Goal: Task Accomplishment & Management: Manage account settings

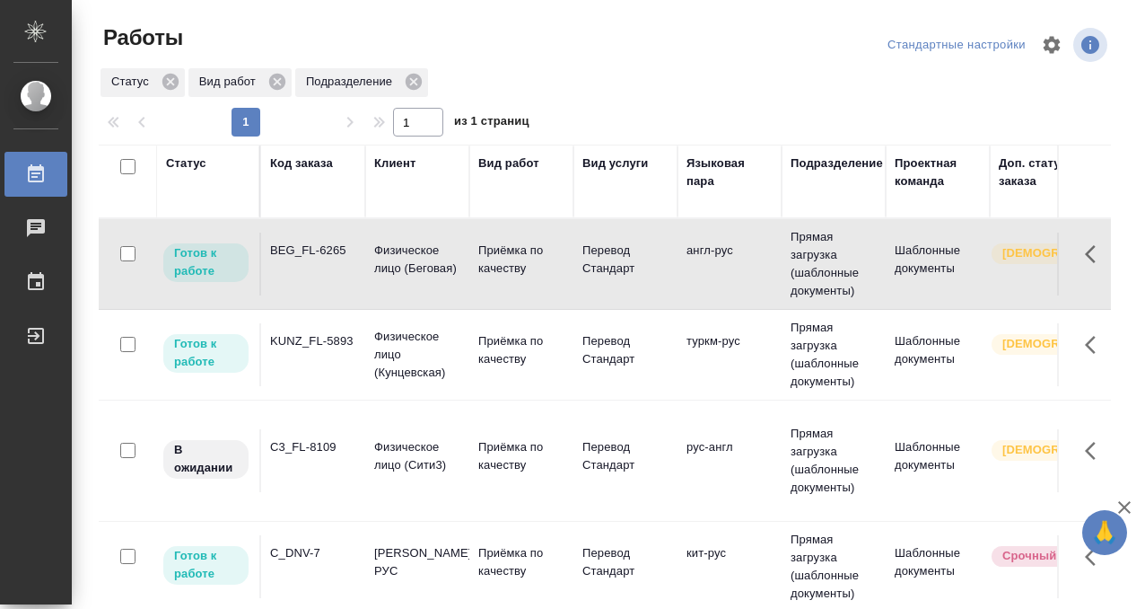
click at [315, 286] on td "BEG_FL-6265" at bounding box center [313, 263] width 104 height 63
click at [190, 165] on div "Статус" at bounding box center [186, 163] width 40 height 18
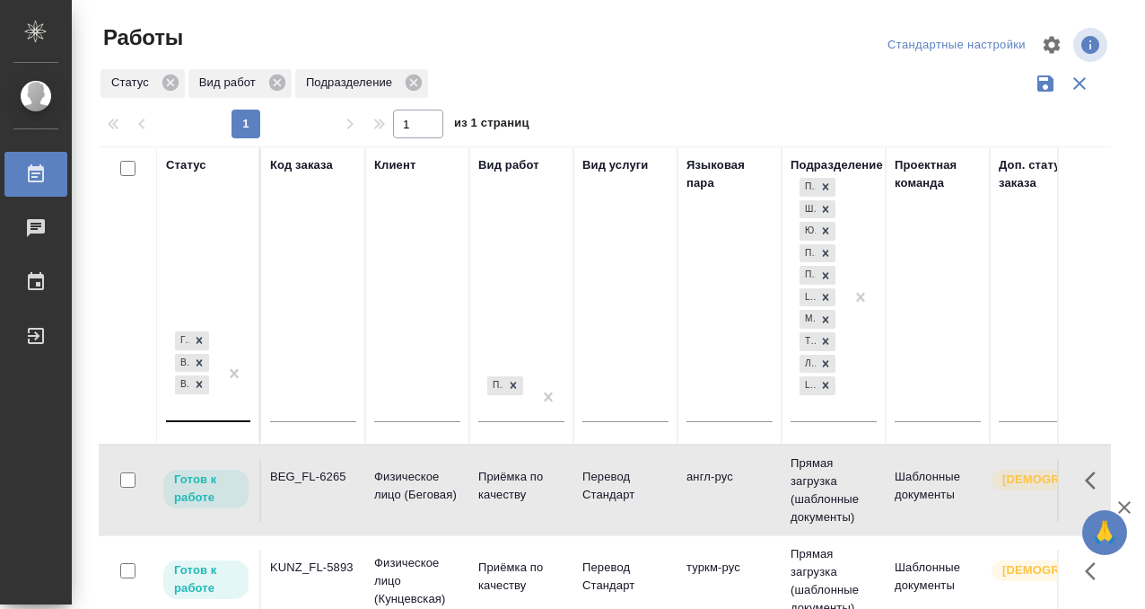
click at [215, 407] on div "Готов к работе В работе В ожидании" at bounding box center [192, 374] width 52 height 92
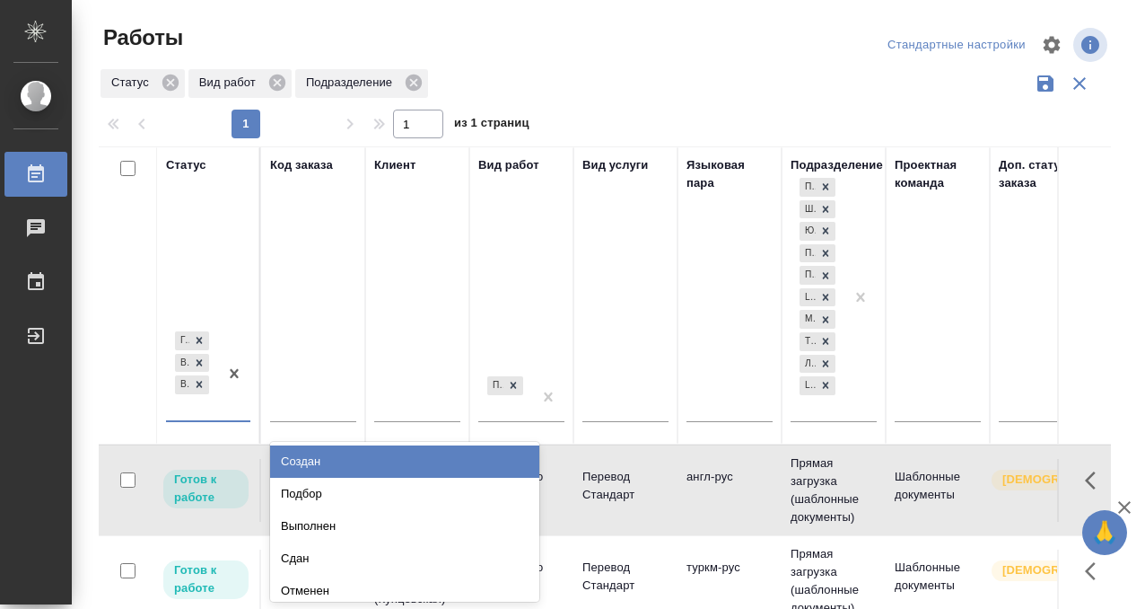
scroll to position [9, 0]
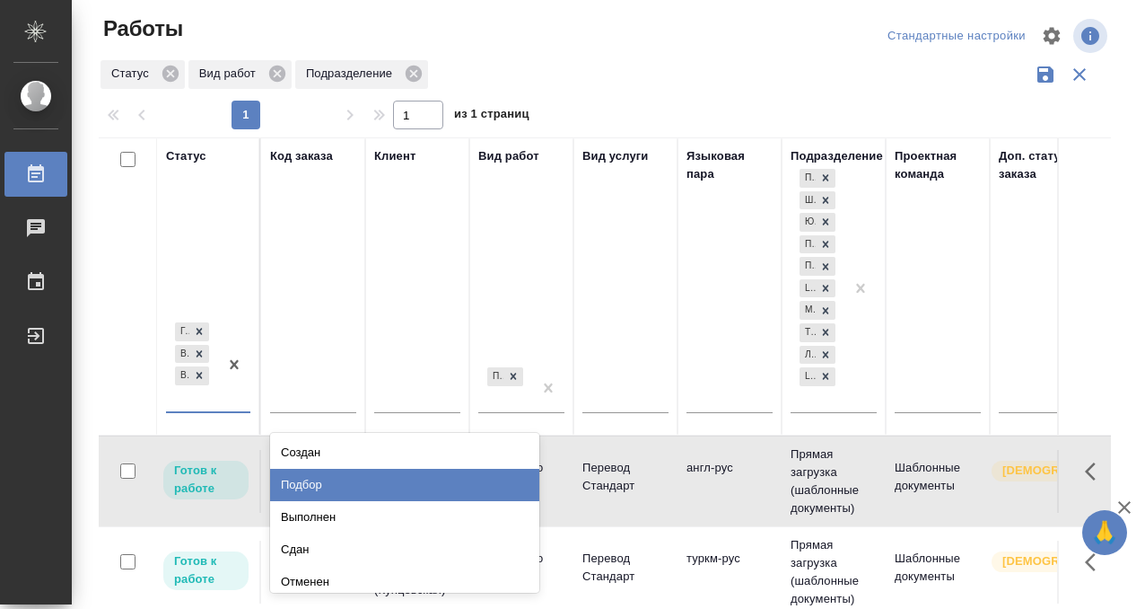
click at [323, 476] on div "Подбор" at bounding box center [404, 484] width 269 height 32
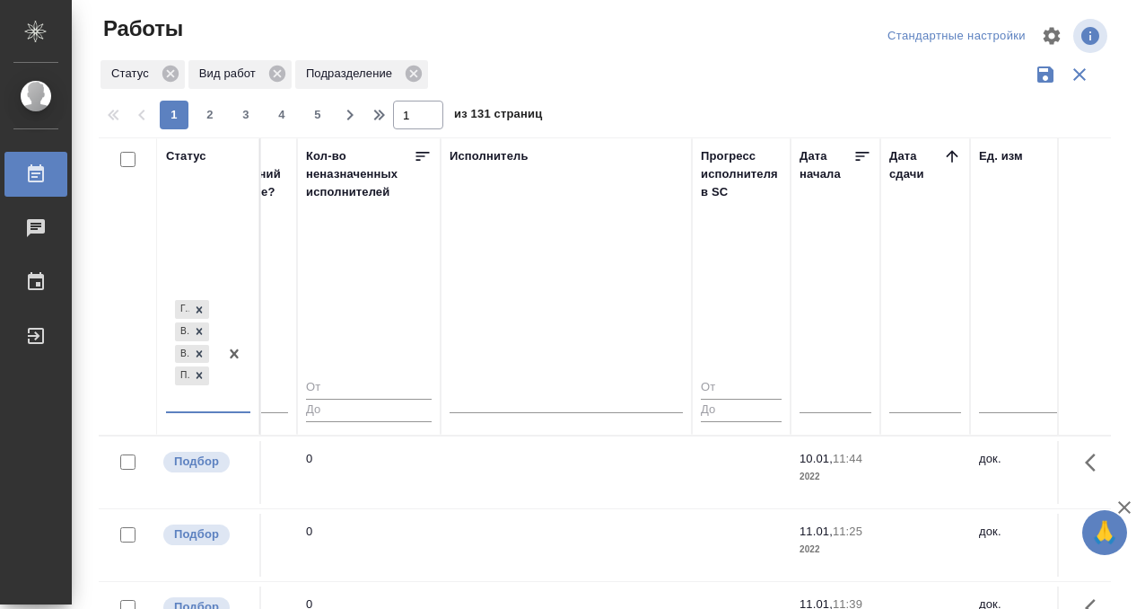
scroll to position [0, 1090]
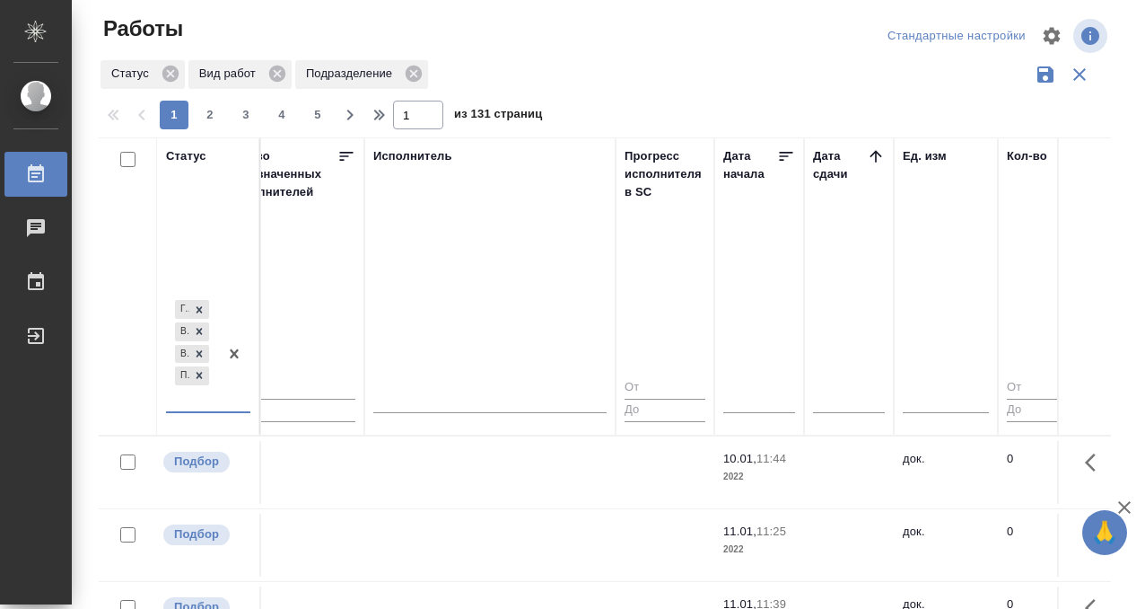
click at [878, 162] on icon at bounding box center [876, 156] width 18 height 18
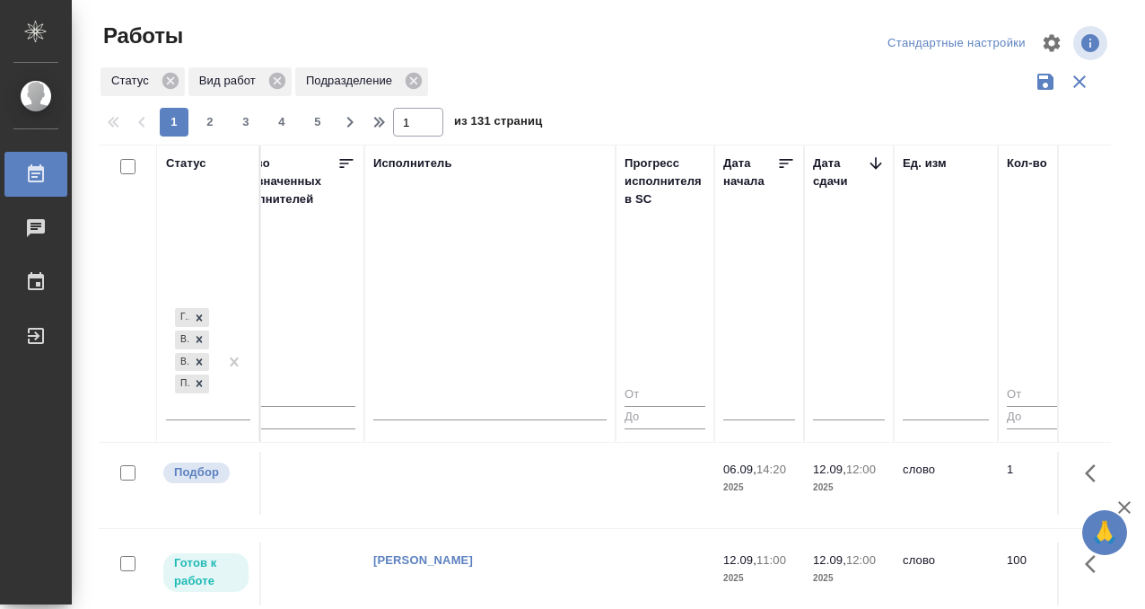
scroll to position [382, 1090]
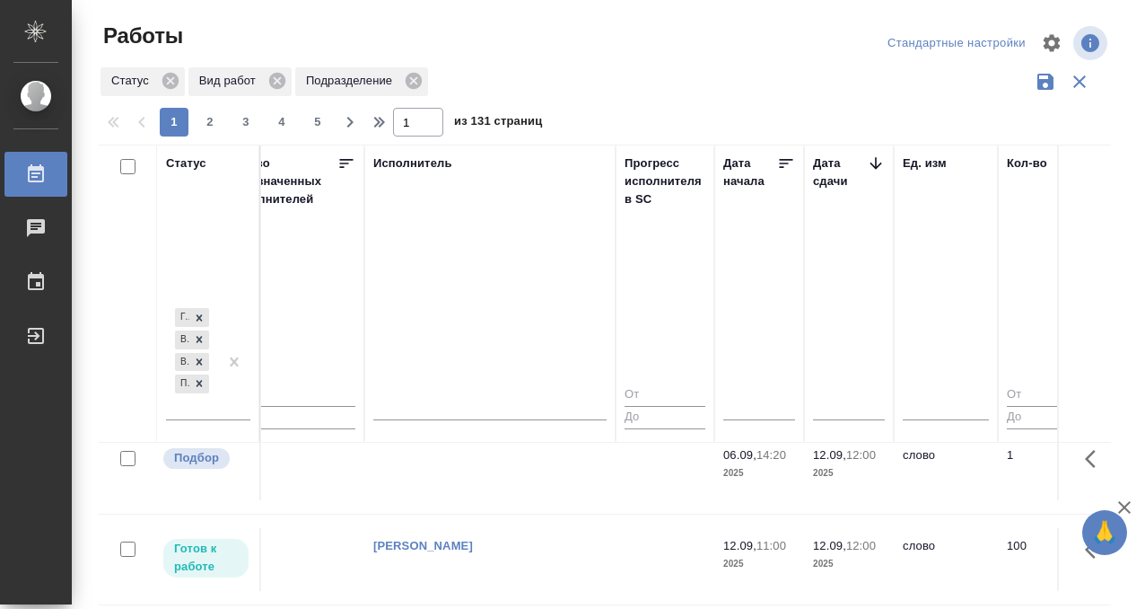
click at [505, 491] on td at bounding box center [489, 468] width 251 height 63
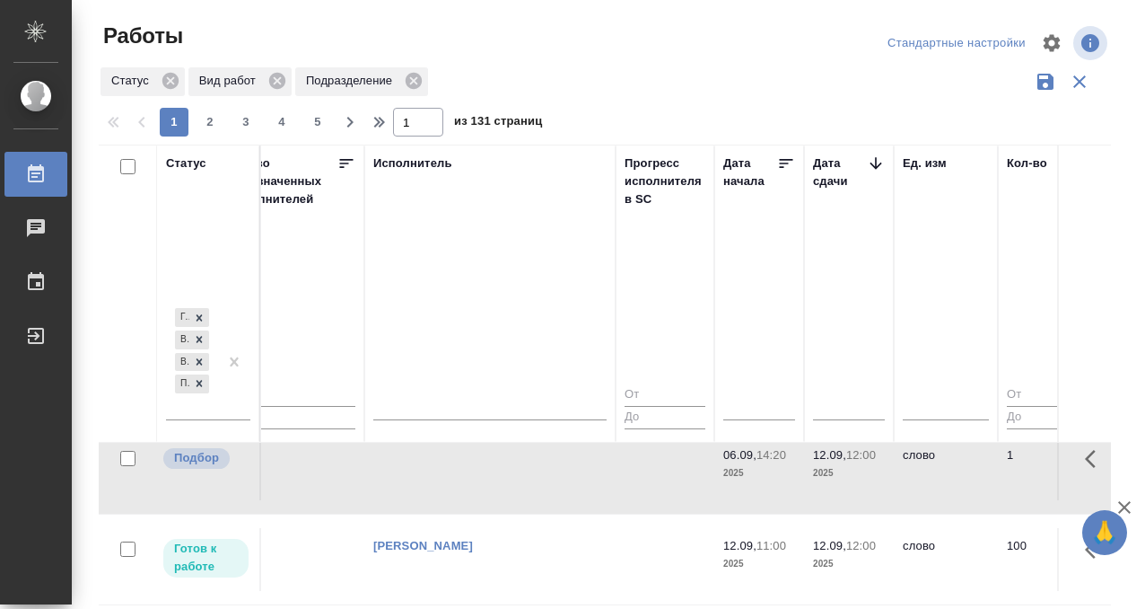
click at [505, 491] on td at bounding box center [489, 468] width 251 height 63
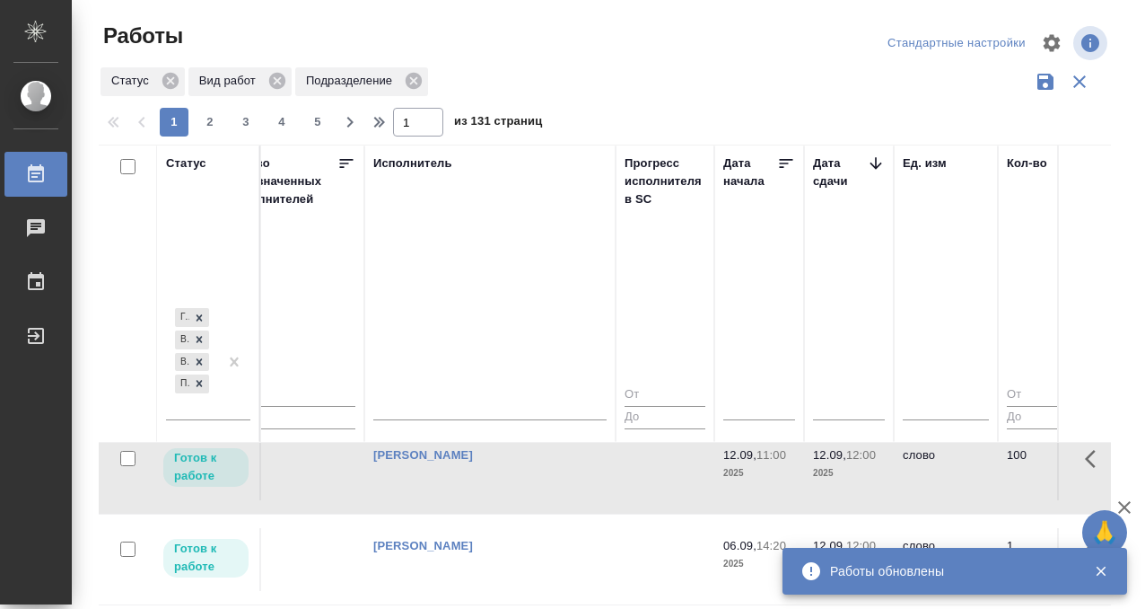
scroll to position [634, 1090]
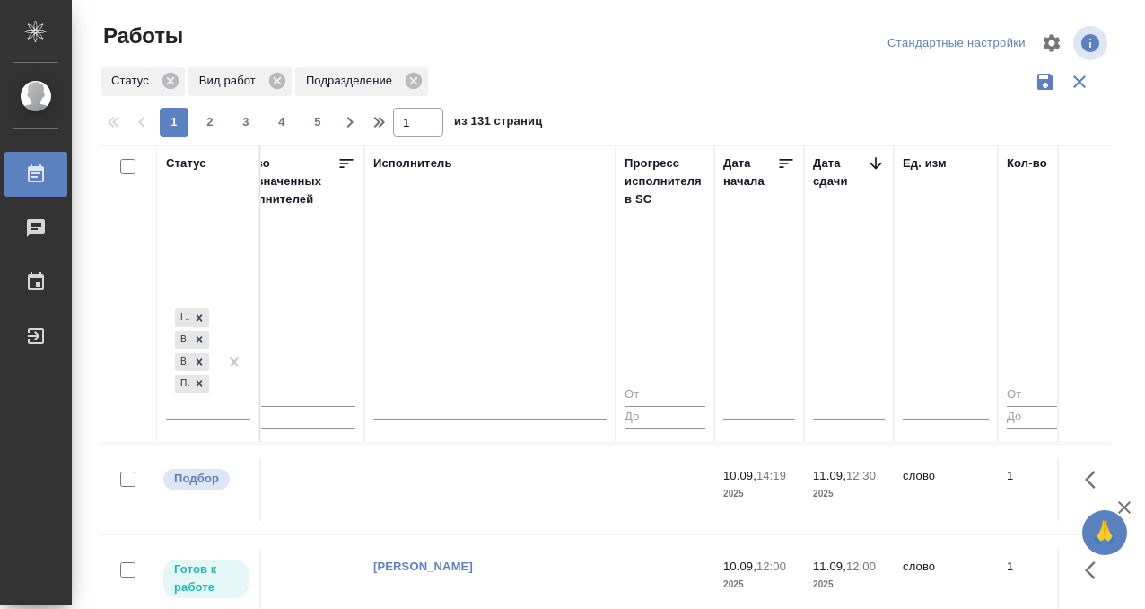
click at [511, 481] on td at bounding box center [489, 489] width 251 height 63
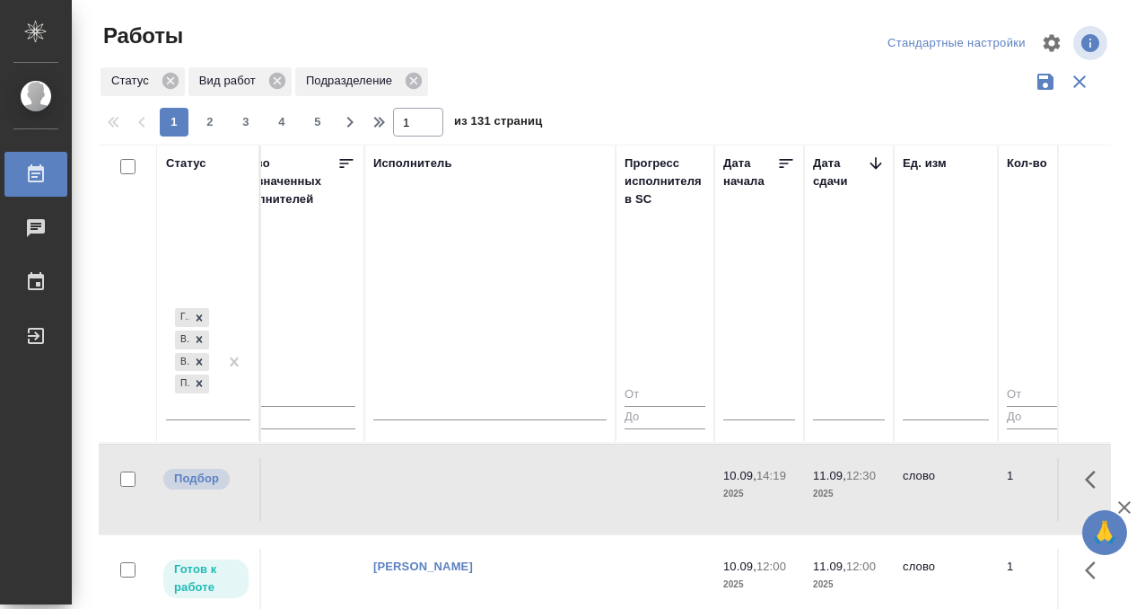
click at [511, 481] on td at bounding box center [489, 489] width 251 height 63
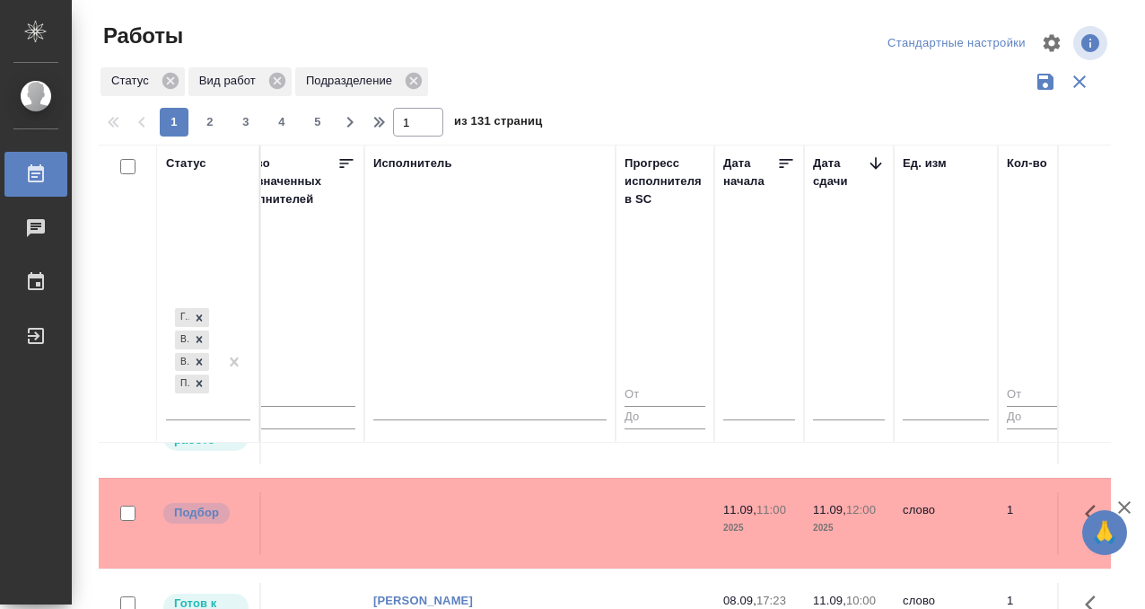
click at [508, 479] on tr "Подбор KUNZ_FL-5901 Физическое лицо (Кунцевская) Приёмка по качеству Перевод ст…" at bounding box center [953, 522] width 3888 height 91
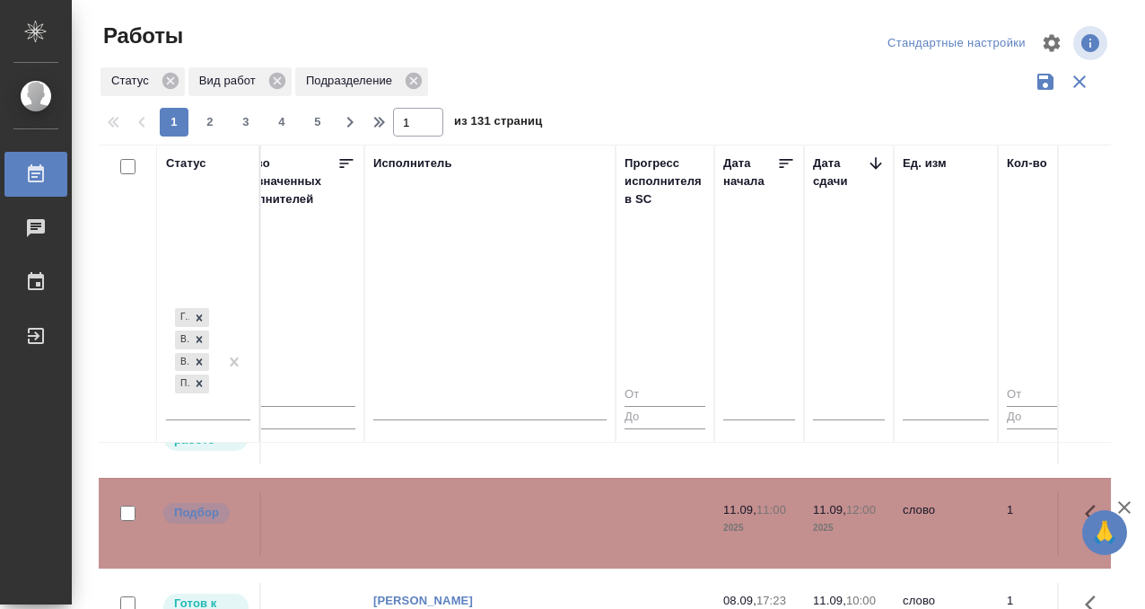
scroll to position [828, 1090]
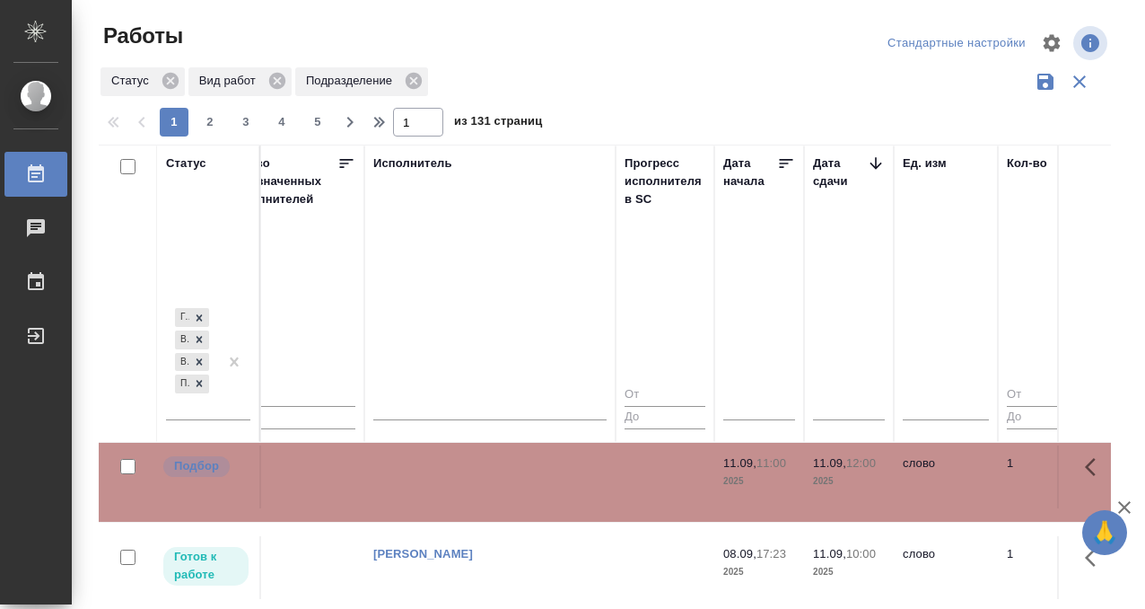
click at [508, 479] on td at bounding box center [489, 476] width 251 height 63
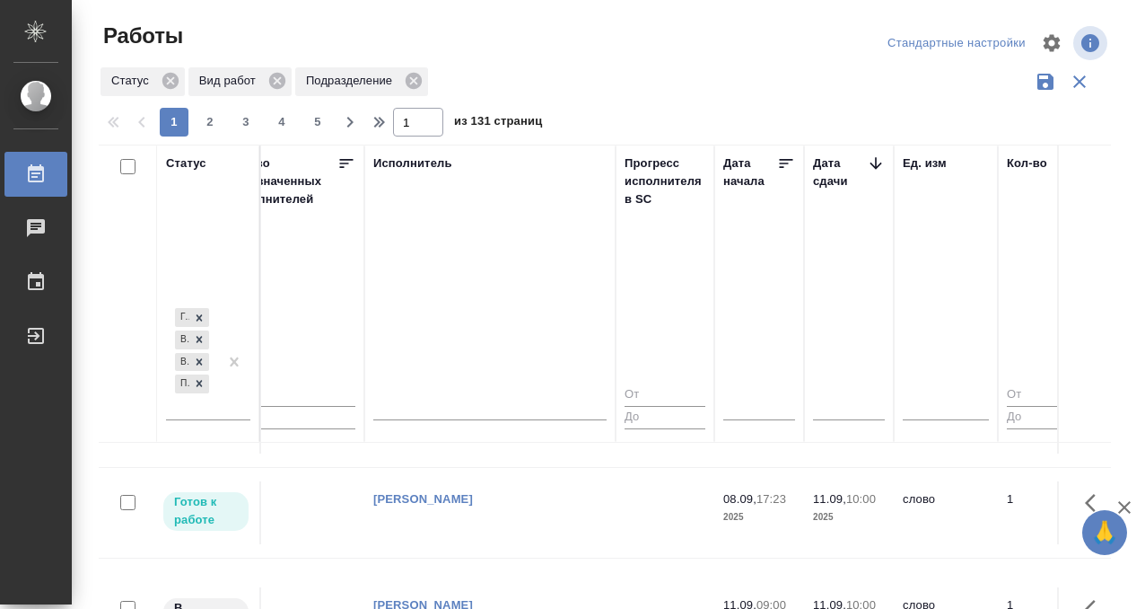
scroll to position [1346, 1090]
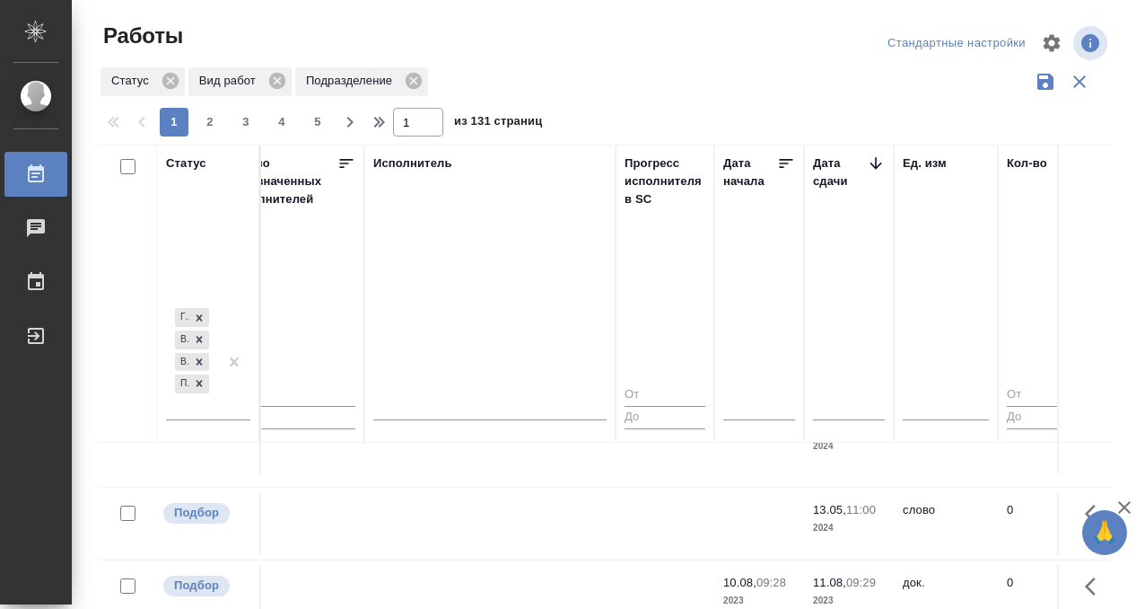
click at [39, 177] on icon at bounding box center [36, 174] width 22 height 22
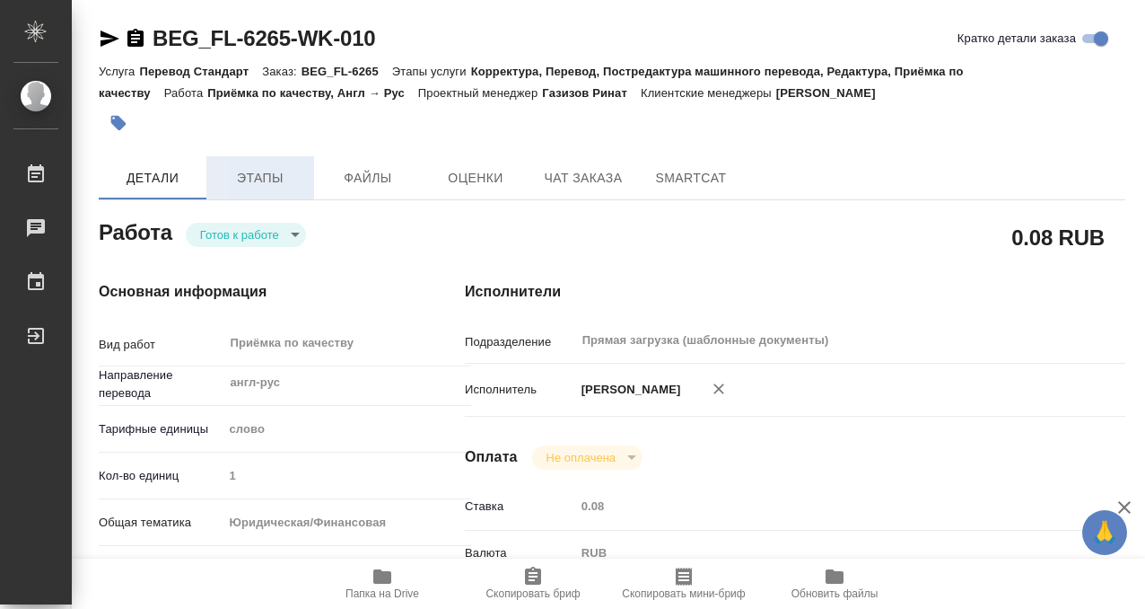
click at [247, 178] on span "Этапы" at bounding box center [260, 178] width 86 height 22
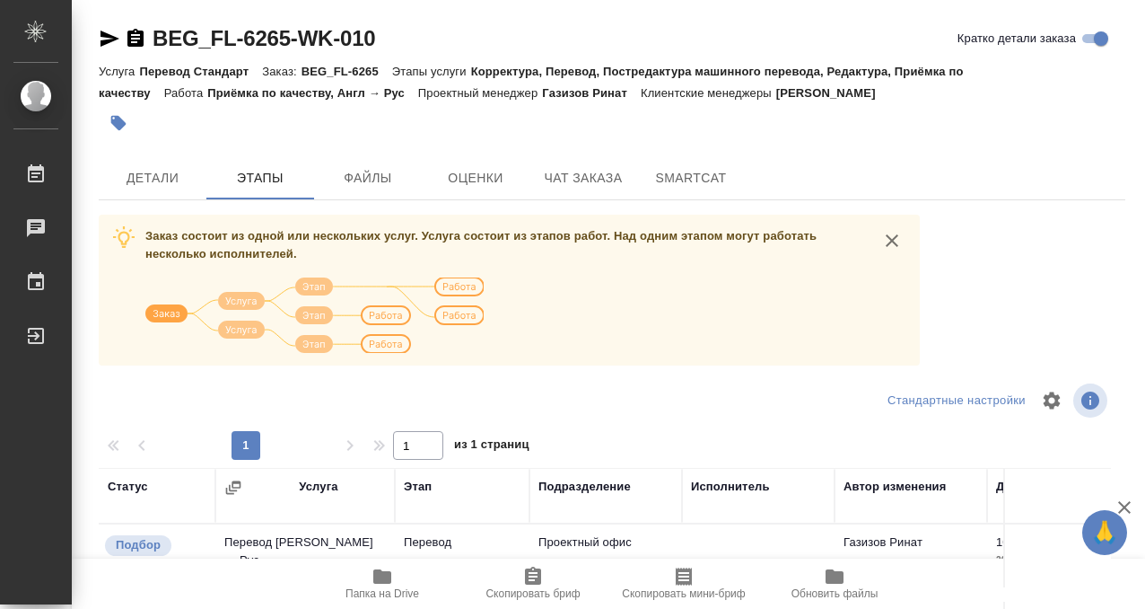
click at [149, 152] on div "BEG_FL-6265-WK-010 Кратко детали заказа Услуга Перевод Стандарт Заказ: BEG_FL-6…" at bounding box center [612, 458] width 1046 height 917
click at [151, 180] on span "Детали" at bounding box center [152, 178] width 86 height 22
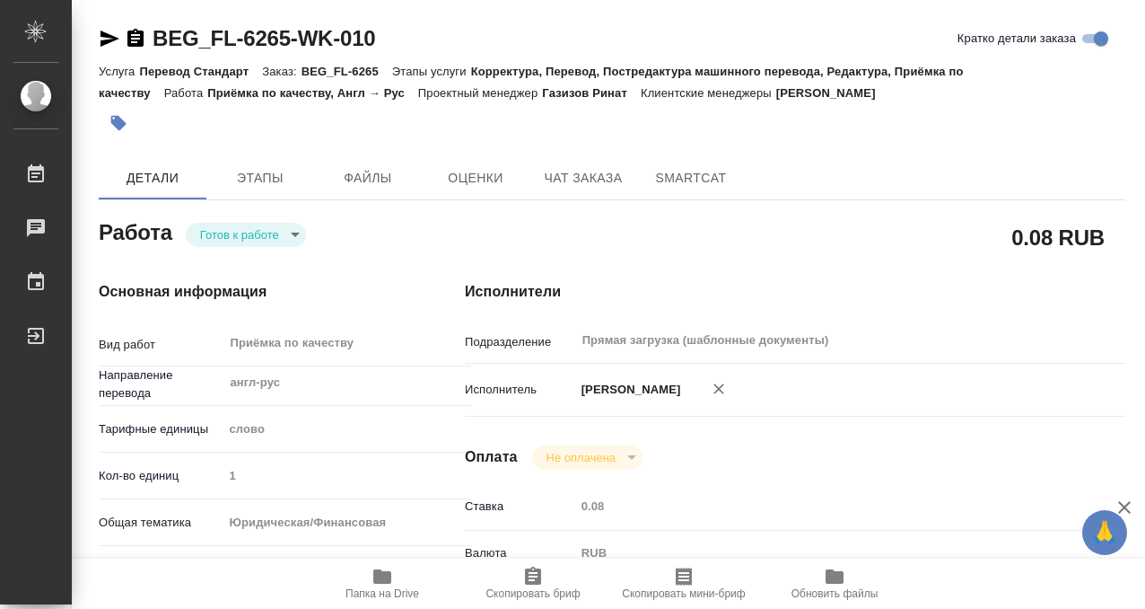
type textarea "x"
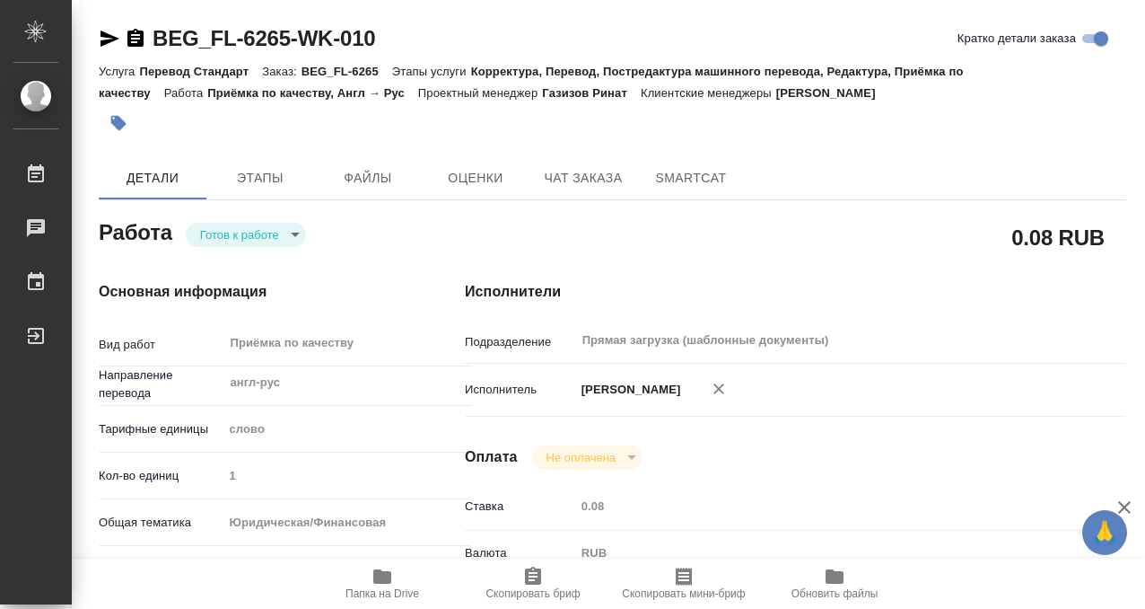
type textarea "x"
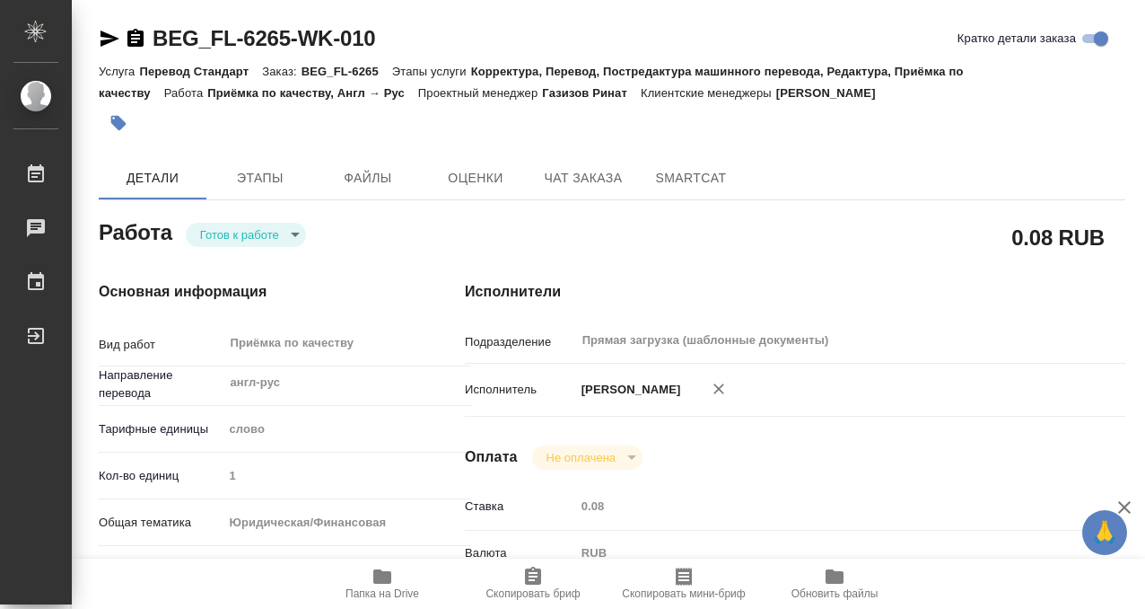
click at [392, 576] on icon "button" at bounding box center [383, 576] width 22 height 22
click at [141, 37] on icon "button" at bounding box center [135, 38] width 16 height 18
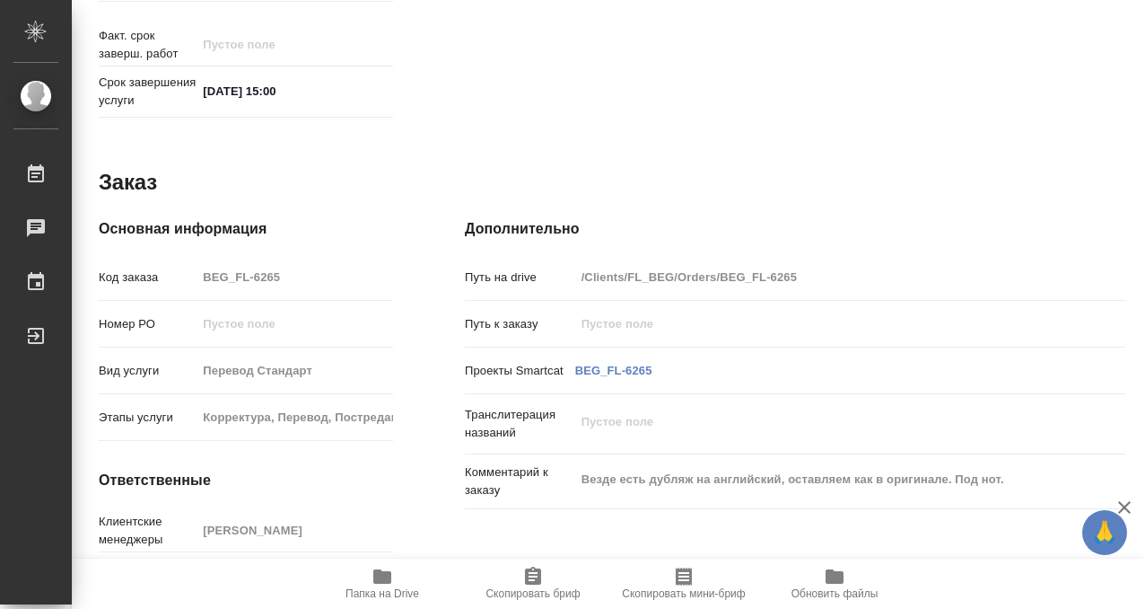
scroll to position [959, 0]
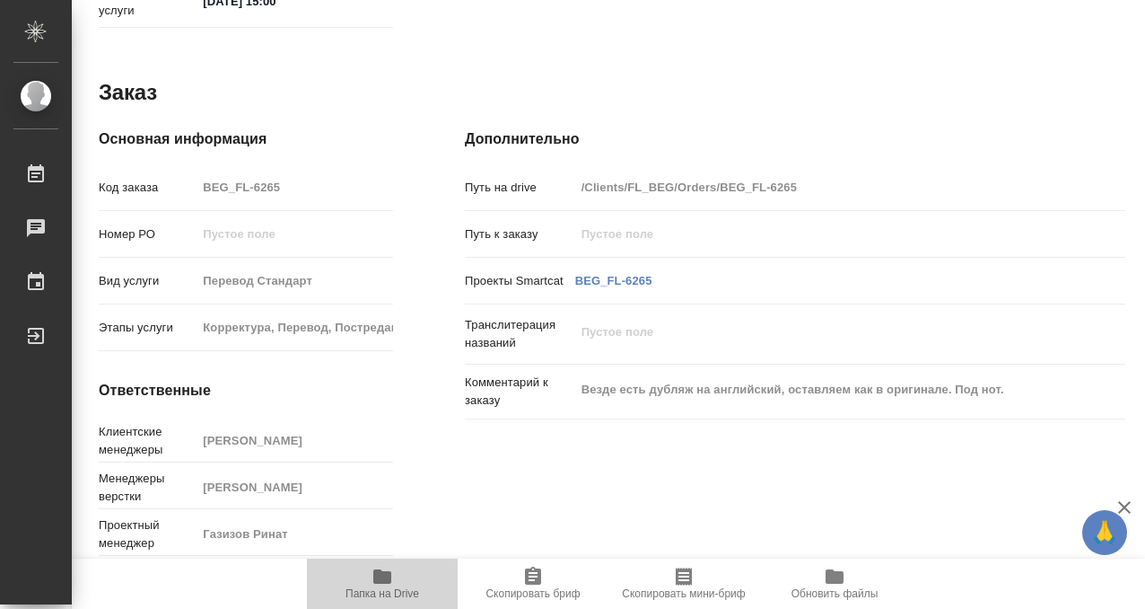
click at [379, 575] on icon "button" at bounding box center [382, 576] width 18 height 14
click at [384, 567] on icon "button" at bounding box center [383, 576] width 22 height 22
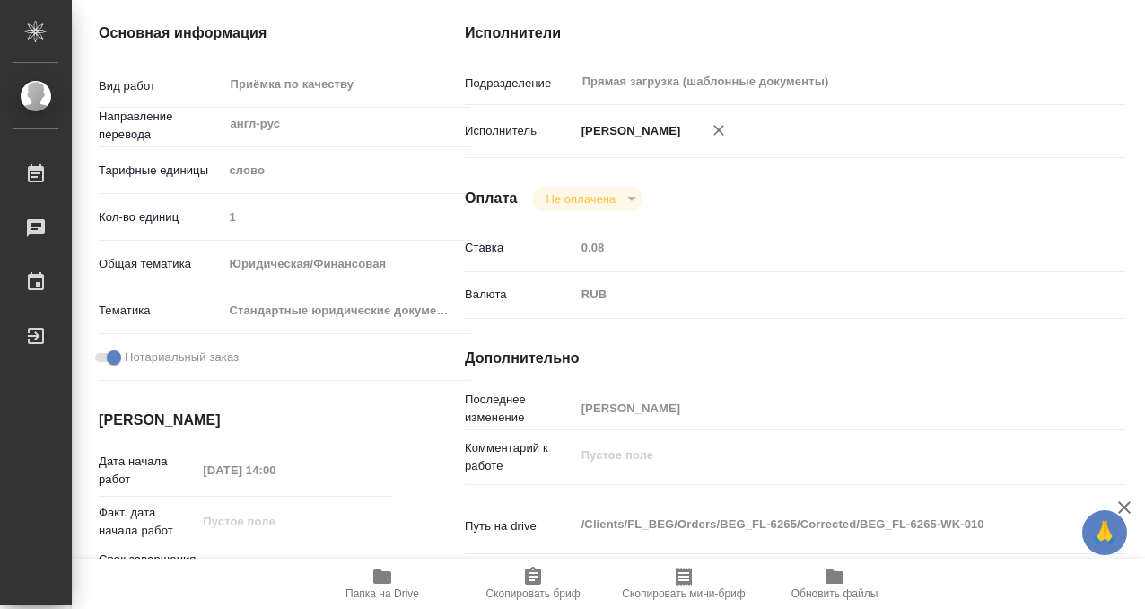
scroll to position [0, 0]
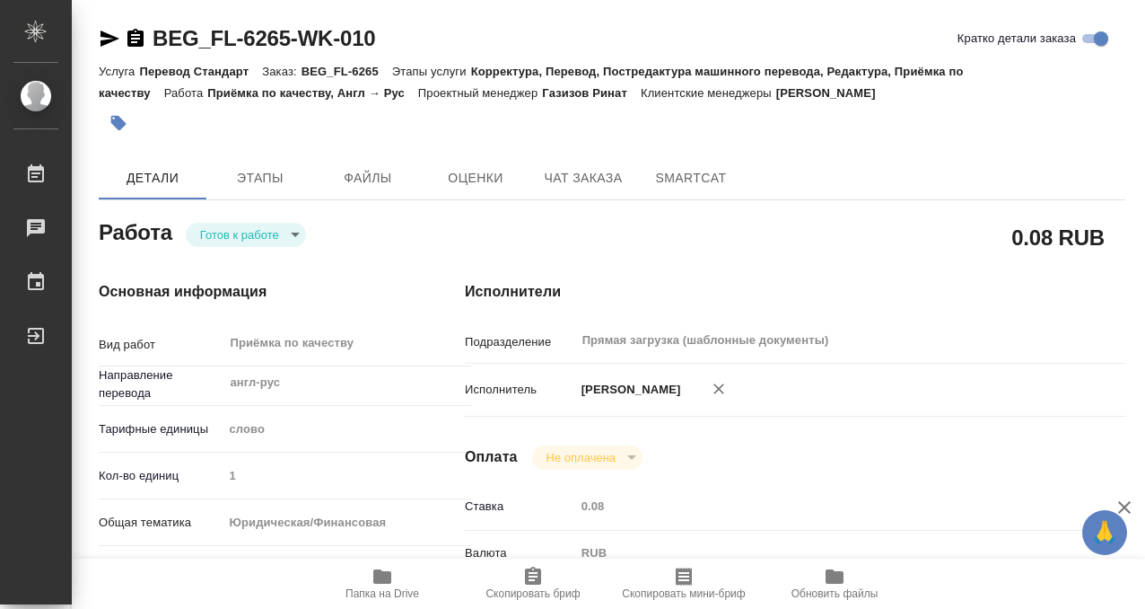
click at [124, 118] on icon "button" at bounding box center [118, 123] width 18 height 18
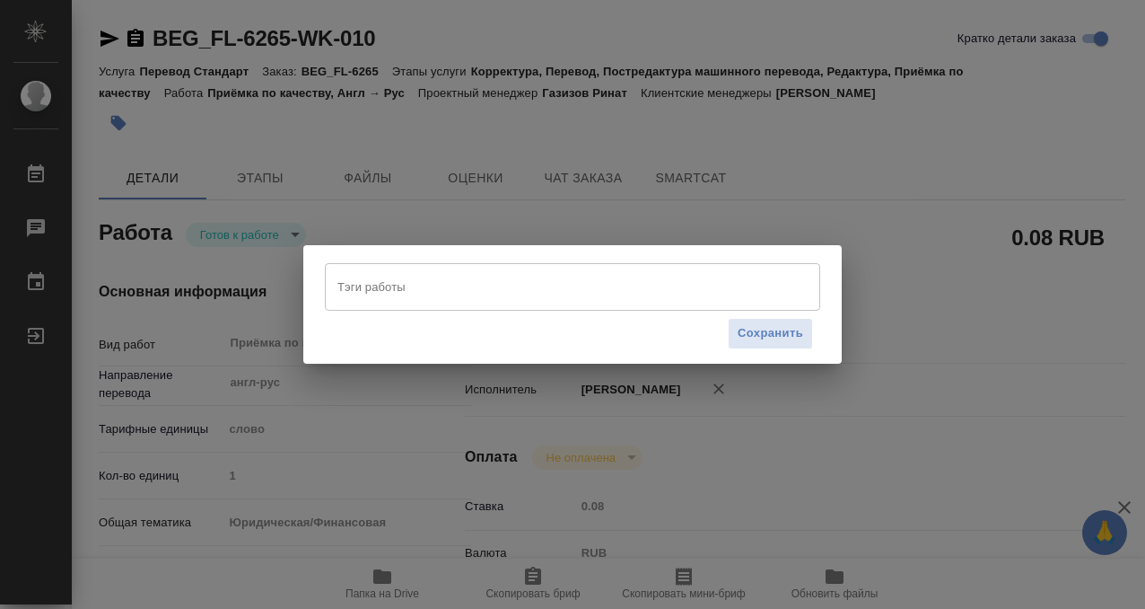
click at [806, 127] on div "Тэги работы Тэги работы Сохранить" at bounding box center [572, 304] width 1145 height 609
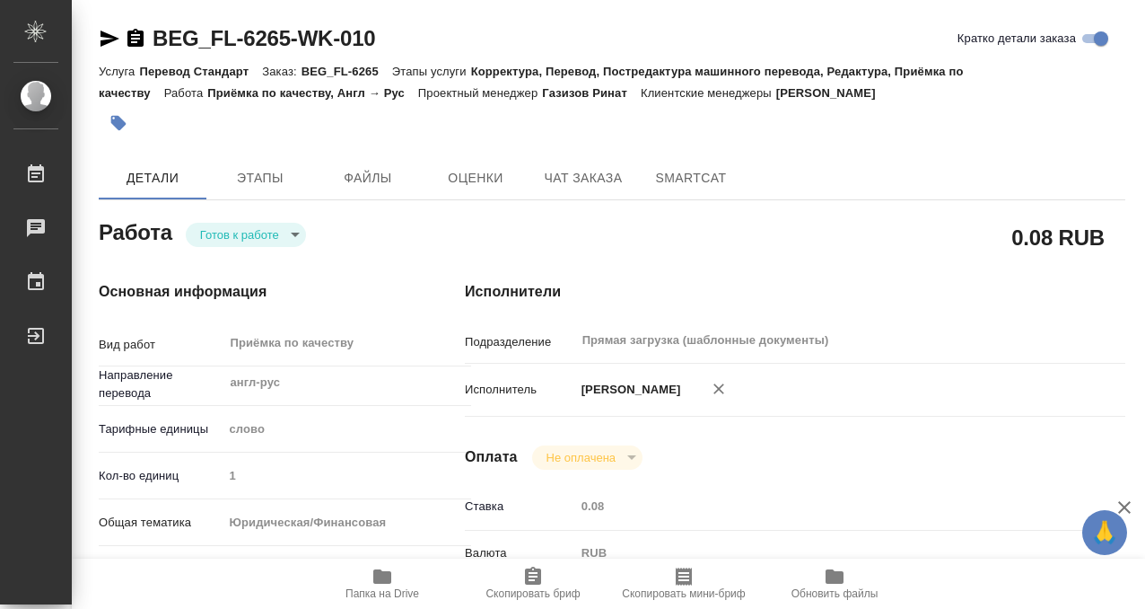
click at [125, 133] on button "button" at bounding box center [118, 122] width 39 height 39
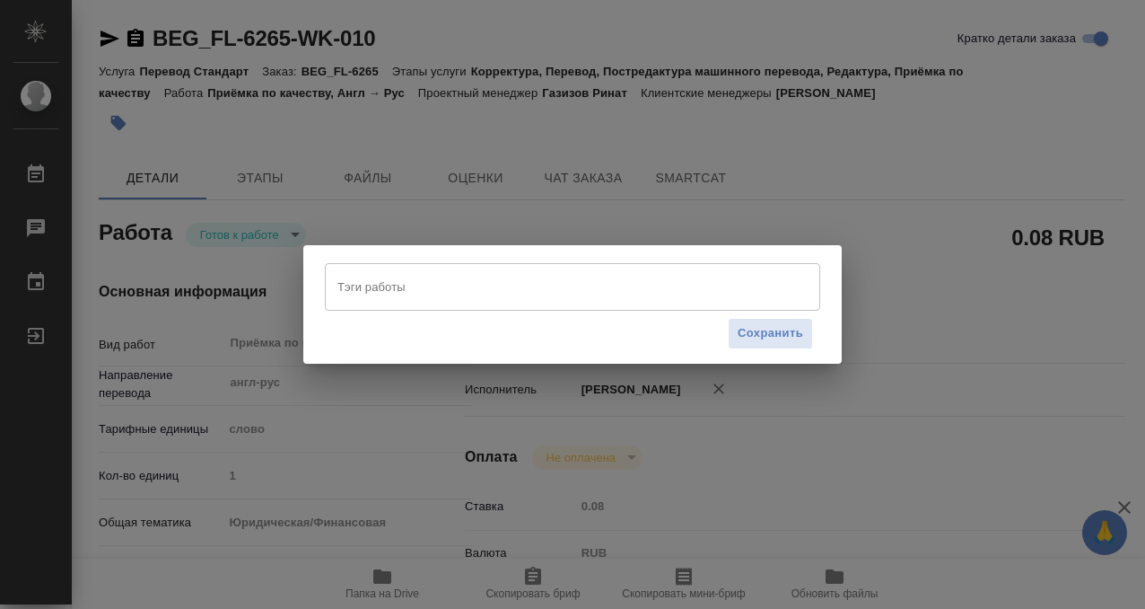
click at [409, 282] on input "Тэги работы" at bounding box center [555, 286] width 445 height 31
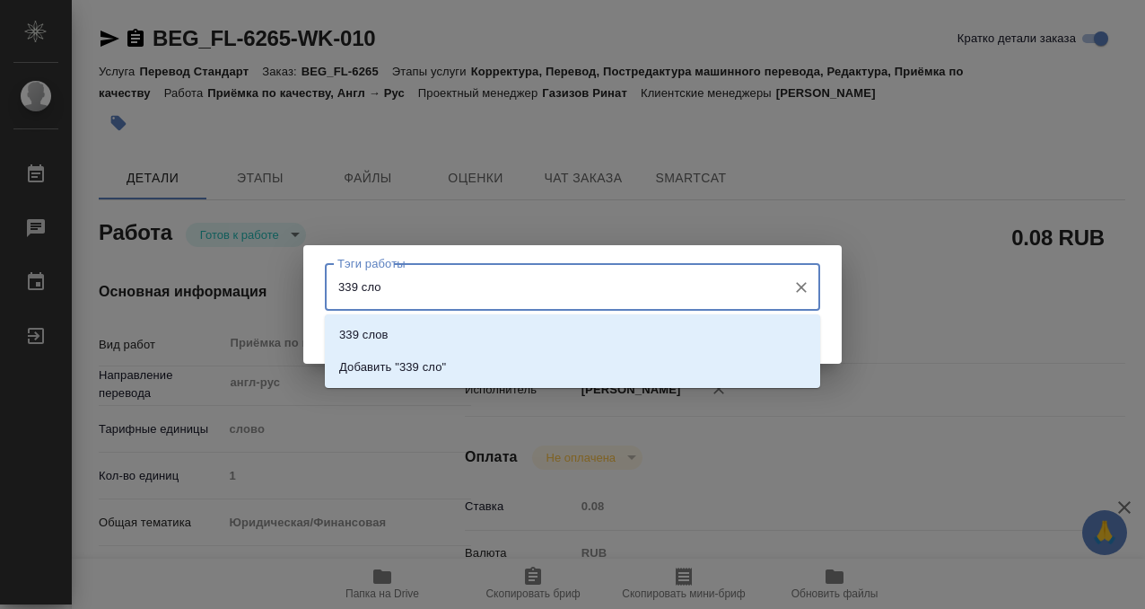
type input "339 слов"
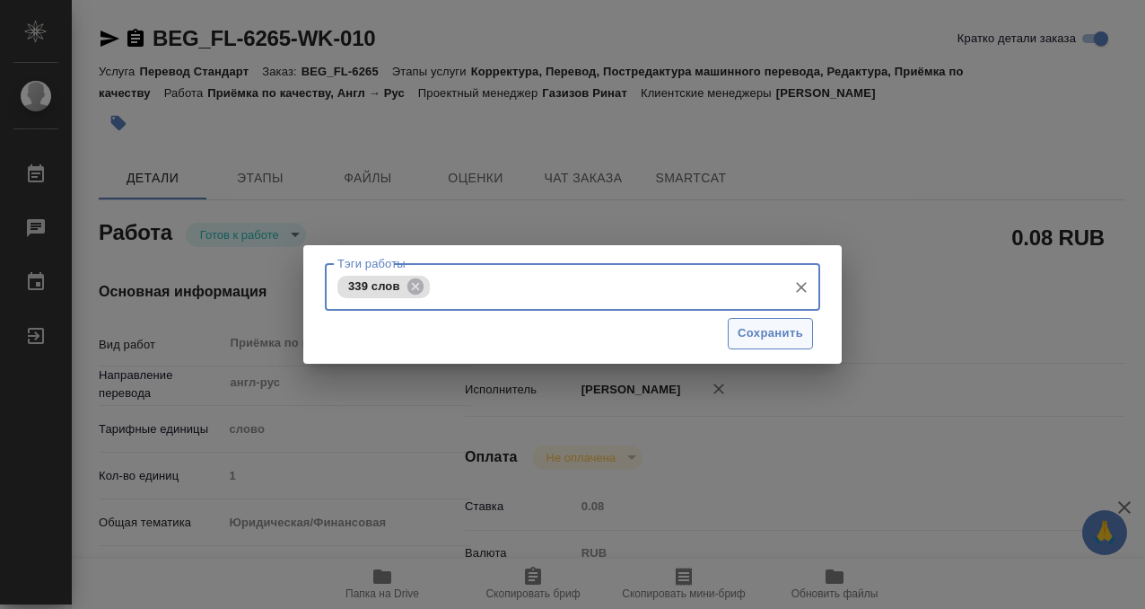
click at [757, 341] on span "Сохранить" at bounding box center [771, 333] width 66 height 21
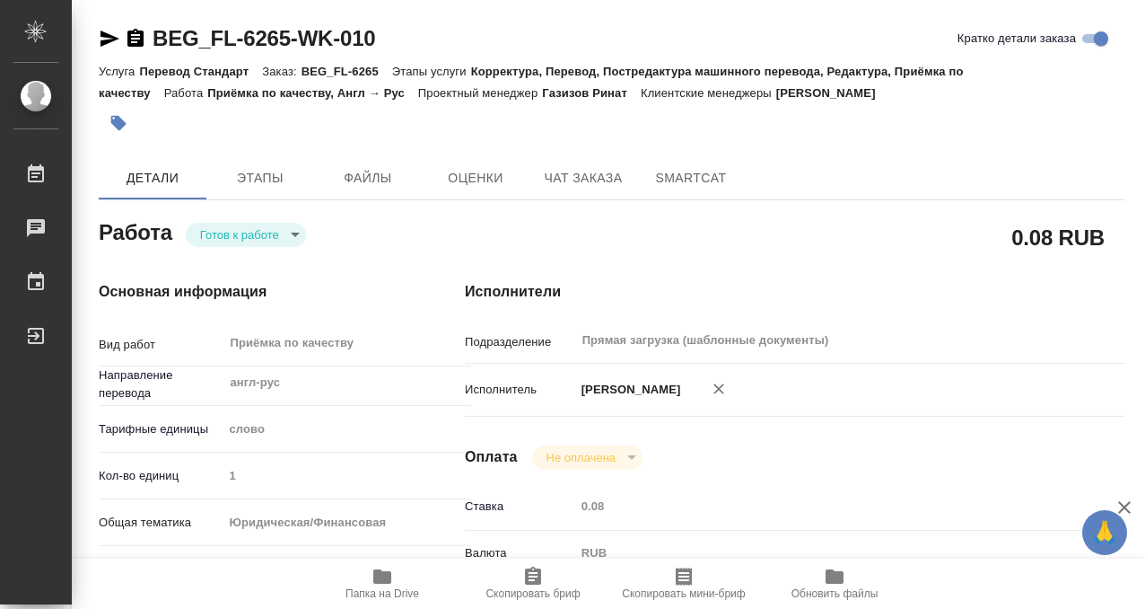
type input "readyForWork"
type textarea "Приёмка по качеству"
type textarea "x"
type input "англ-рус"
type input "5a8b1489cc6b4906c91bfd90"
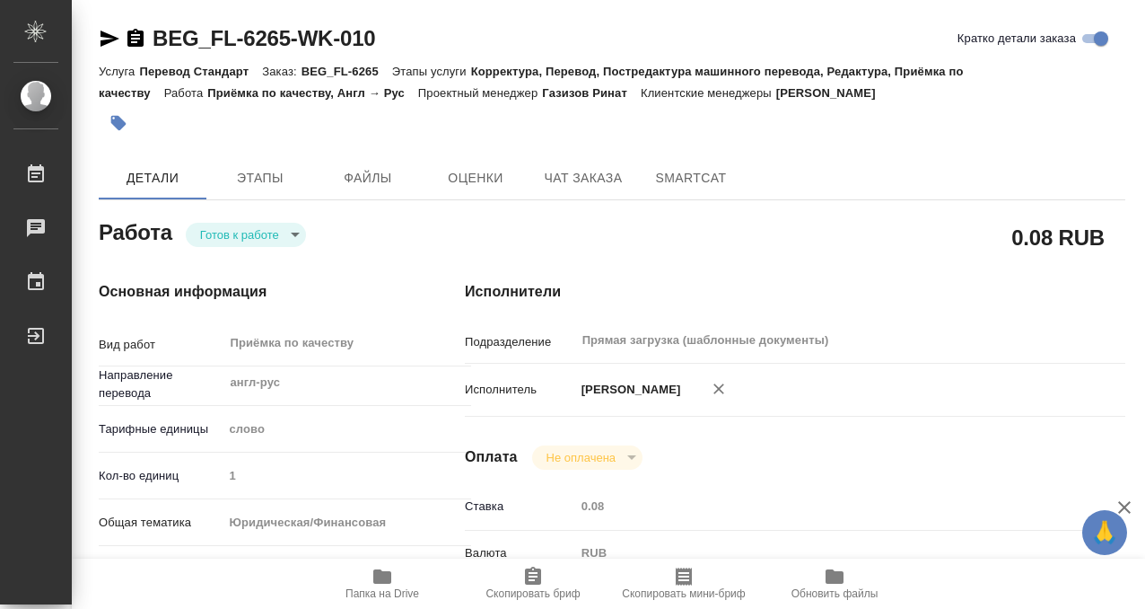
type input "1"
type input "yr-fn"
type input "5f647205b73bc97568ca66bf"
checkbox input "true"
type input "10.09.2025 14:00"
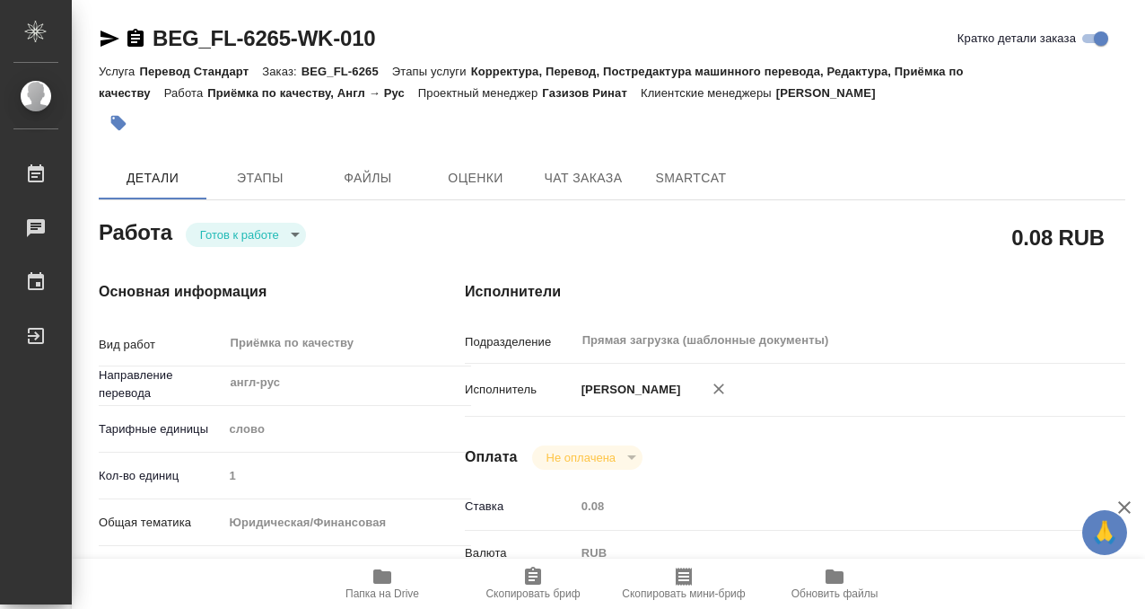
type input "10.09.2025 15:00"
type input "Прямая загрузка (шаблонные документы)"
type input "notPayed"
type input "0.08"
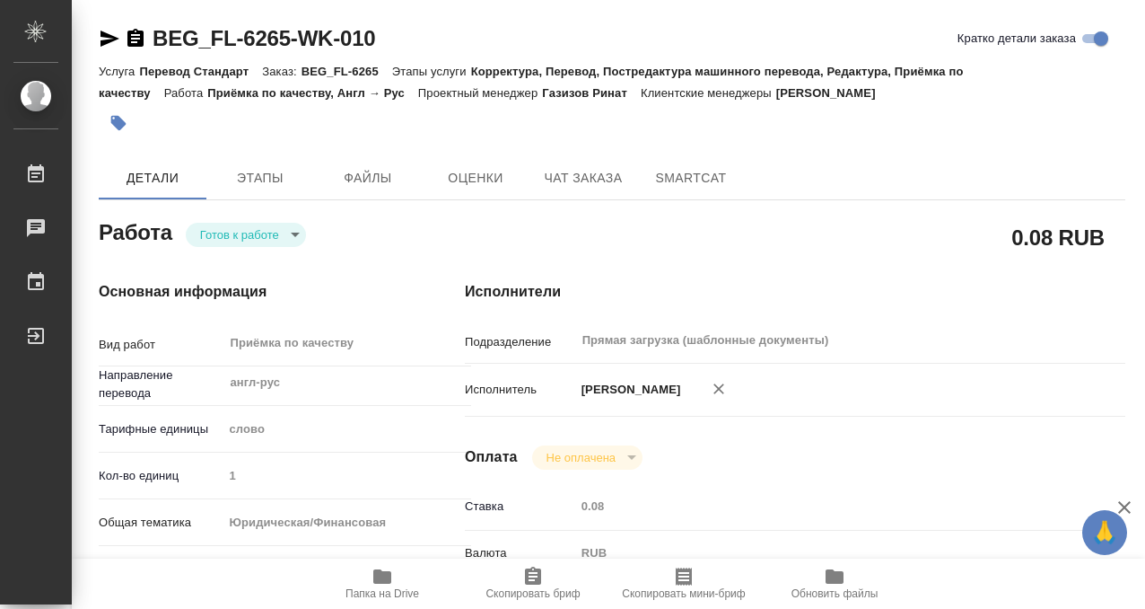
type input "RUB"
type input "[PERSON_NAME]"
type textarea "x"
type textarea "/Clients/FL_BEG/Orders/BEG_FL-6265/Corrected/BEG_FL-6265-WK-010"
type textarea "x"
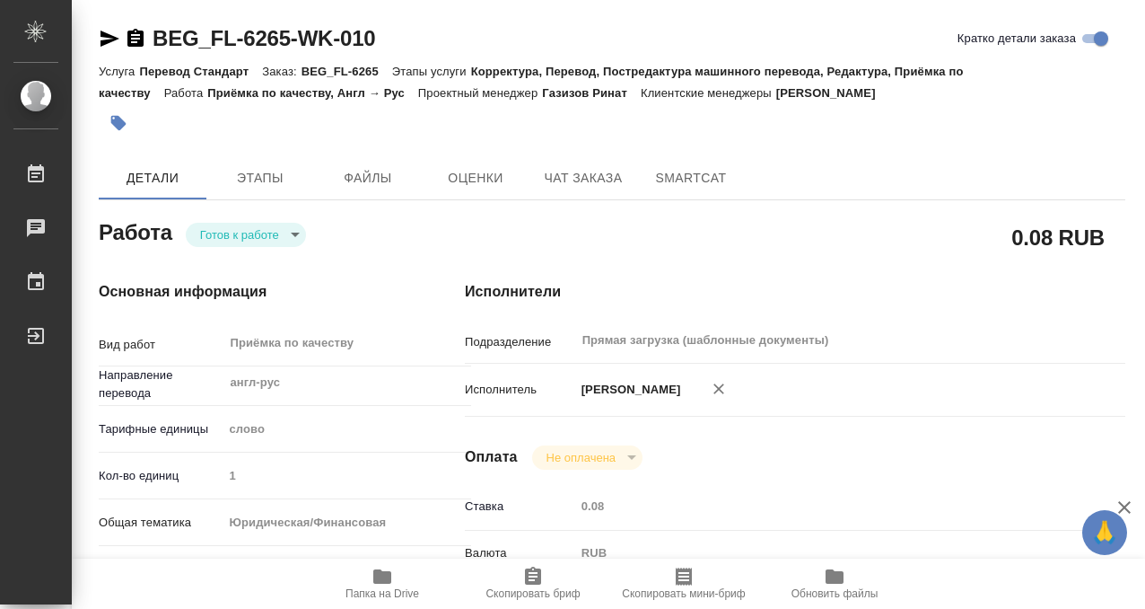
type input "BEG_FL-6265"
type input "Перевод Стандарт"
type input "Корректура, Перевод, Постредактура машинного перевода, Редактура, Приёмка по ка…"
type input "Антонова Кристина"
type input "[PERSON_NAME]"
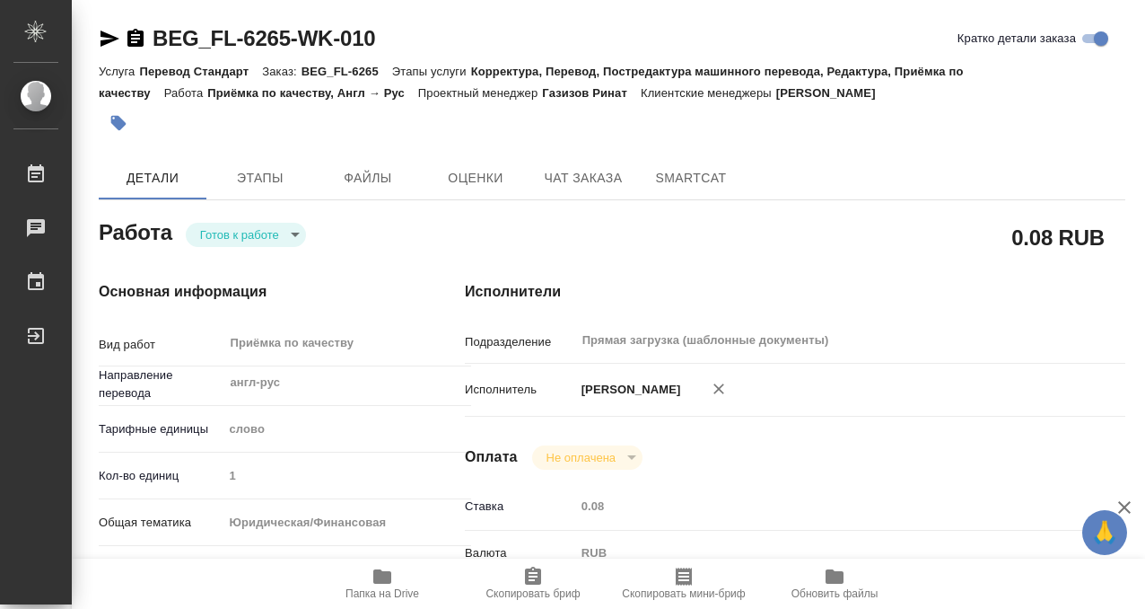
type input "/Clients/FL_BEG/Orders/BEG_FL-6265"
type textarea "x"
type textarea "Везде есть дубляж на английский, оставляем как в оригинале. Под нот."
type textarea "x"
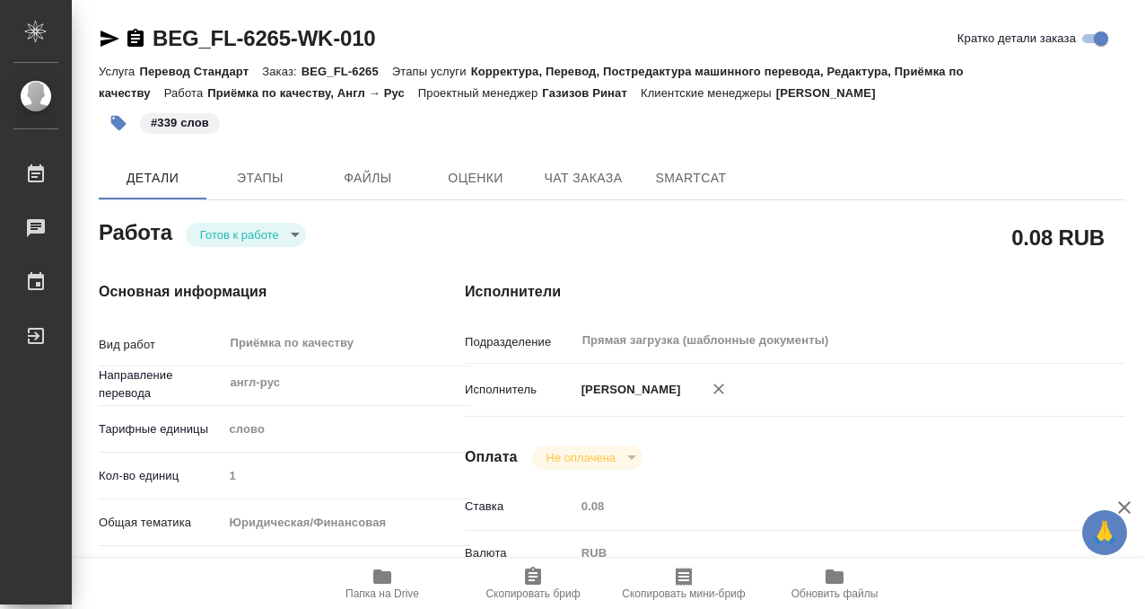
type textarea "x"
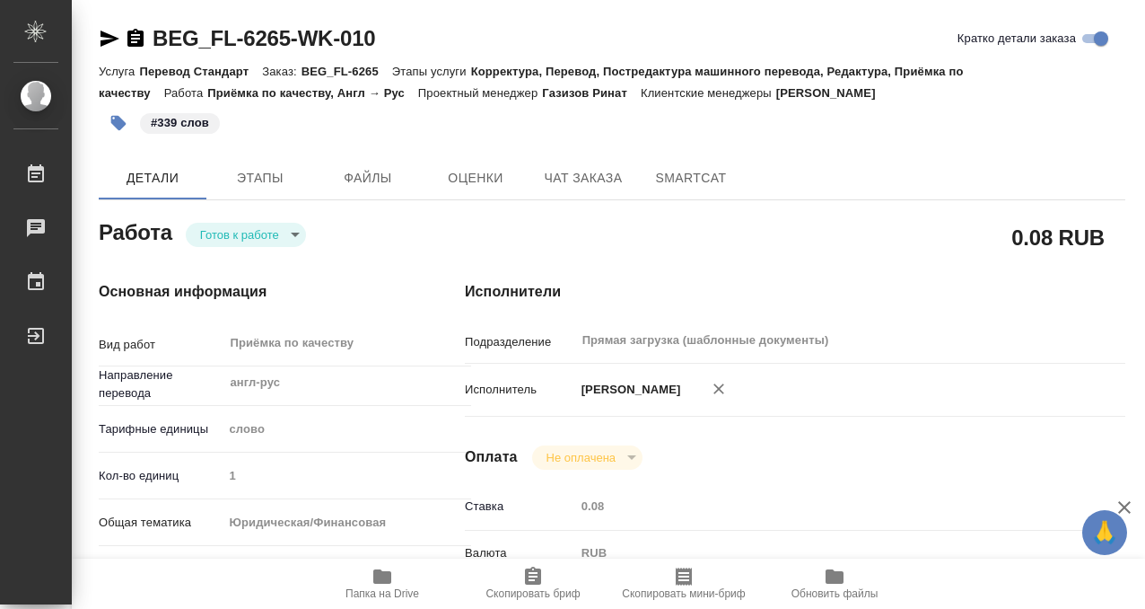
type textarea "x"
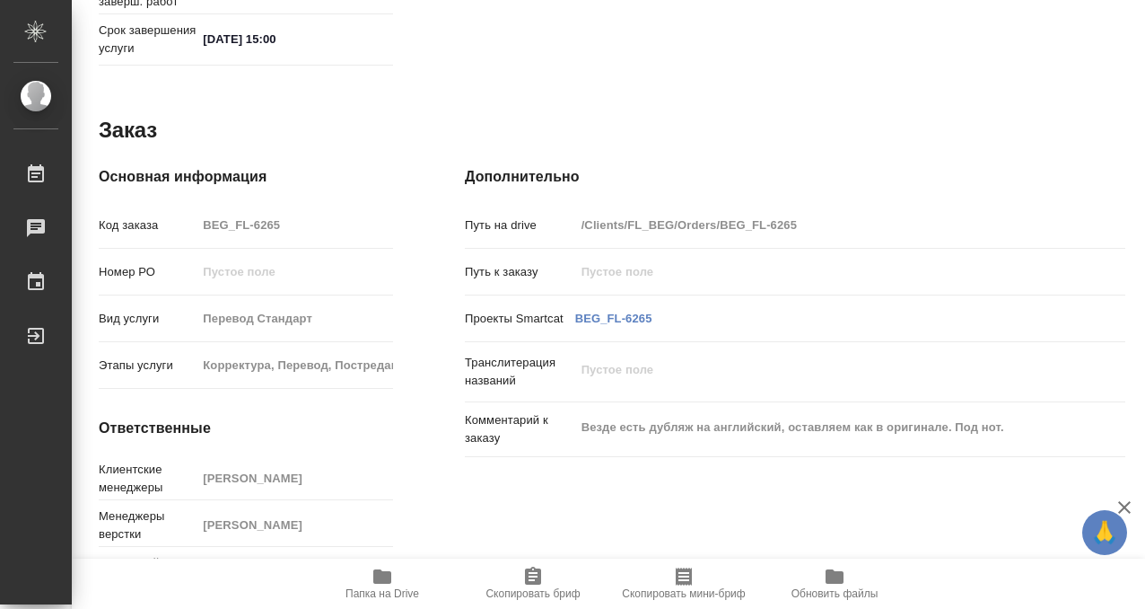
scroll to position [959, 0]
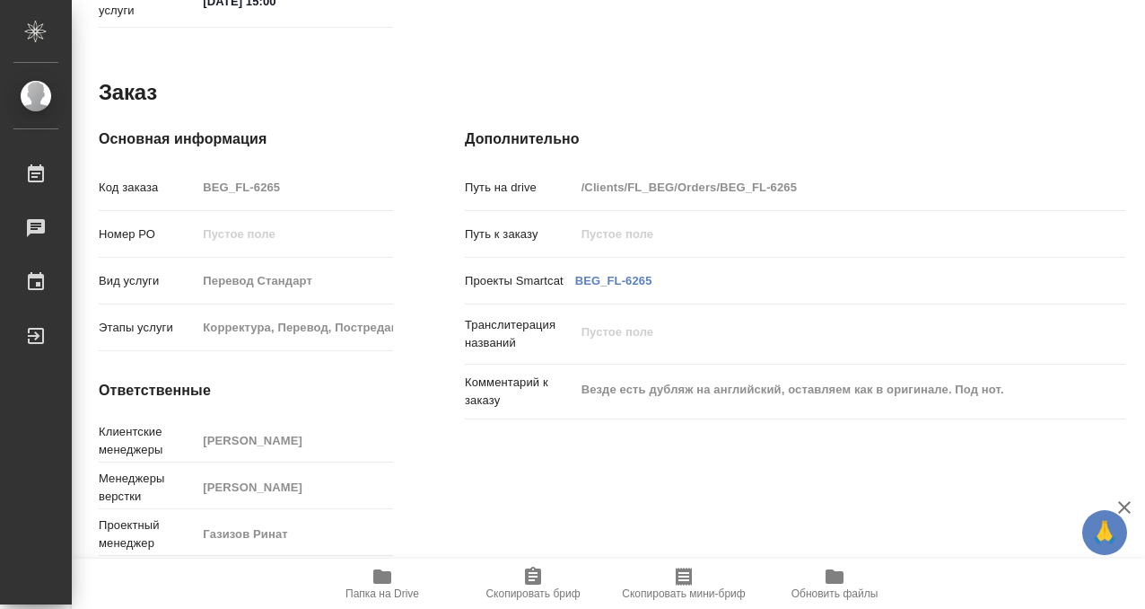
type textarea "x"
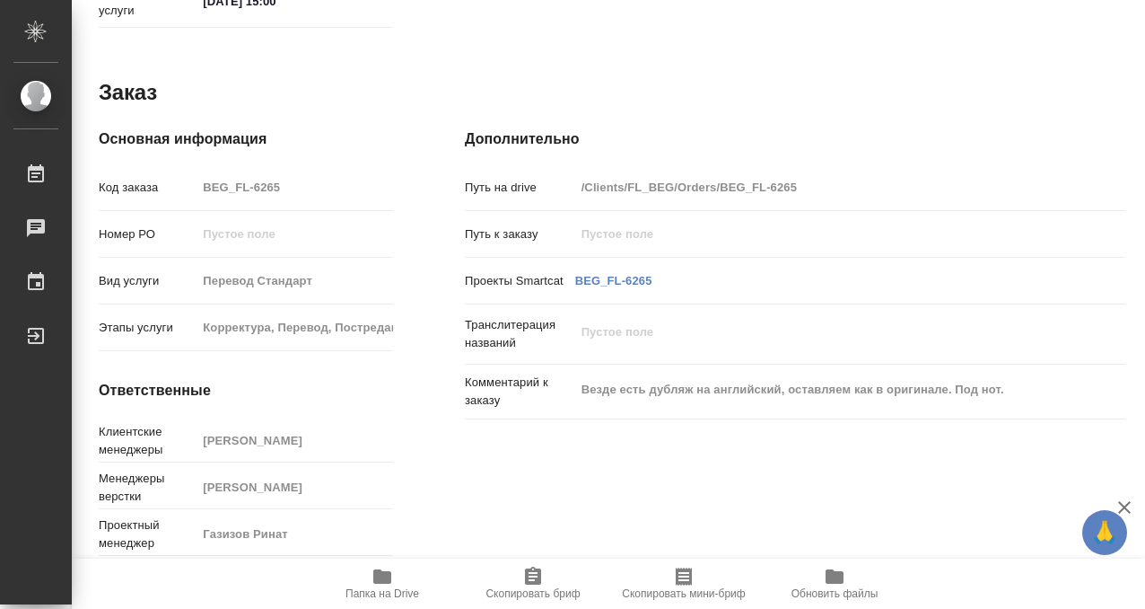
scroll to position [0, 0]
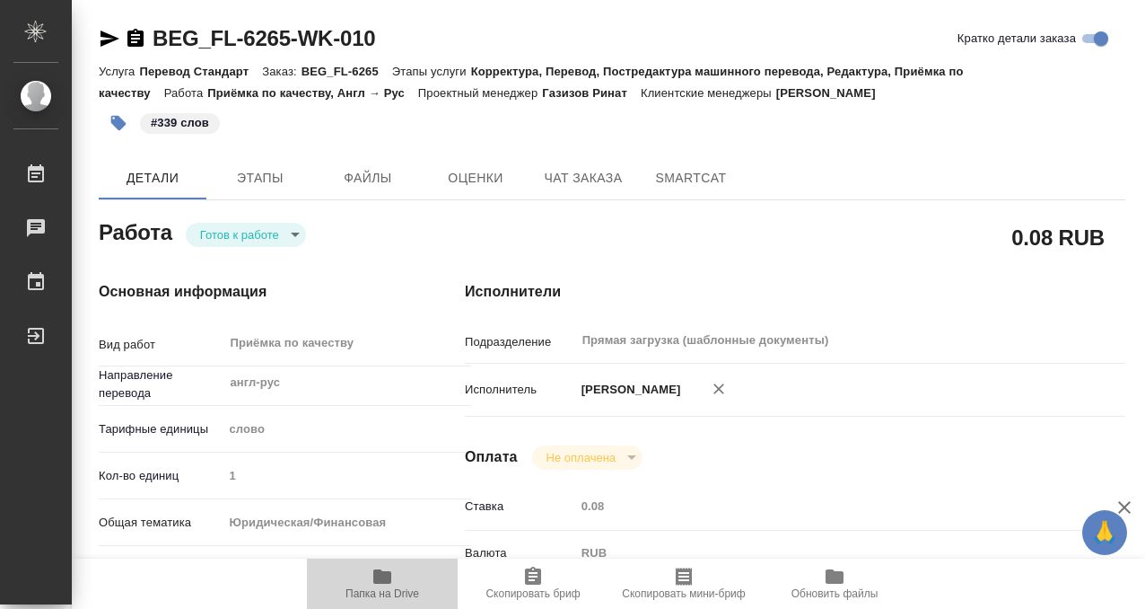
click at [381, 574] on icon "button" at bounding box center [382, 576] width 18 height 14
click at [244, 238] on body "🙏 .cls-1 fill:#fff; AWATERA Kobzeva Elizaveta Работы 0 Чаты График Выйти BEG_FL…" at bounding box center [572, 304] width 1145 height 609
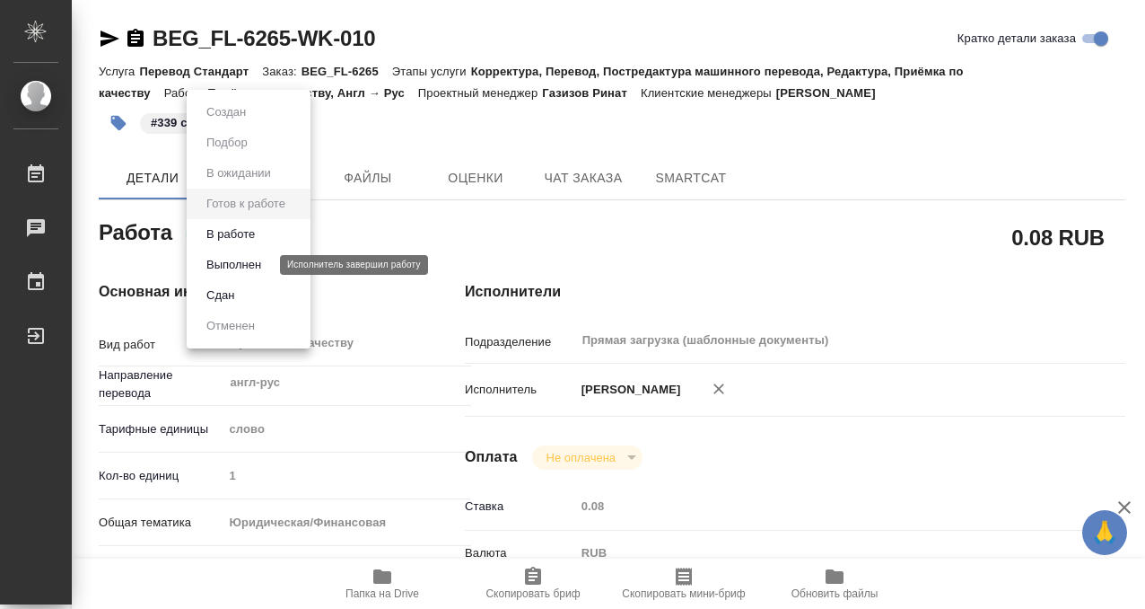
click at [244, 266] on button "Выполнен" at bounding box center [234, 265] width 66 height 20
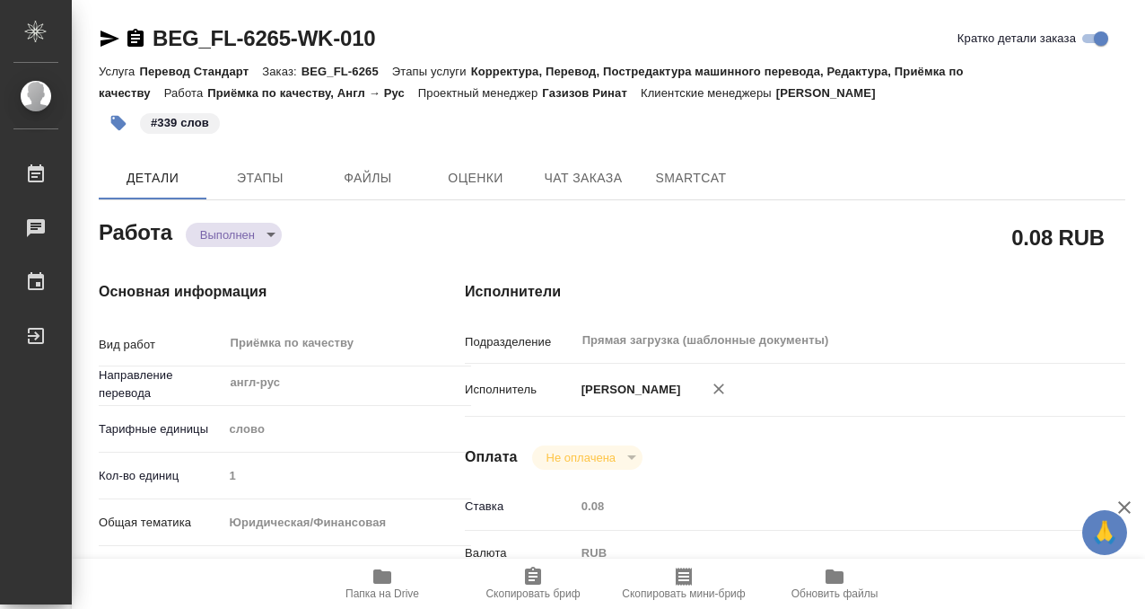
type textarea "x"
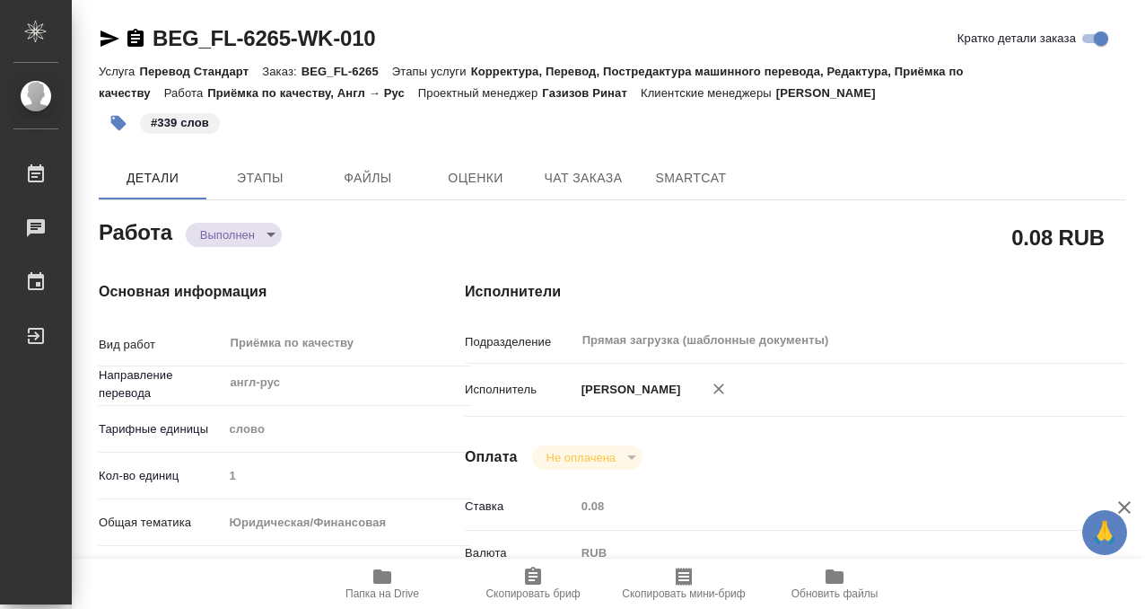
type textarea "x"
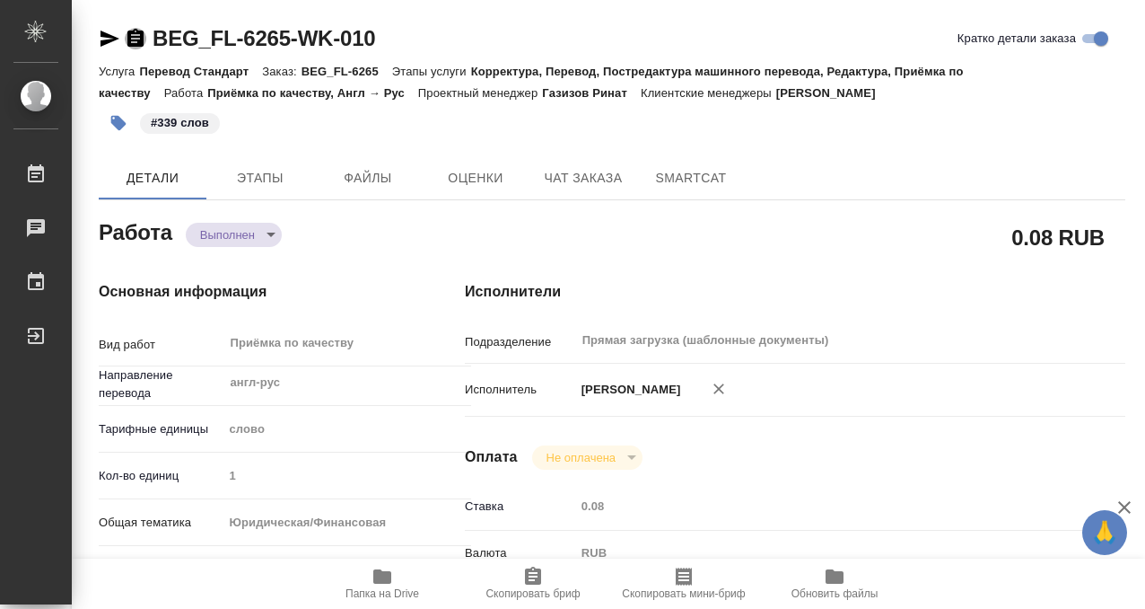
click at [126, 38] on icon "button" at bounding box center [136, 39] width 22 height 22
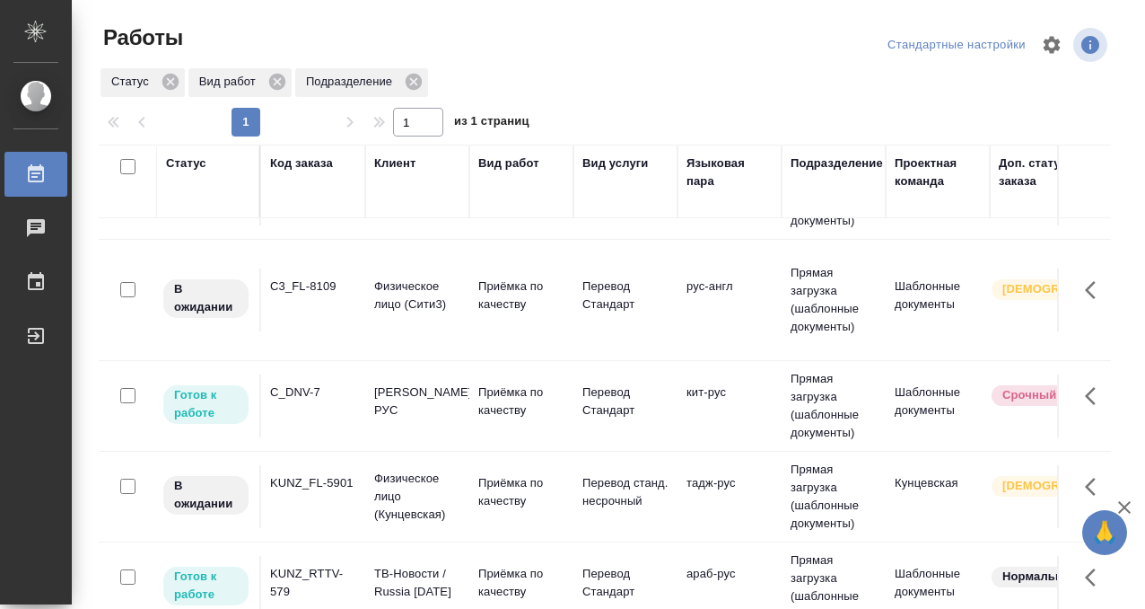
scroll to position [219, 0]
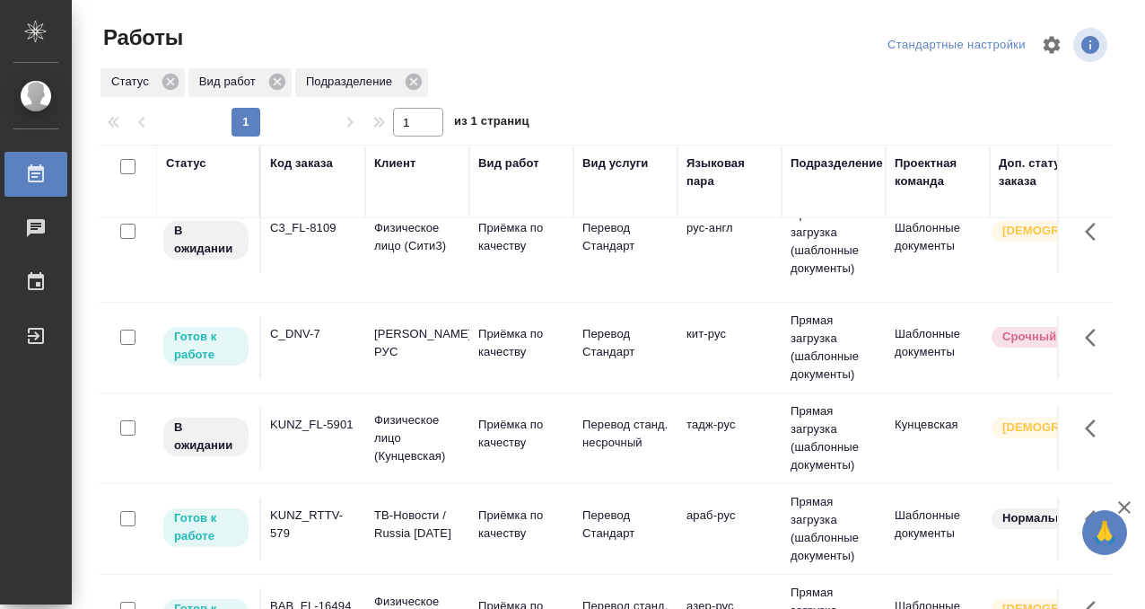
click at [333, 437] on td "KUNZ_FL-5901" at bounding box center [313, 438] width 104 height 63
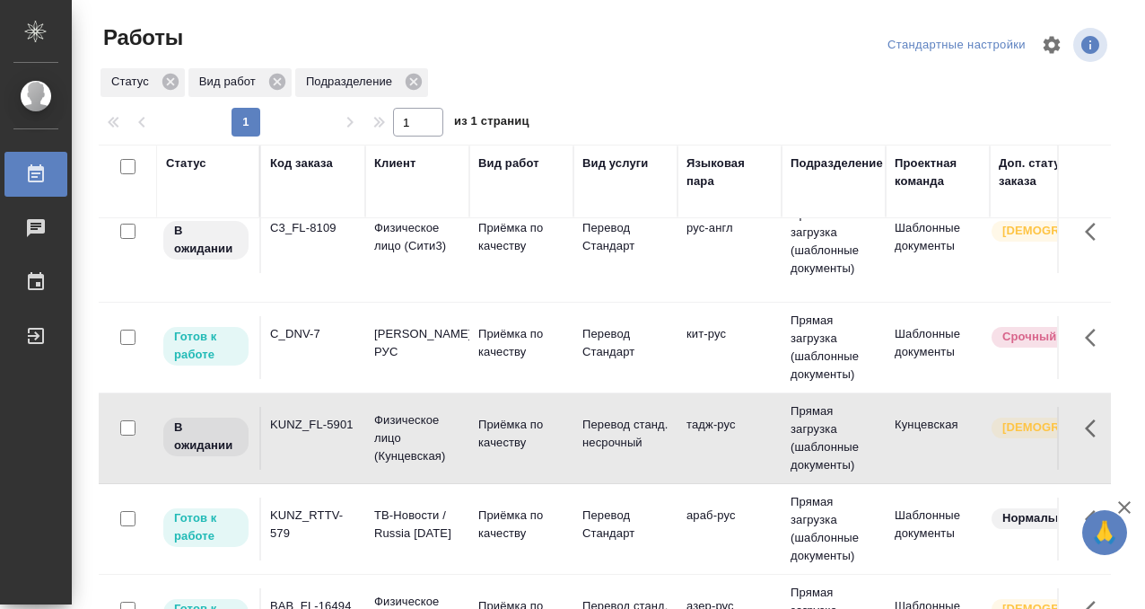
click at [333, 437] on td "KUNZ_FL-5901" at bounding box center [313, 438] width 104 height 63
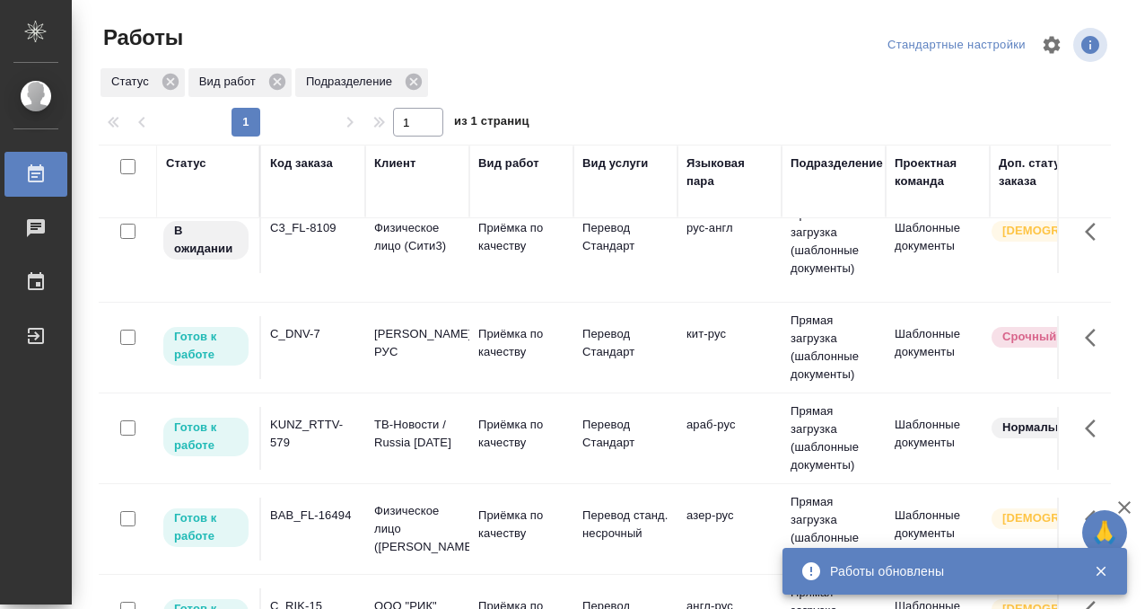
click at [343, 341] on div "C_DNV-7" at bounding box center [313, 334] width 86 height 18
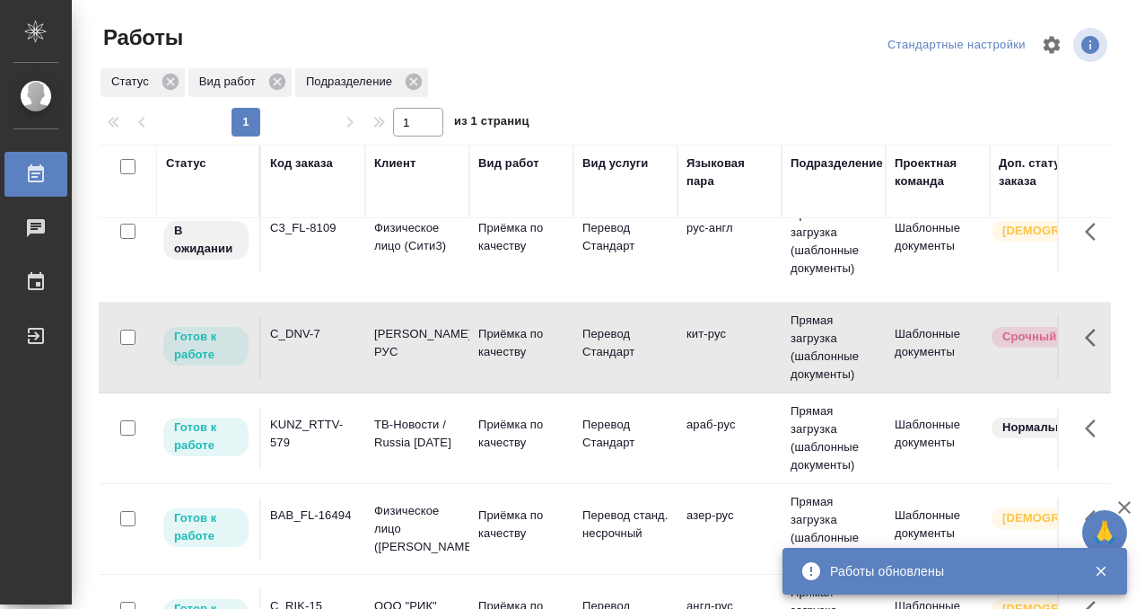
click at [343, 341] on div "C_DNV-7" at bounding box center [313, 334] width 86 height 18
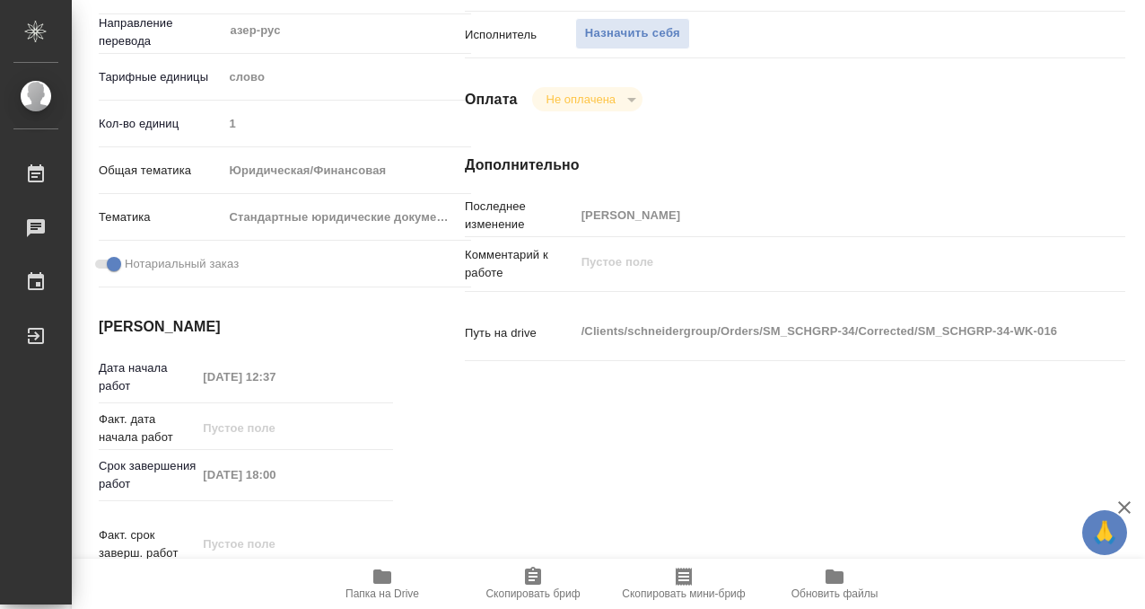
scroll to position [297, 0]
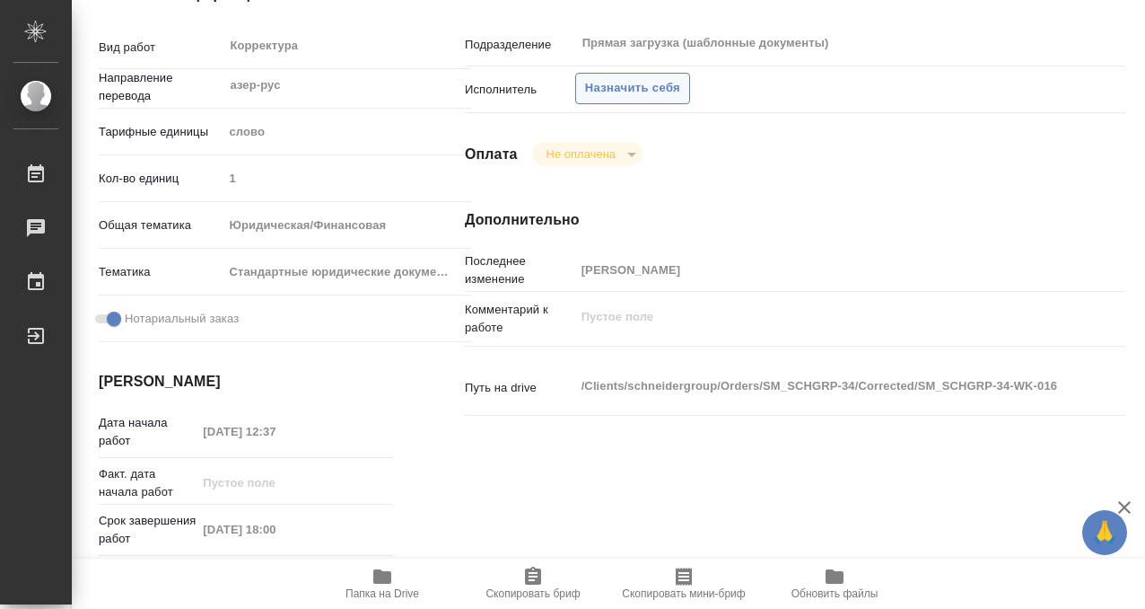
click at [637, 92] on span "Назначить себя" at bounding box center [632, 88] width 95 height 21
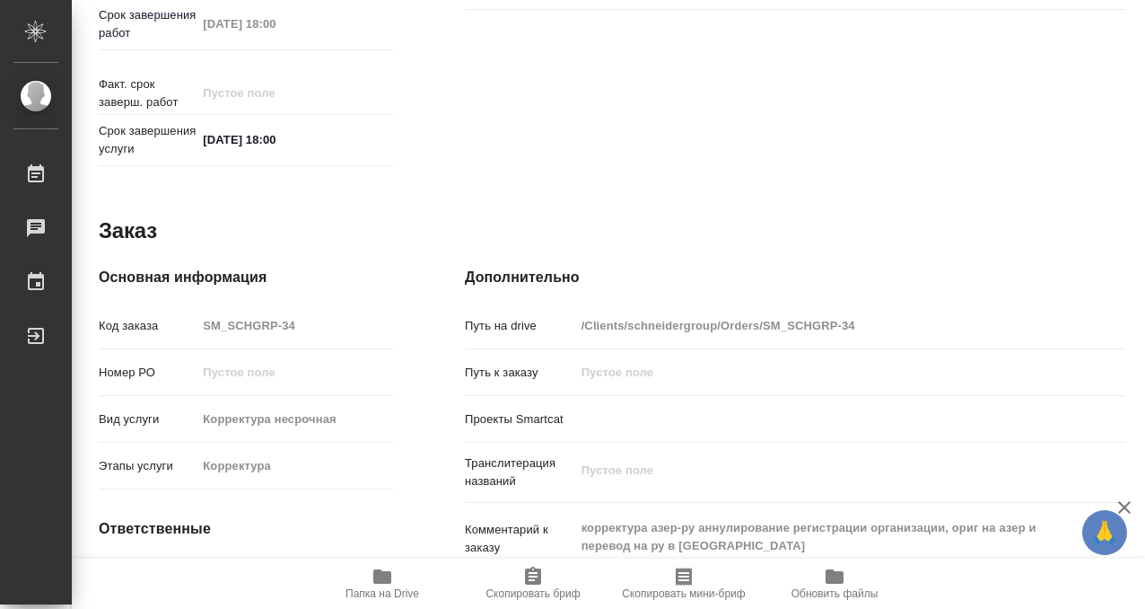
scroll to position [959, 0]
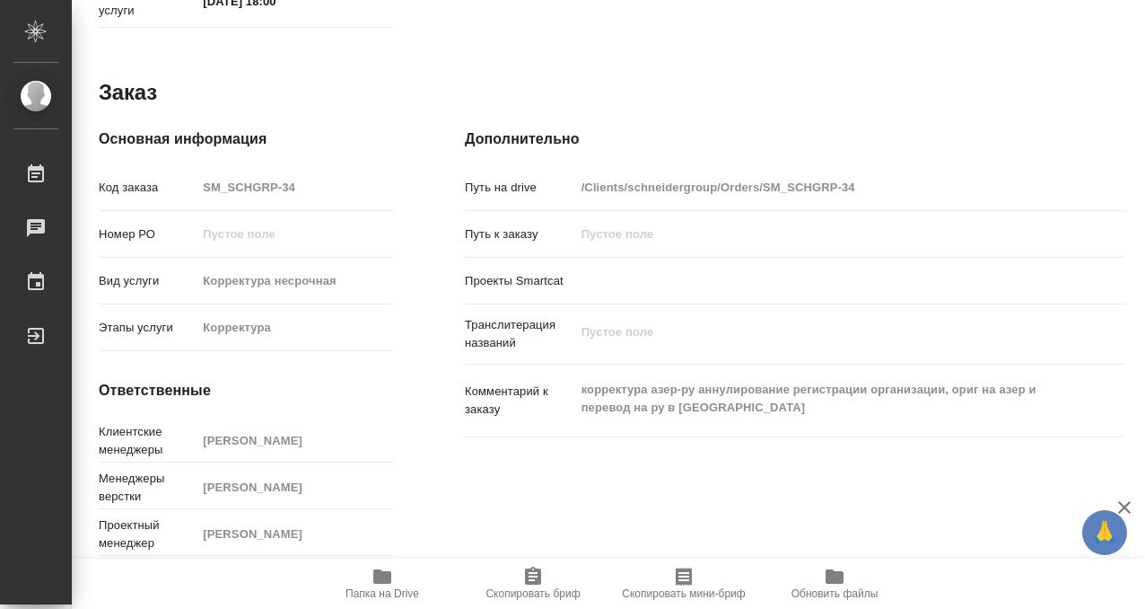
click at [392, 584] on icon "button" at bounding box center [383, 576] width 22 height 22
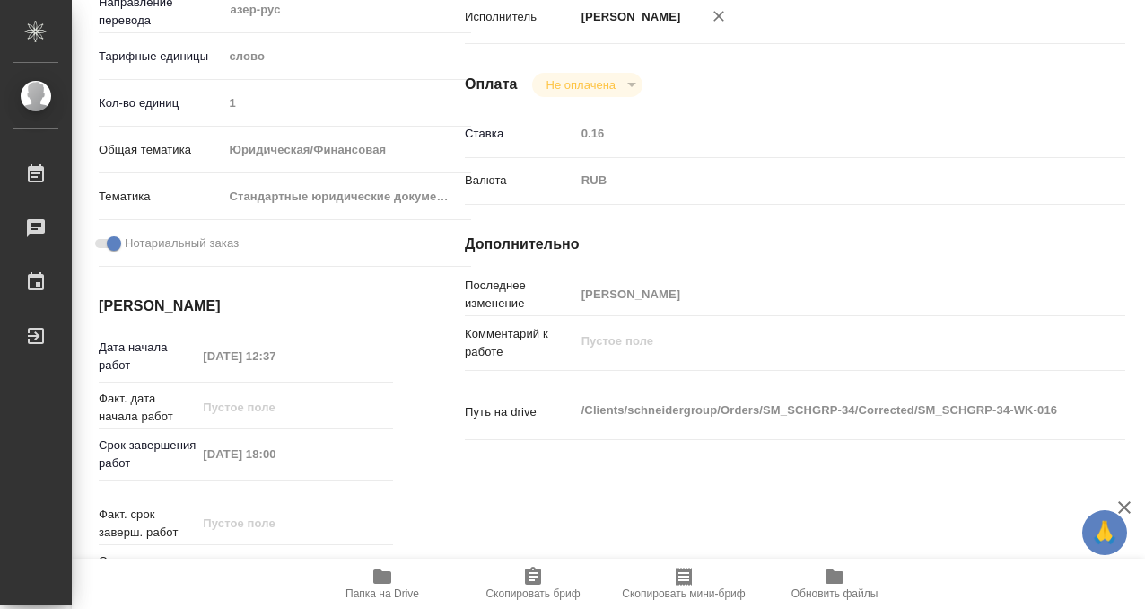
scroll to position [0, 0]
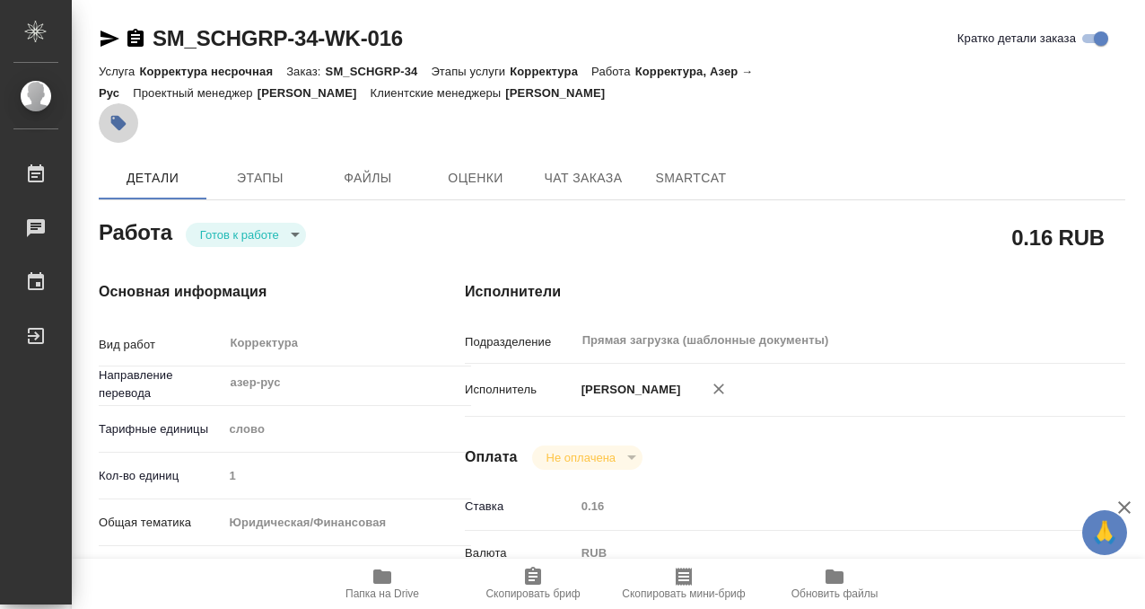
click at [126, 118] on icon "button" at bounding box center [118, 123] width 18 height 18
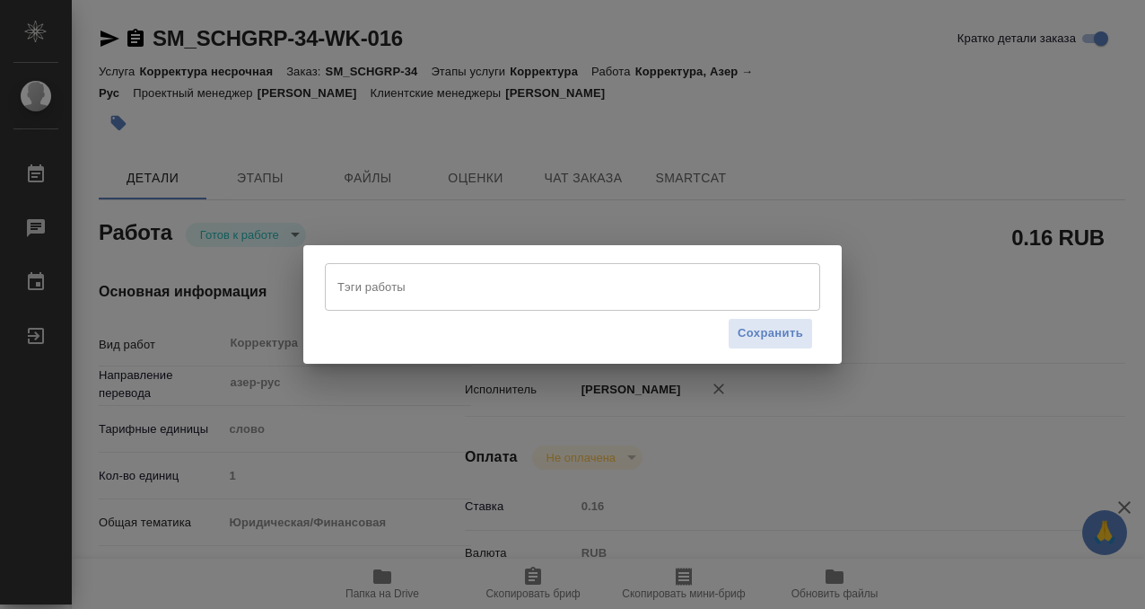
click at [358, 302] on div "Тэги работы" at bounding box center [572, 286] width 495 height 47
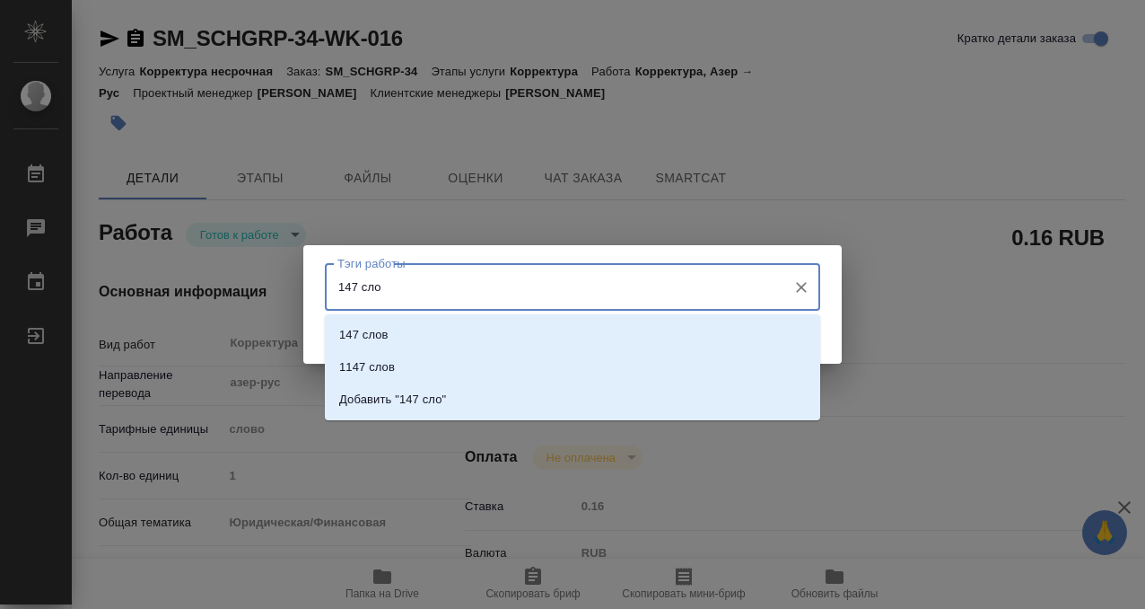
type input "147 слов"
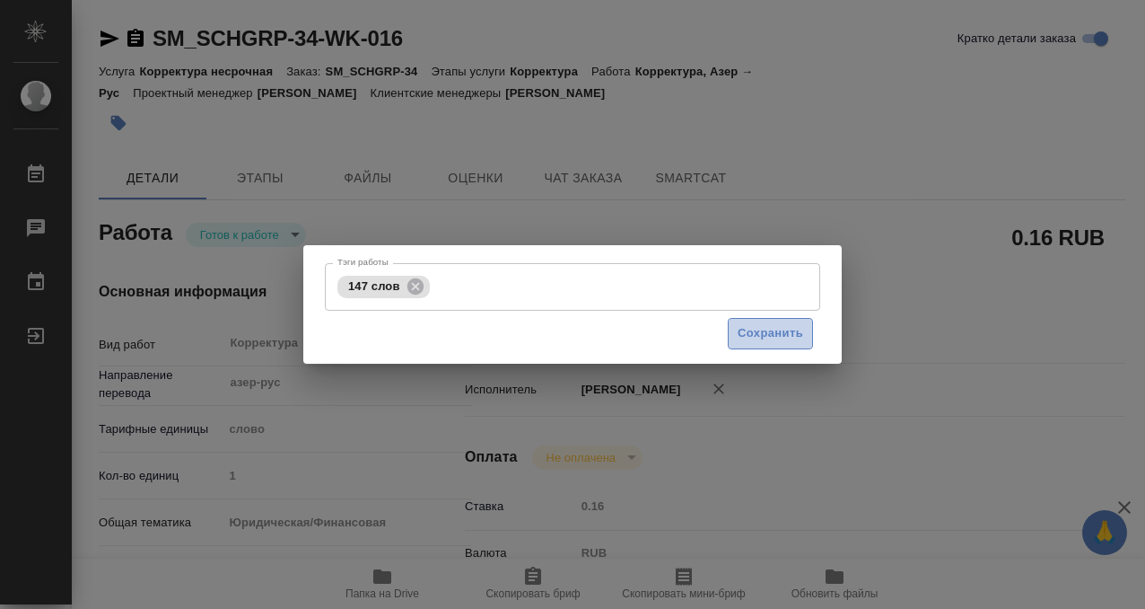
click at [733, 320] on button "Сохранить" at bounding box center [770, 333] width 85 height 31
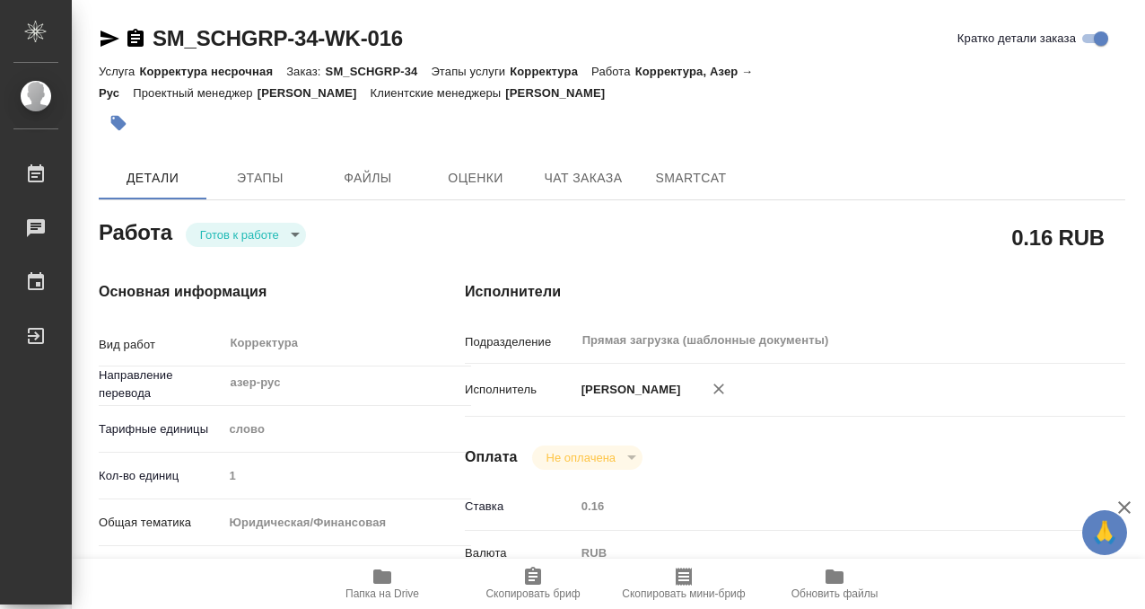
type input "readyForWork"
type input "азер-рус"
type input "5a8b1489cc6b4906c91bfd90"
type input "1"
type input "yr-fn"
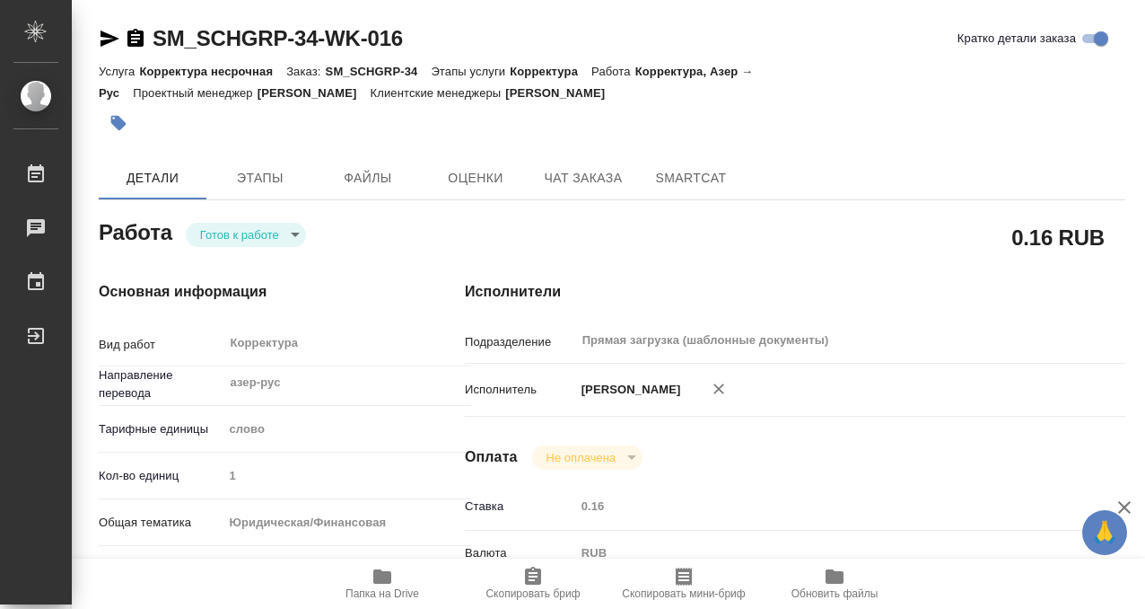
type input "5f647205b73bc97568ca66bf"
checkbox input "true"
type input "10.09.2025 12:37"
type input "10.09.2025 18:00"
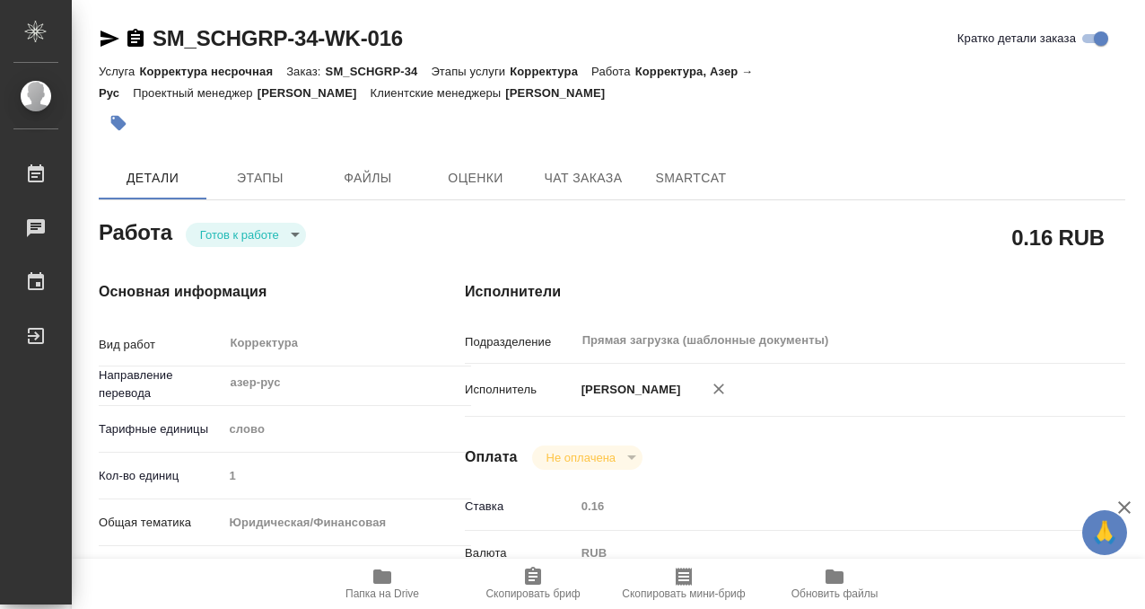
type input "Прямая загрузка (шаблонные документы)"
type input "notPayed"
type input "0.16"
type input "RUB"
type input "[PERSON_NAME]"
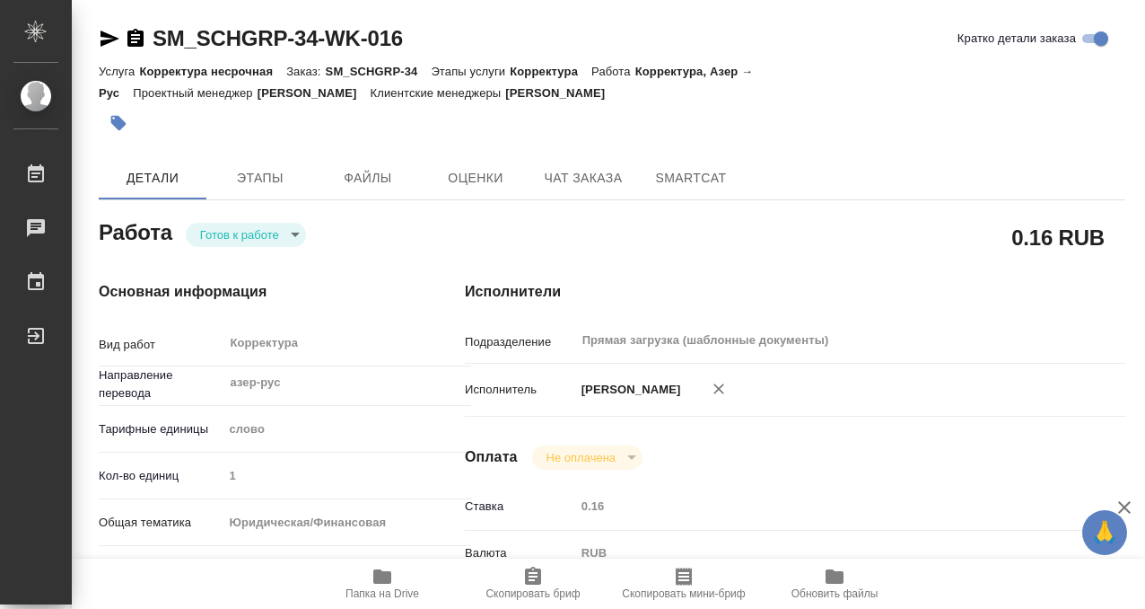
type input "SM_SCHGRP-34"
type input "Корректура несрочная"
type input "Корректура"
type input "Шульгина Анна"
type input "Оксютович Ирина"
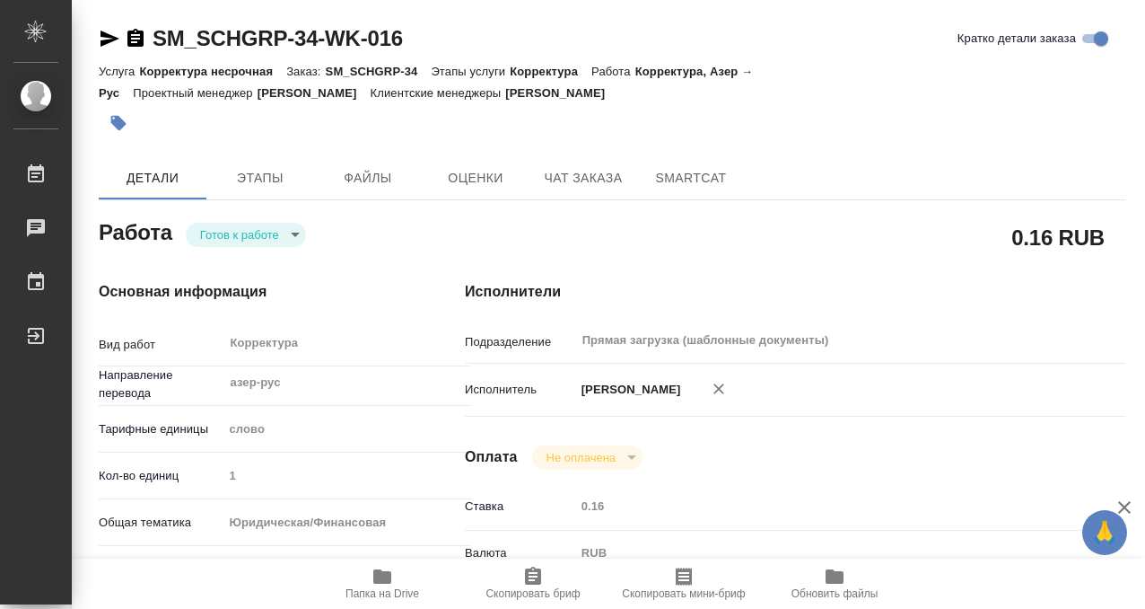
type input "/Clients/schneidergroup/Orders/SM_SCHGRP-34"
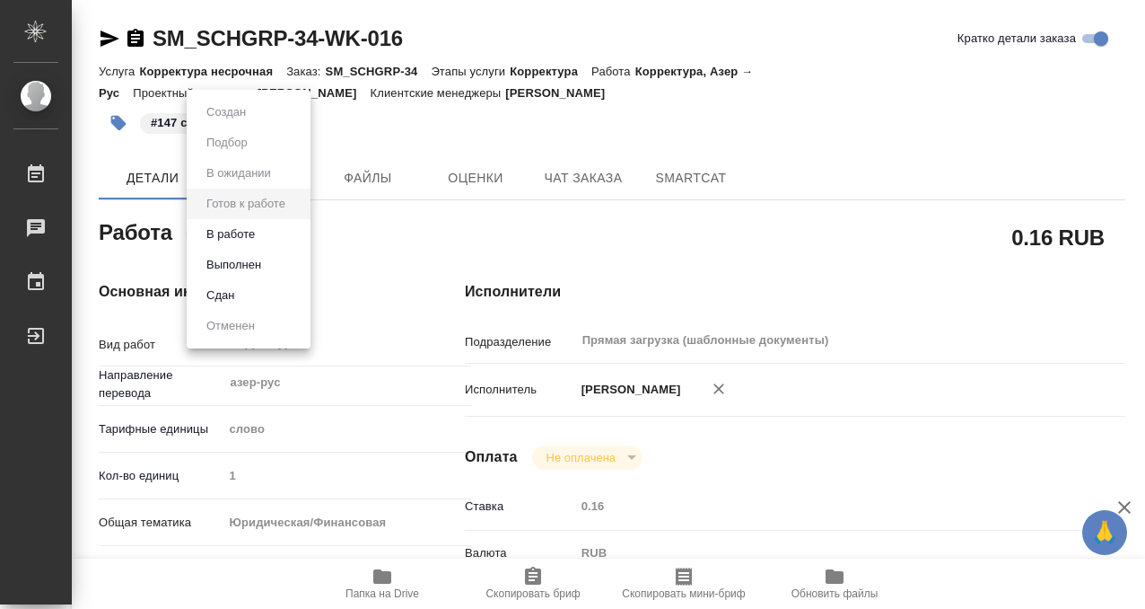
click at [237, 232] on body "🙏 .cls-1 fill:#fff; AWATERA Kobzeva Elizaveta Работы 0 Чаты График Выйти SM_SCH…" at bounding box center [572, 304] width 1145 height 609
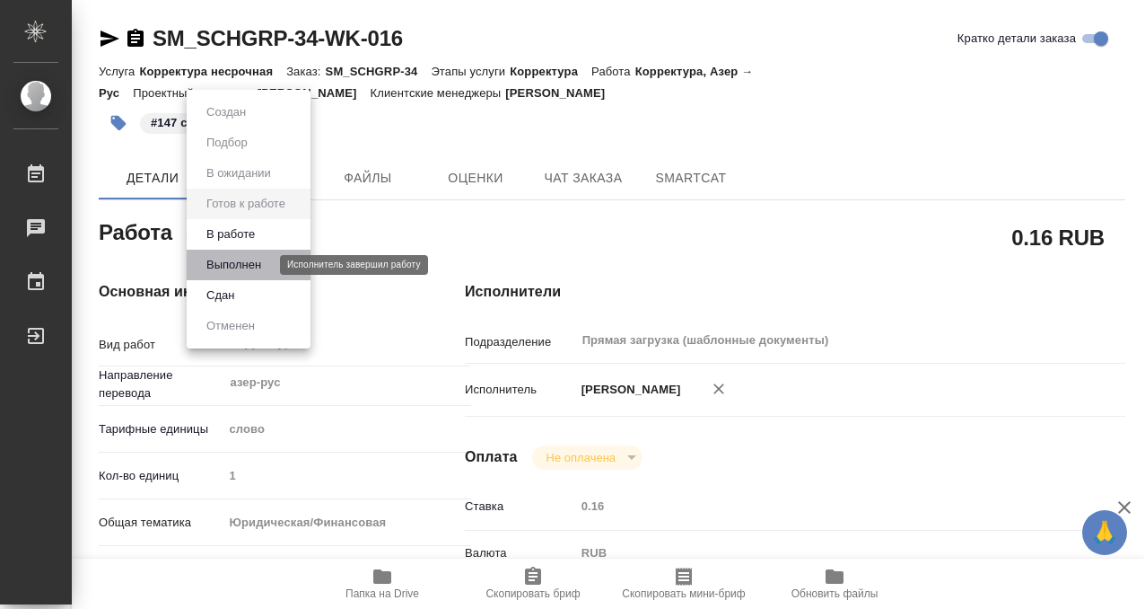
click at [261, 261] on button "Выполнен" at bounding box center [234, 265] width 66 height 20
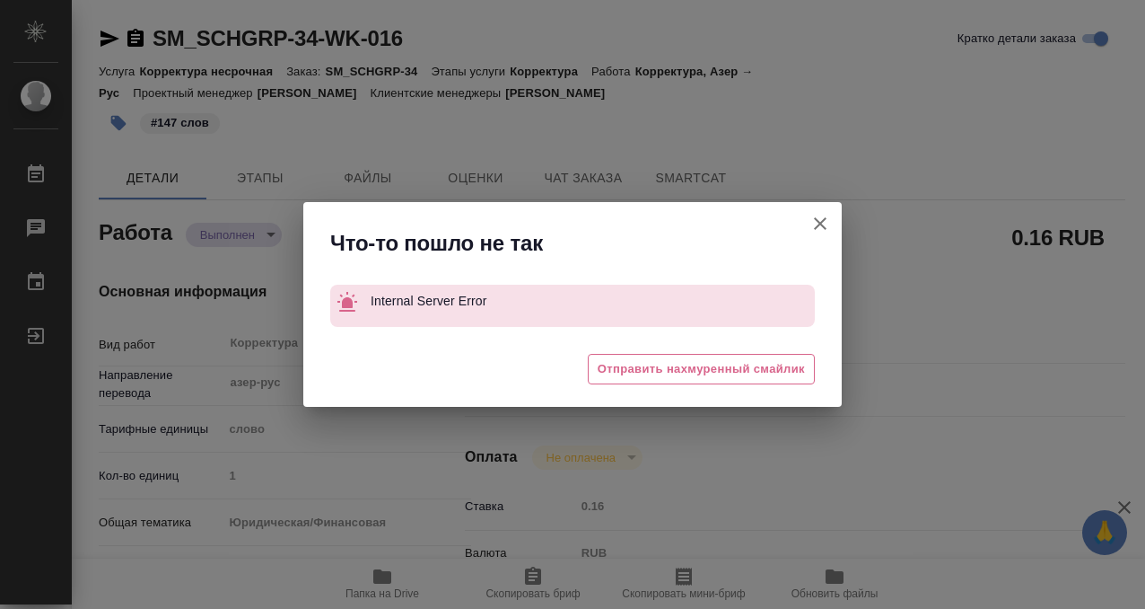
type textarea "x"
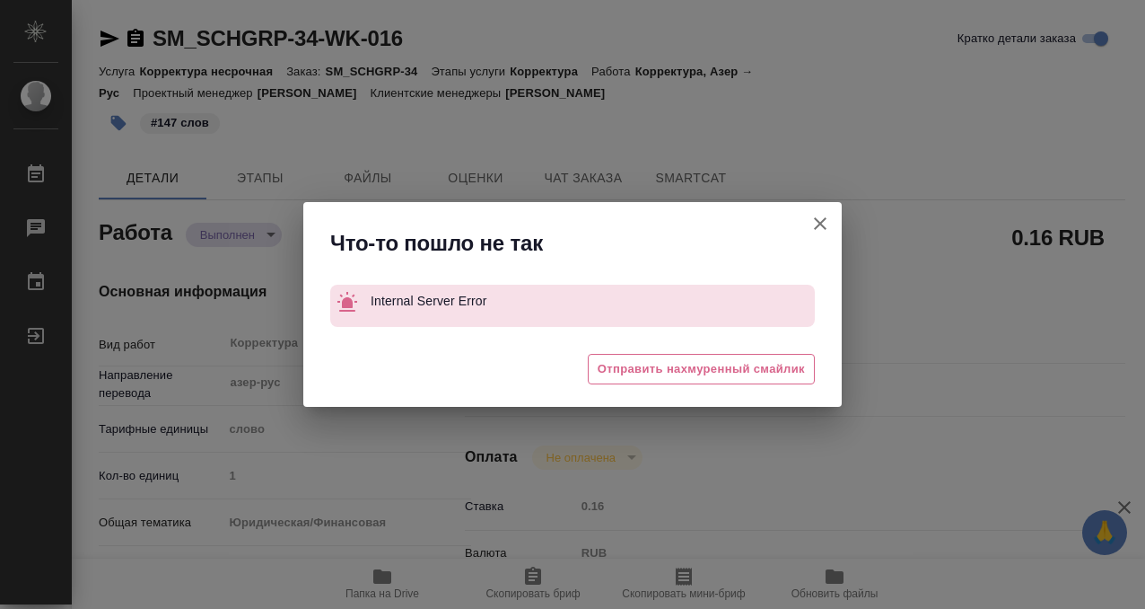
click at [819, 224] on icon "button" at bounding box center [820, 223] width 13 height 13
type textarea "x"
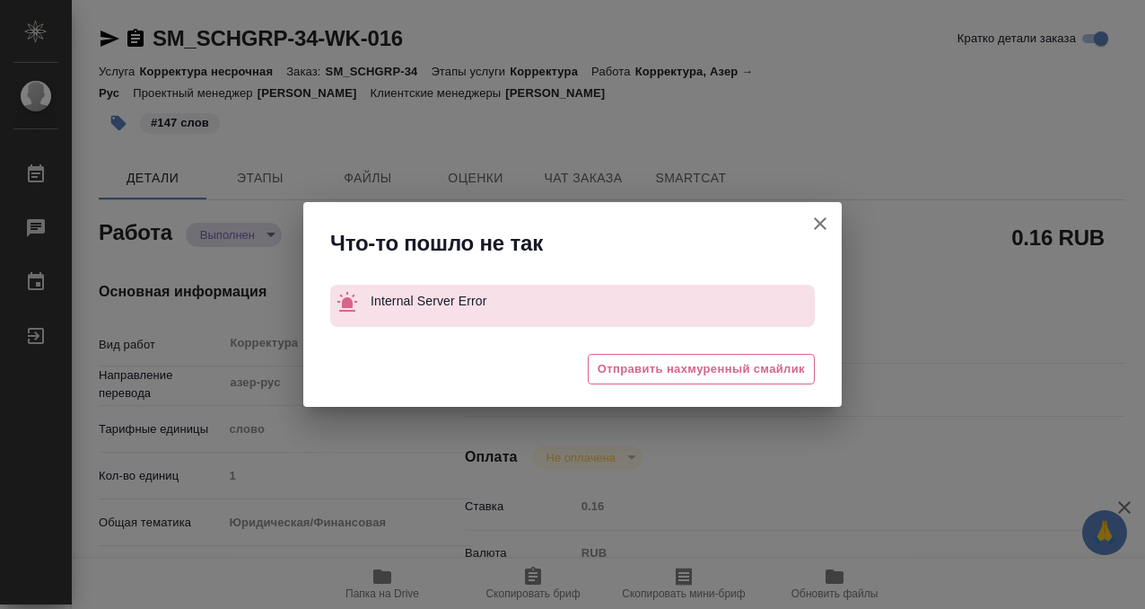
type textarea "x"
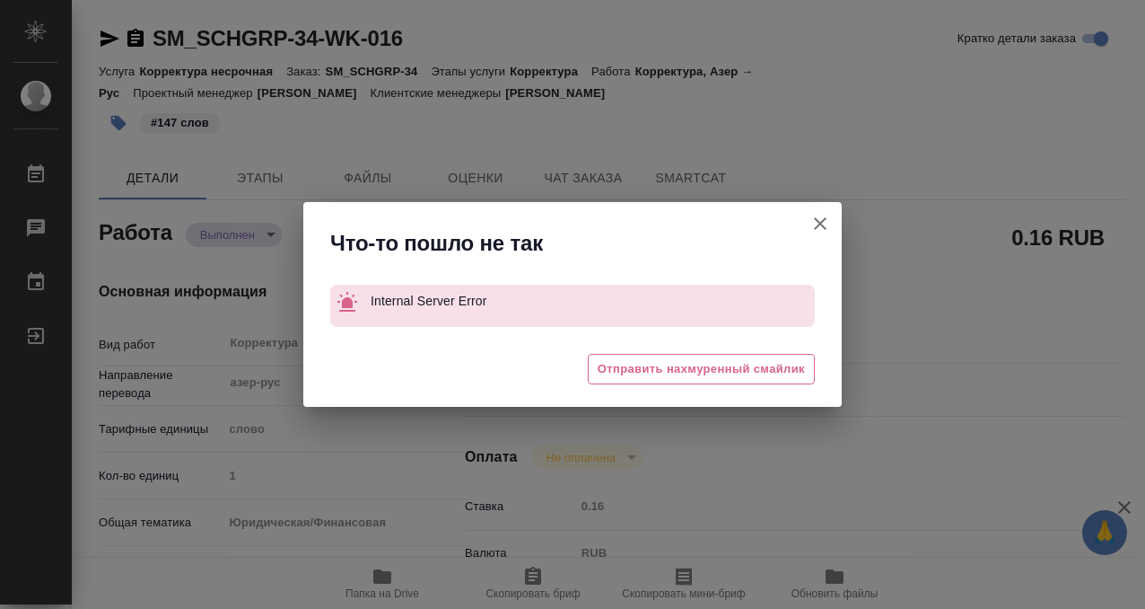
type textarea "x"
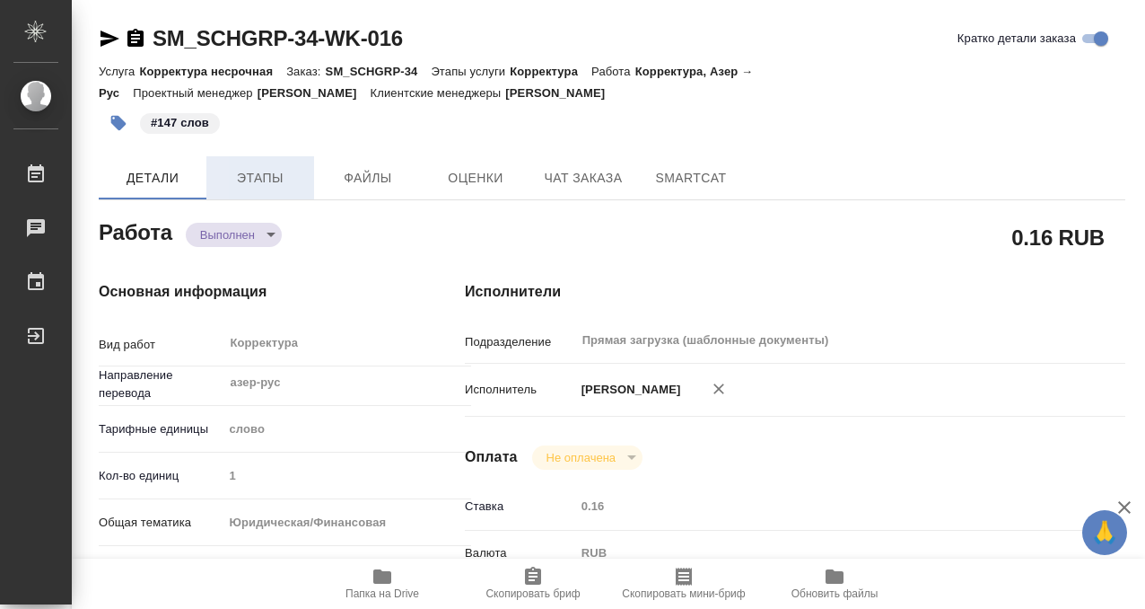
click at [244, 175] on span "Этапы" at bounding box center [260, 178] width 86 height 22
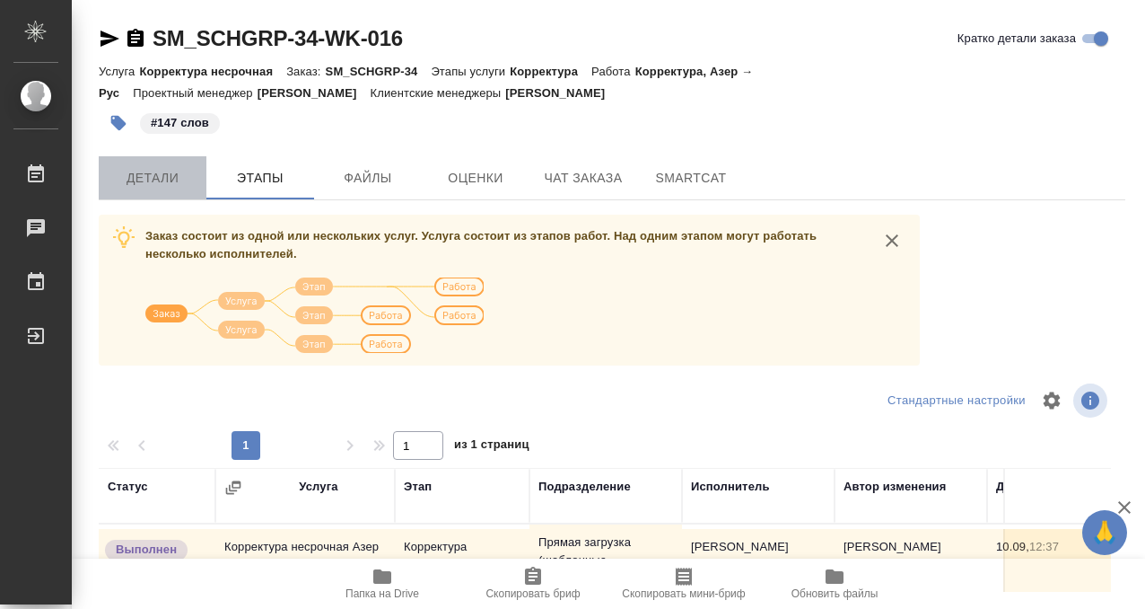
click at [143, 161] on button "Детали" at bounding box center [153, 177] width 108 height 43
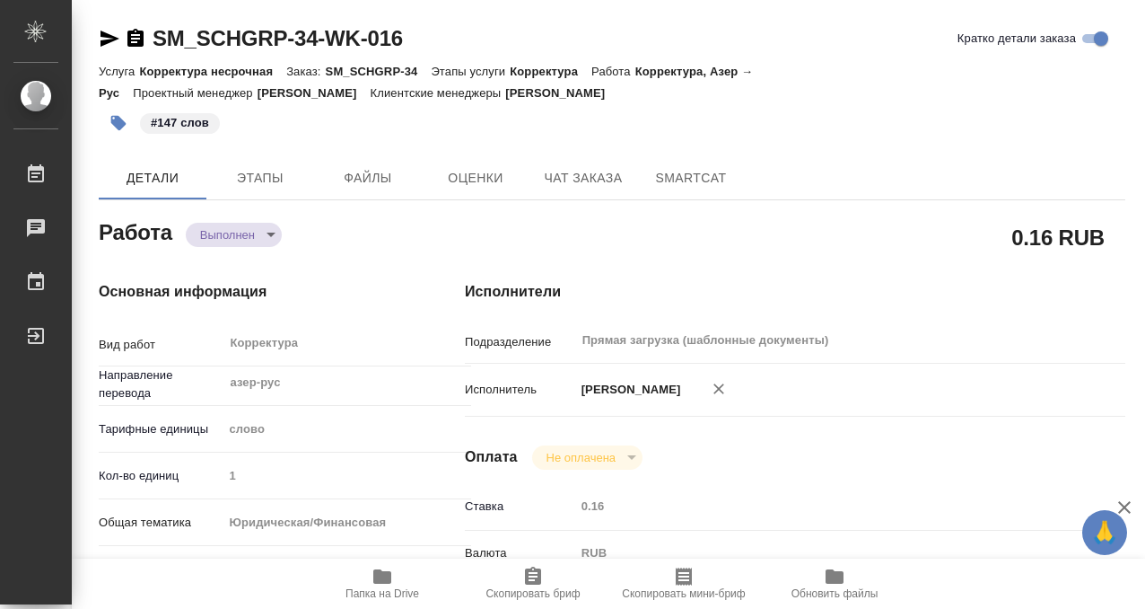
type textarea "x"
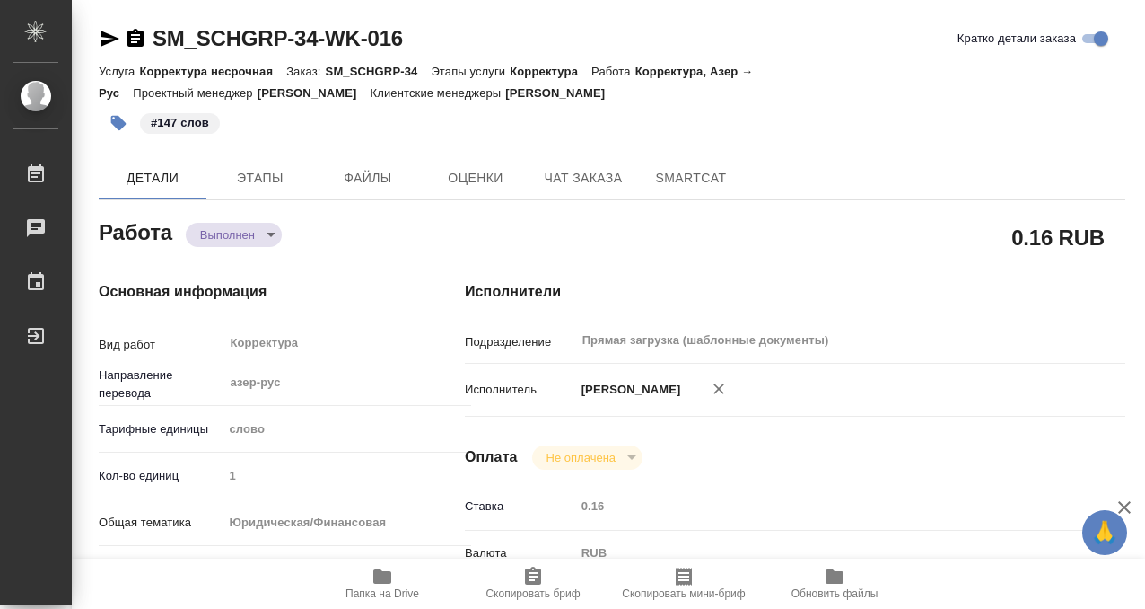
type textarea "x"
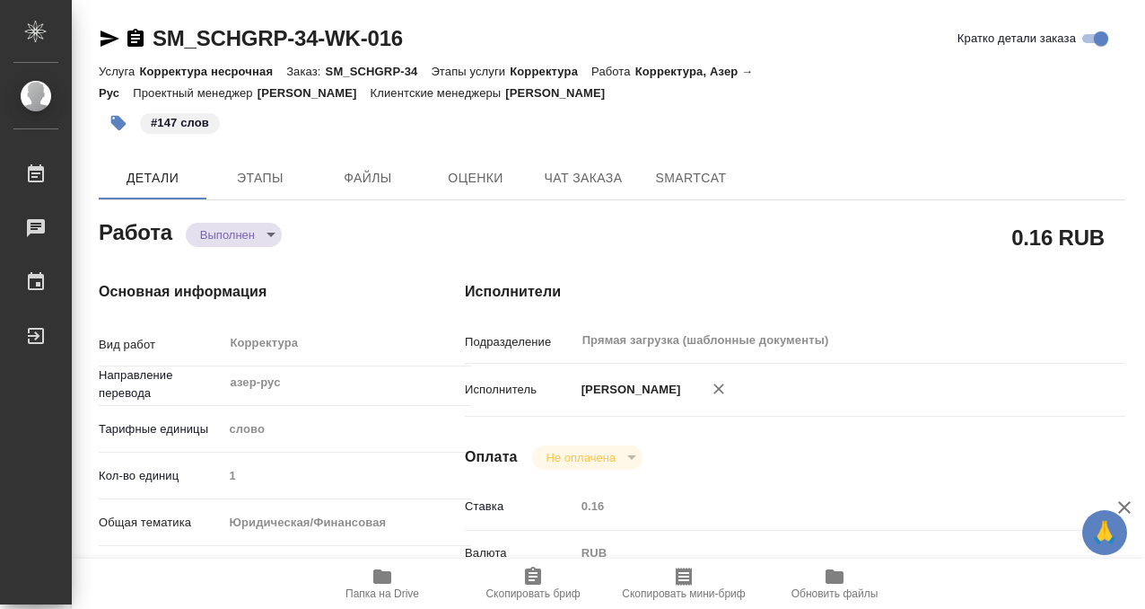
click at [141, 39] on icon "button" at bounding box center [135, 38] width 16 height 18
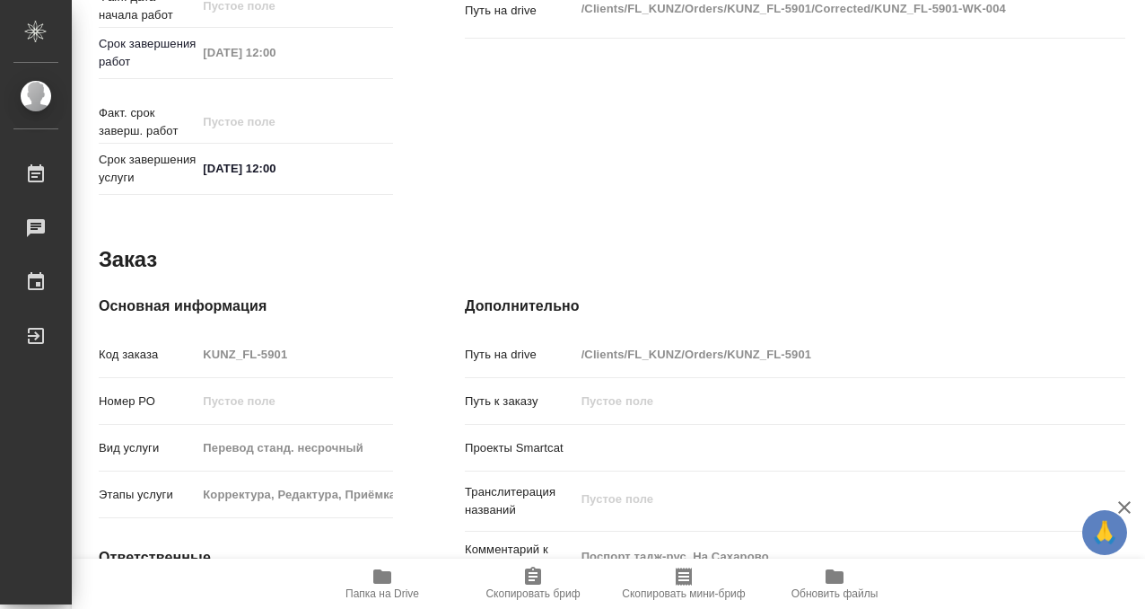
scroll to position [959, 0]
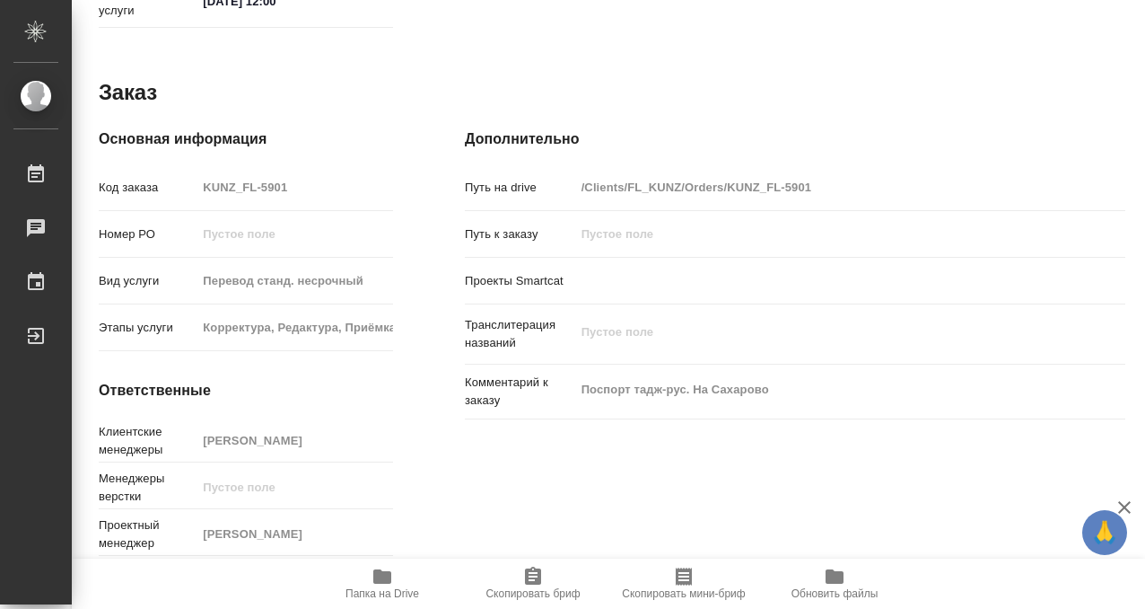
click at [379, 576] on icon "button" at bounding box center [382, 576] width 18 height 14
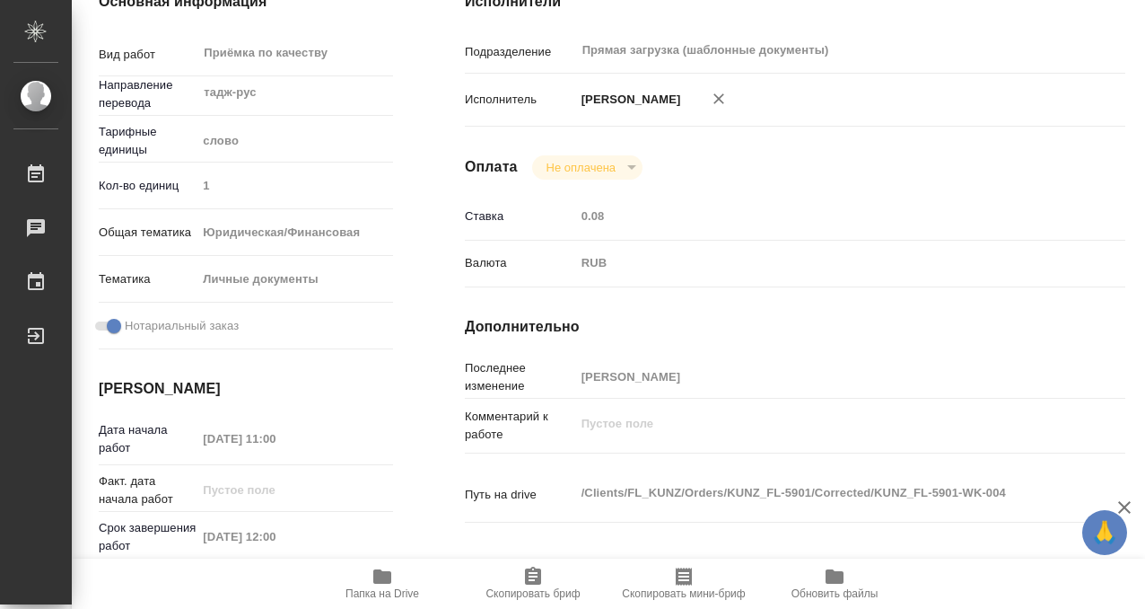
scroll to position [0, 0]
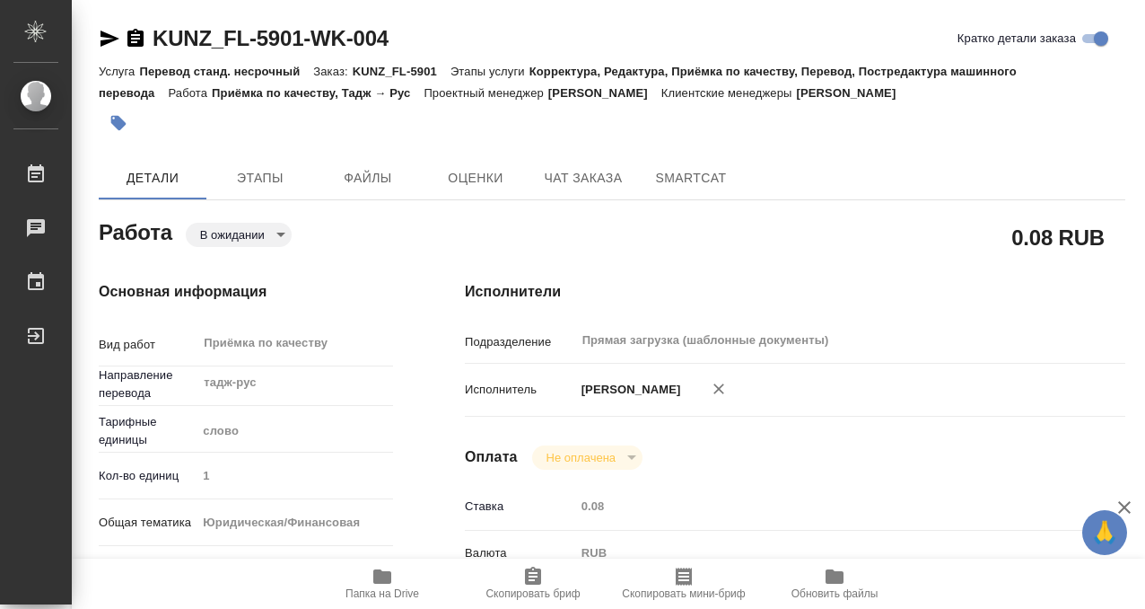
click at [114, 119] on icon "button" at bounding box center [118, 123] width 15 height 15
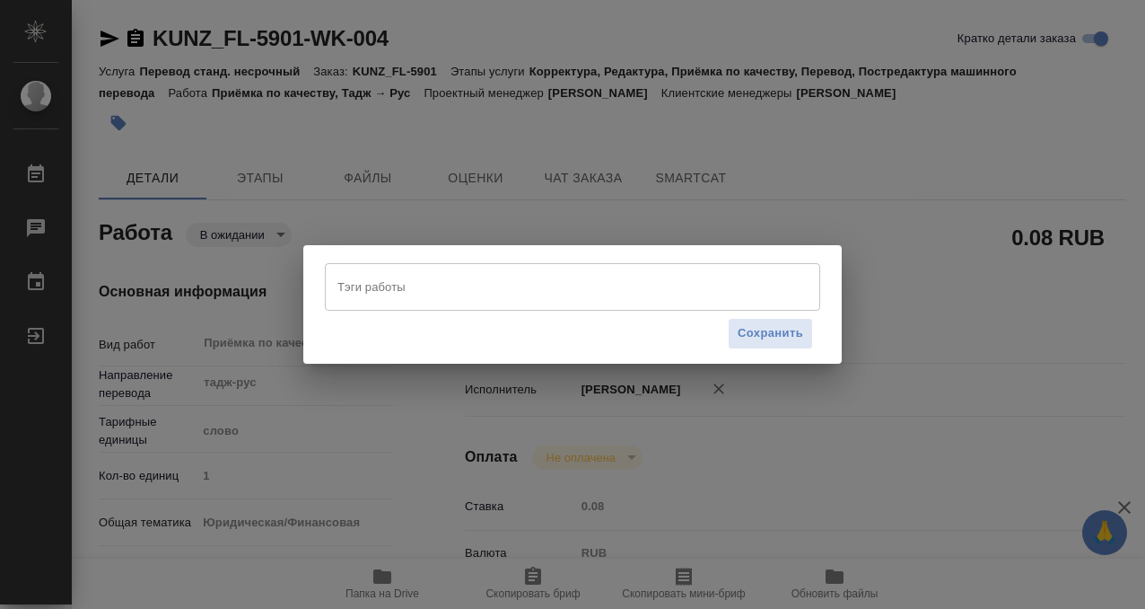
click at [433, 294] on input "Тэги работы" at bounding box center [555, 286] width 445 height 31
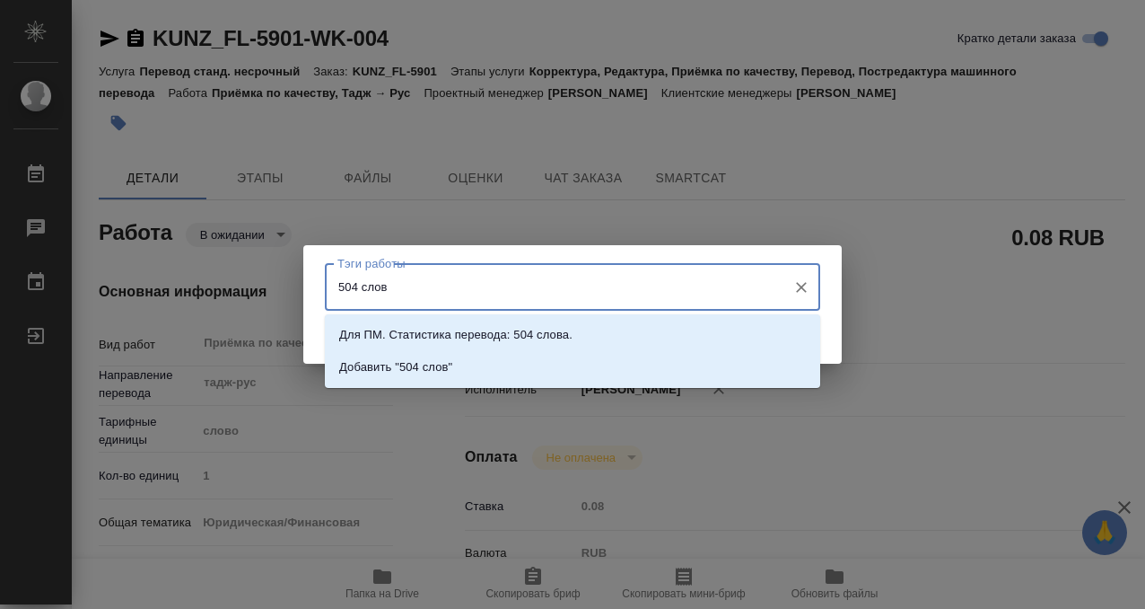
type input "504 слова"
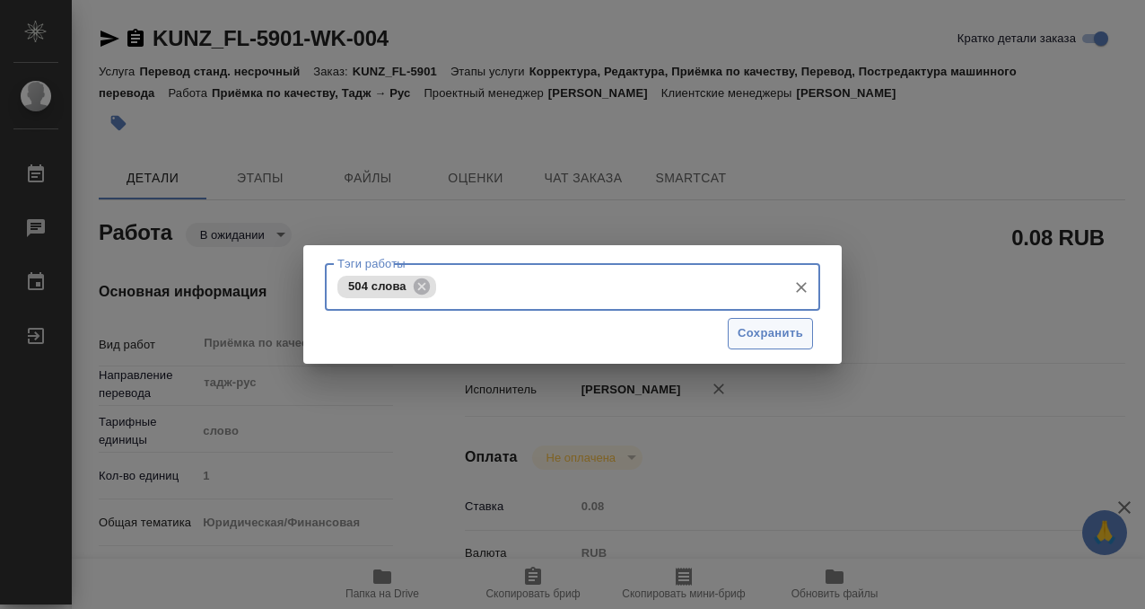
click at [803, 334] on button "Сохранить" at bounding box center [770, 333] width 85 height 31
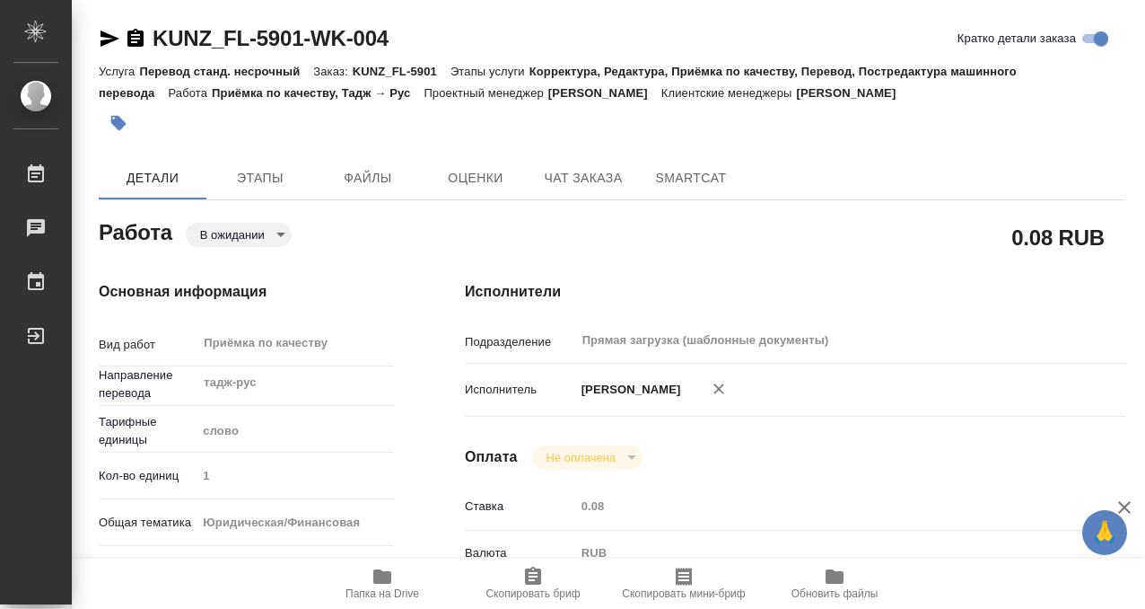
type input "pending"
type input "тадж-рус"
type input "5a8b1489cc6b4906c91bfd90"
type input "1"
type input "yr-fn"
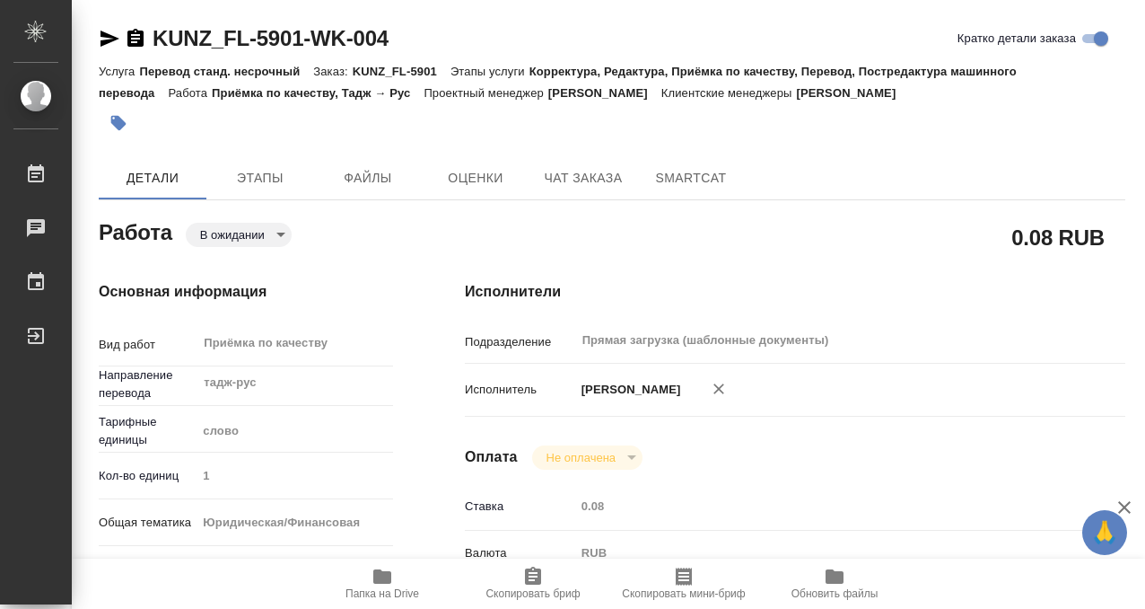
type input "5a8b8b956a9677013d343cfe"
checkbox input "true"
type input "[DATE] 11:00"
type input "[DATE] 12:00"
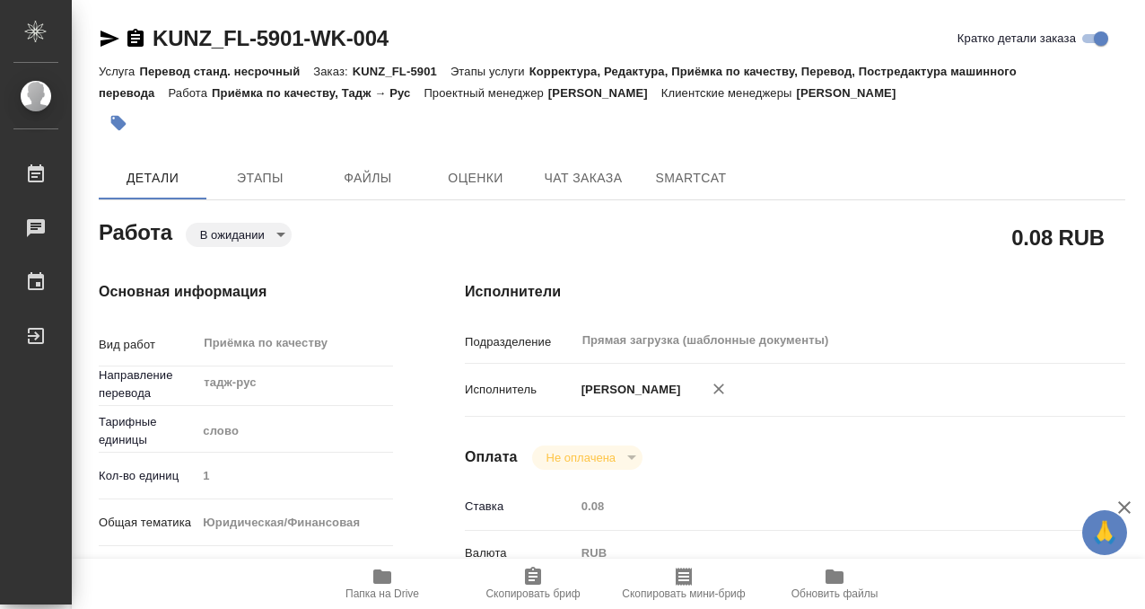
type input "Прямая загрузка (шаблонные документы)"
type input "notPayed"
type input "0.08"
type input "RUB"
type input "[PERSON_NAME]"
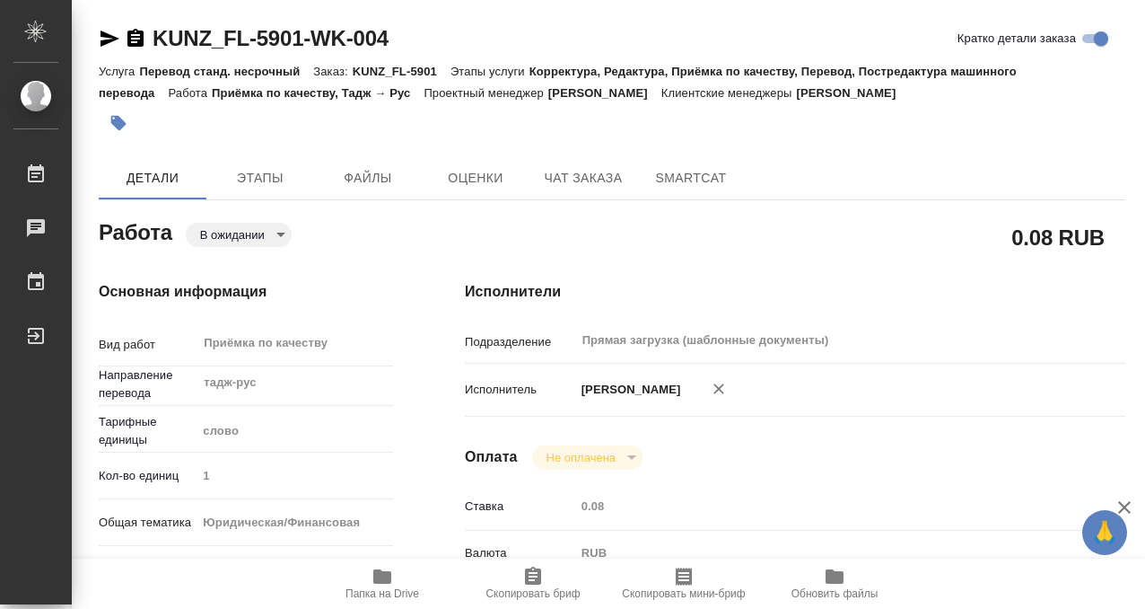
type input "KUNZ_FL-5901"
type input "Перевод станд. несрочный"
type input "Корректура, Редактура, Приёмка по качеству, Перевод, Постредактура машинного пе…"
type input "[PERSON_NAME]"
type input "/Clients/FL_KUNZ/Orders/KUNZ_FL-5901"
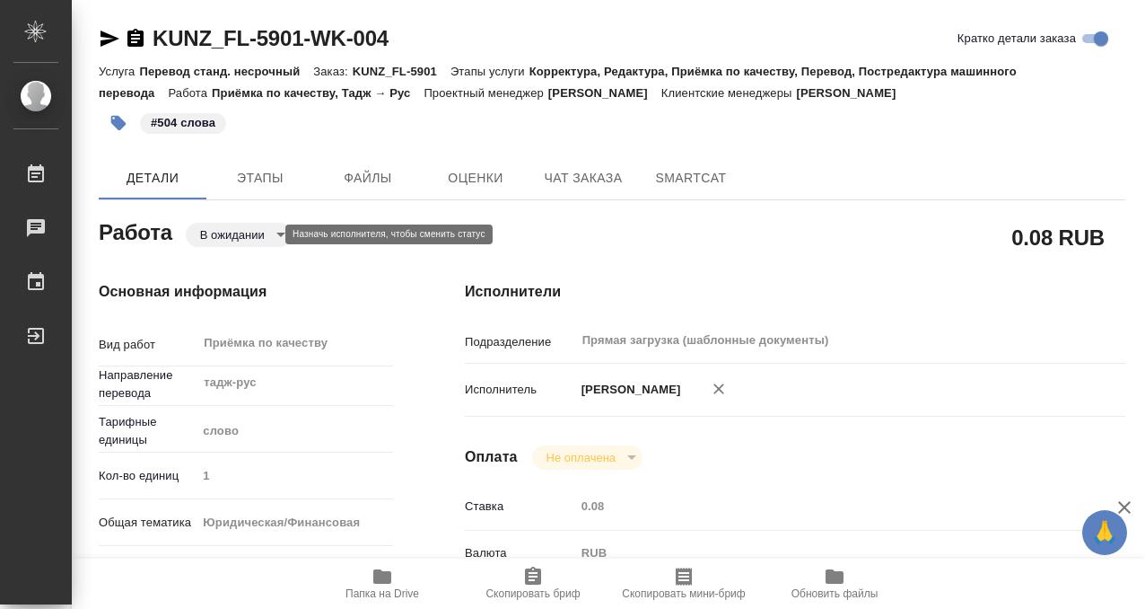
click at [252, 238] on body "🙏 .cls-1 fill:#fff; AWATERA Kobzeva [PERSON_NAME] 0 Чаты График Выйти KUNZ_FL-5…" at bounding box center [572, 304] width 1145 height 609
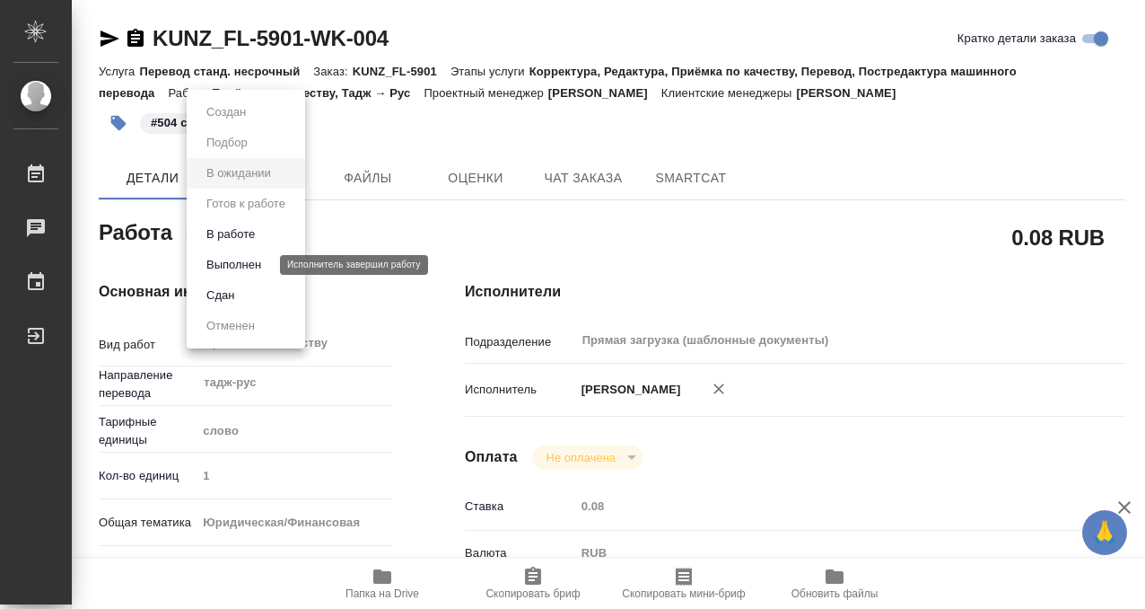
click at [246, 268] on button "Выполнен" at bounding box center [234, 265] width 66 height 20
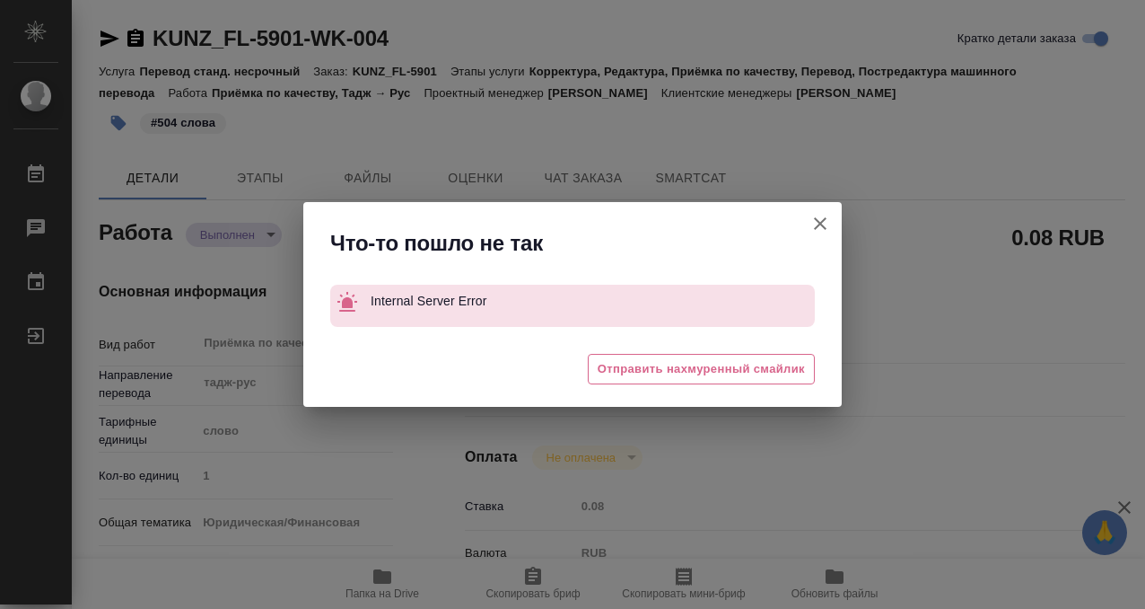
type textarea "x"
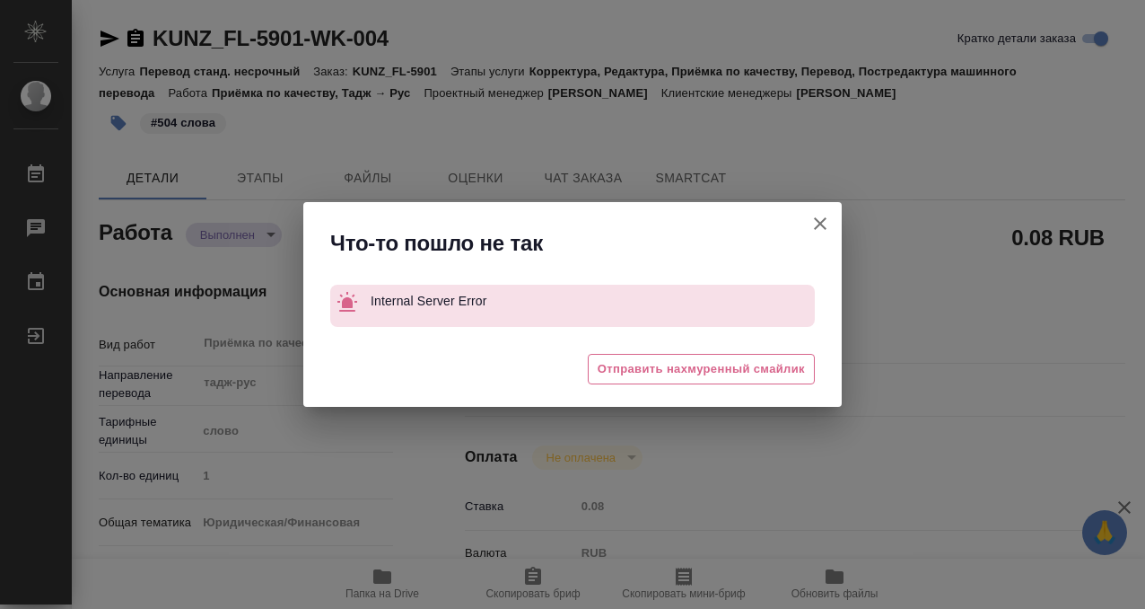
type textarea "x"
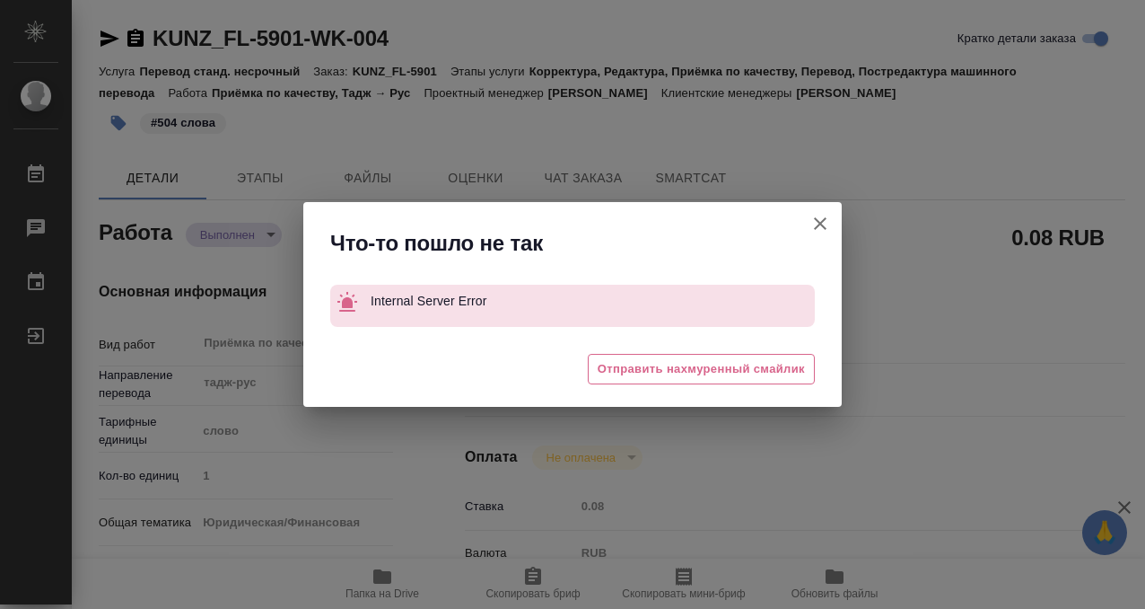
click at [824, 221] on icon "button" at bounding box center [821, 224] width 22 height 22
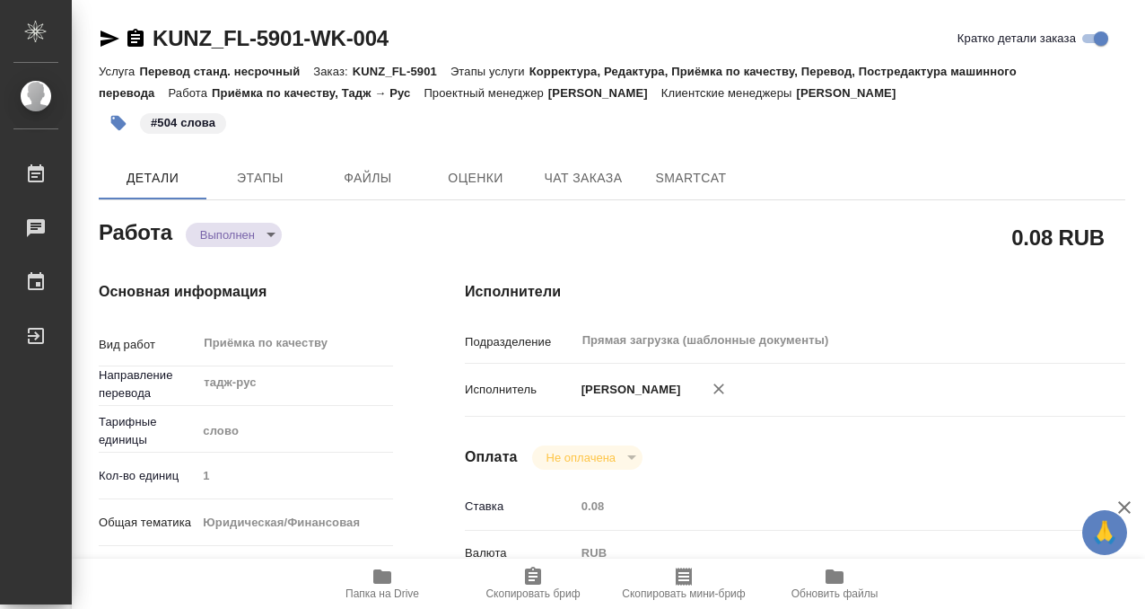
type textarea "x"
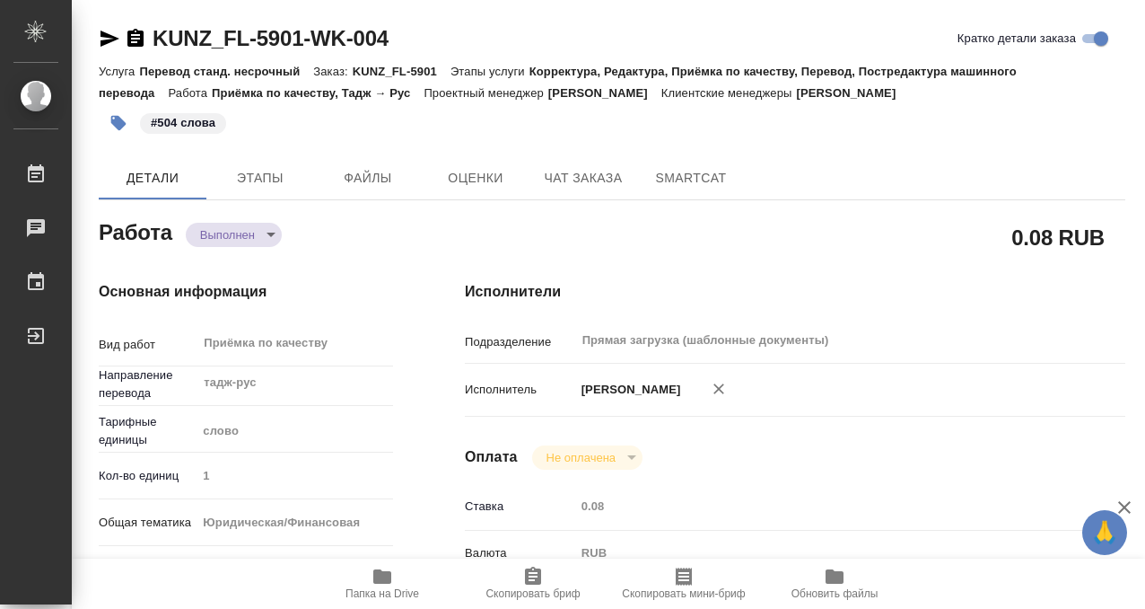
click at [142, 37] on icon "button" at bounding box center [135, 38] width 16 height 18
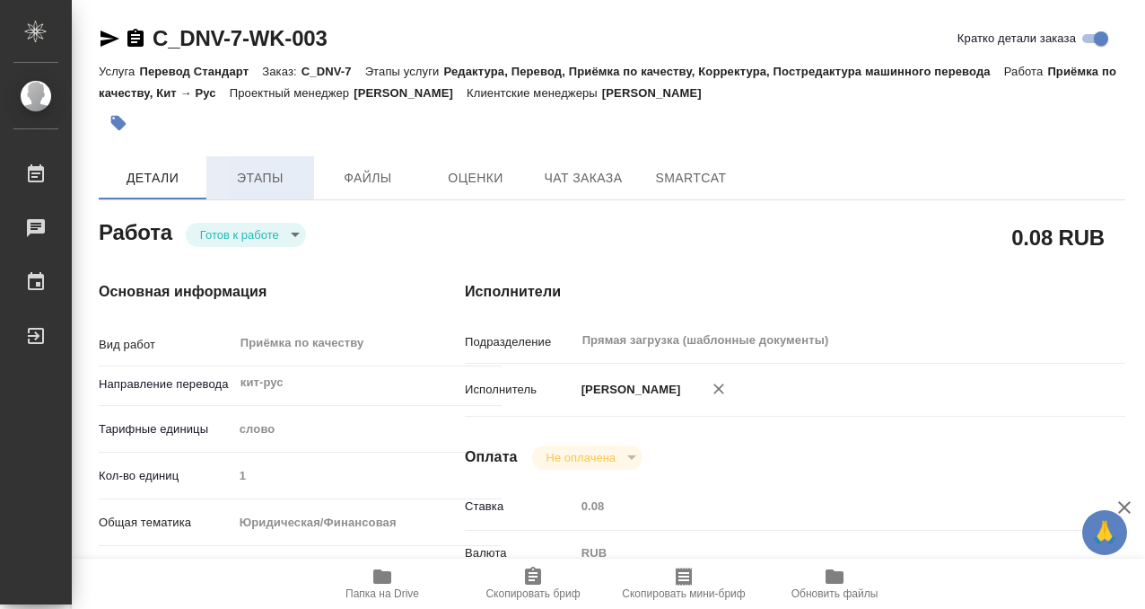
click at [276, 170] on span "Этапы" at bounding box center [260, 178] width 86 height 22
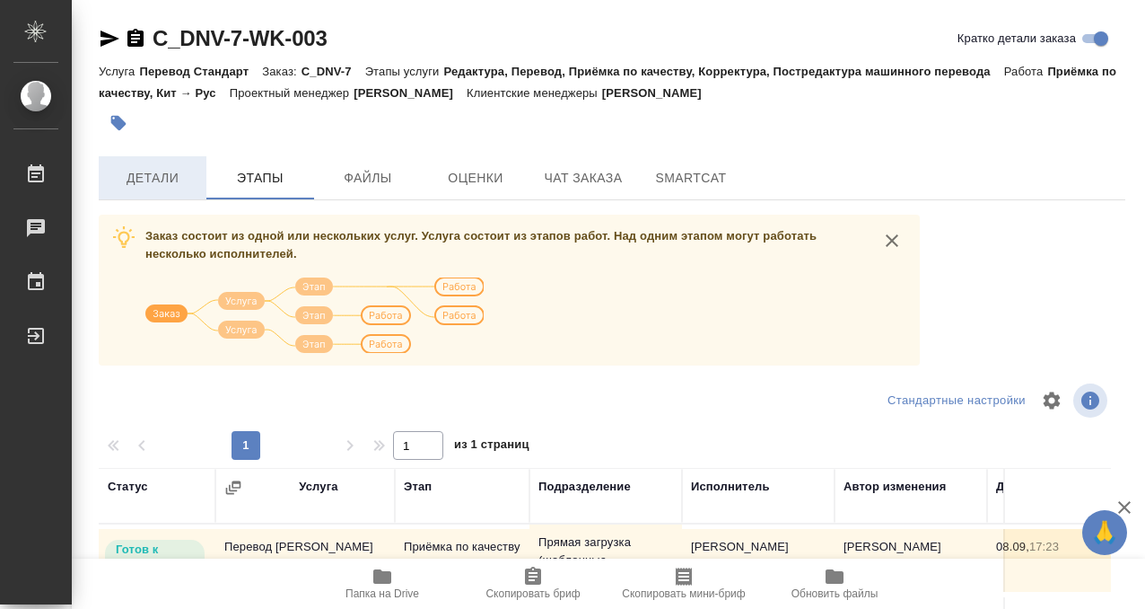
click at [164, 186] on span "Детали" at bounding box center [152, 178] width 86 height 22
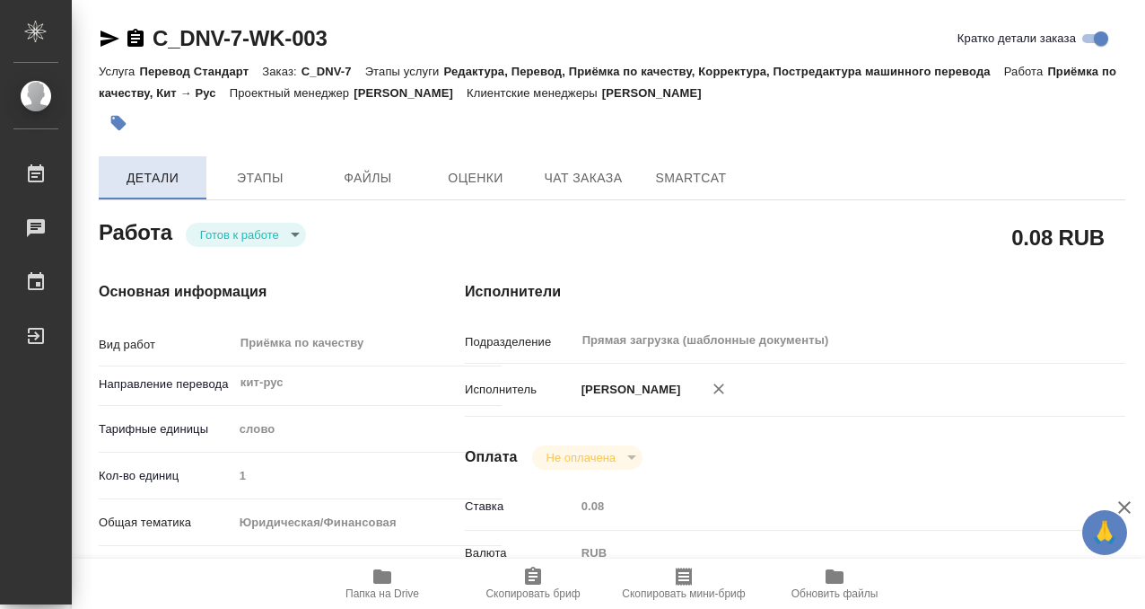
type textarea "x"
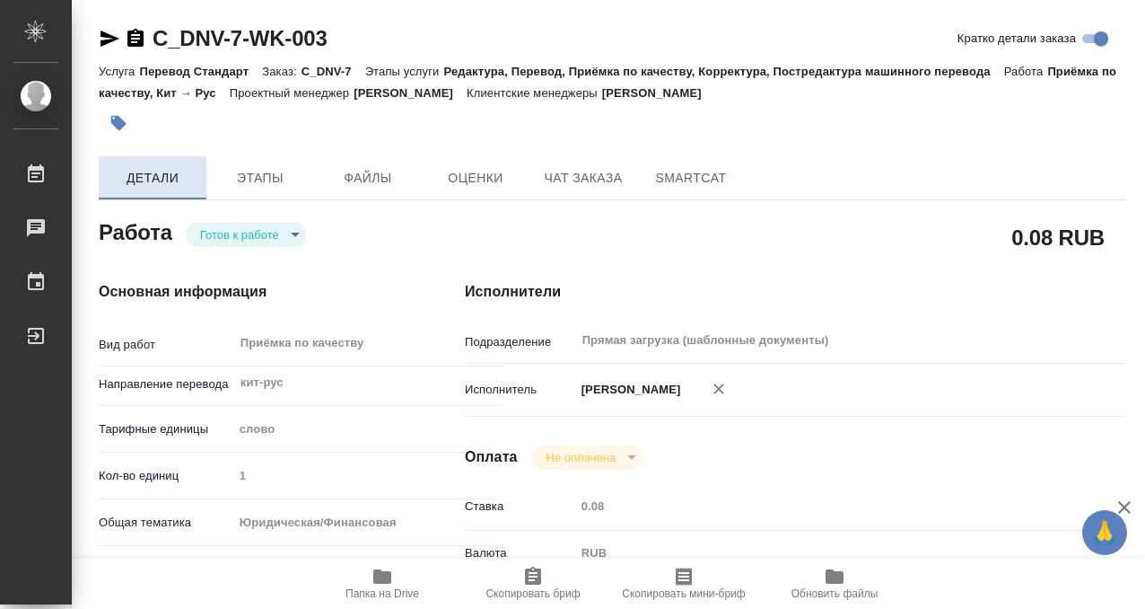
type textarea "x"
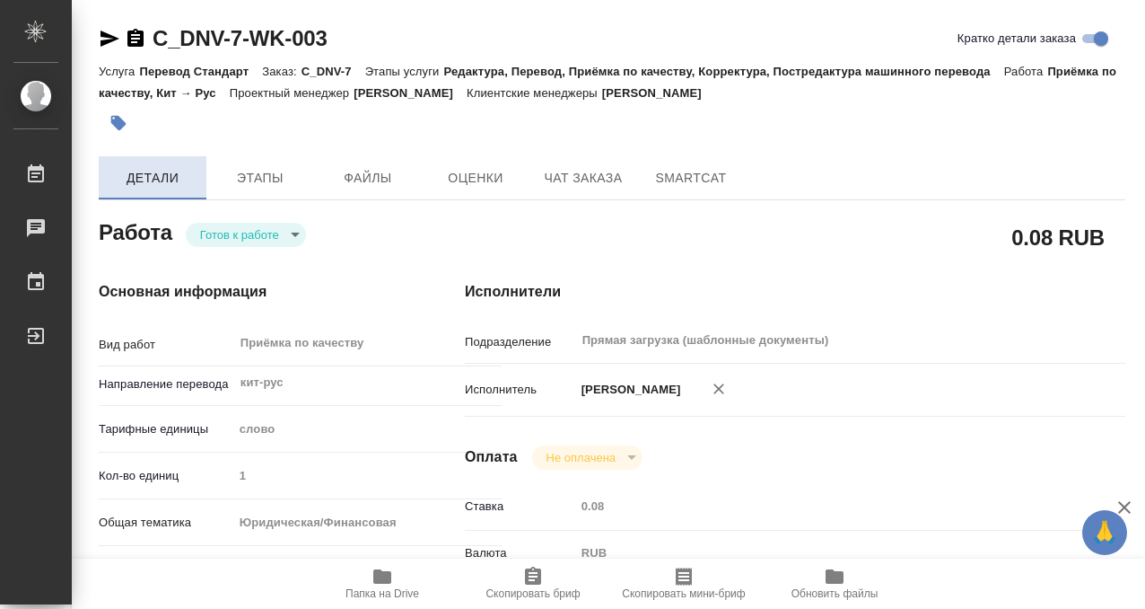
type textarea "x"
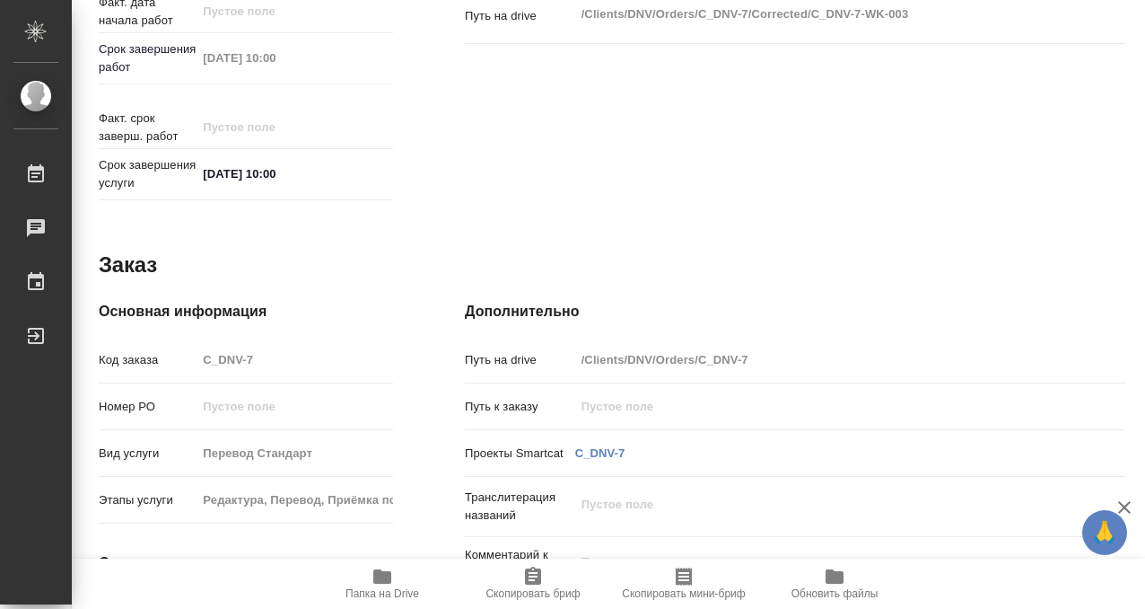
scroll to position [887, 0]
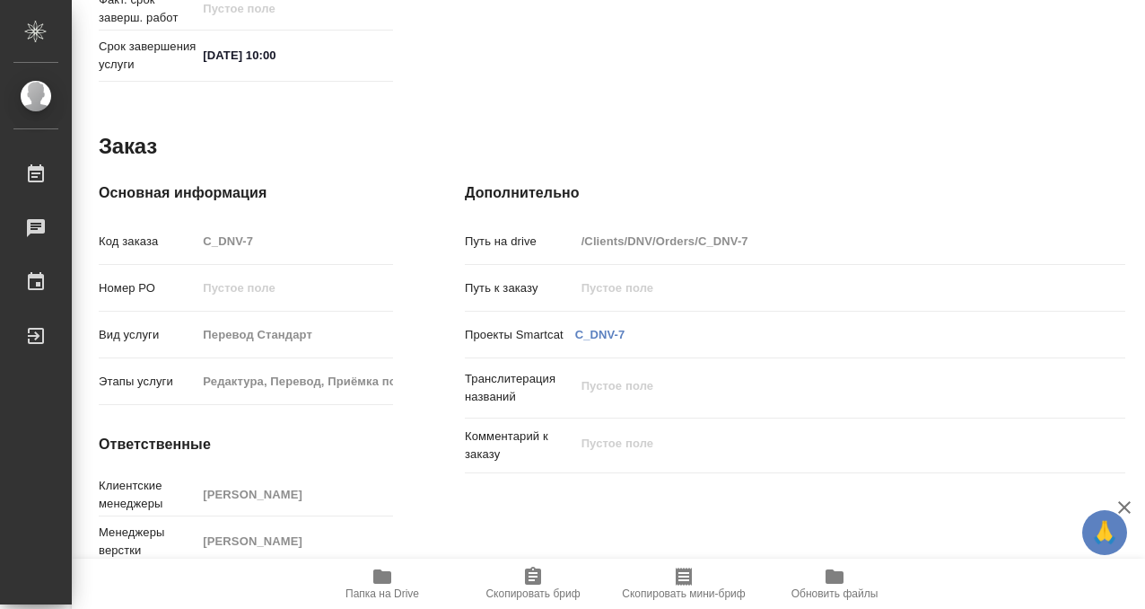
click at [380, 585] on icon "button" at bounding box center [383, 576] width 22 height 22
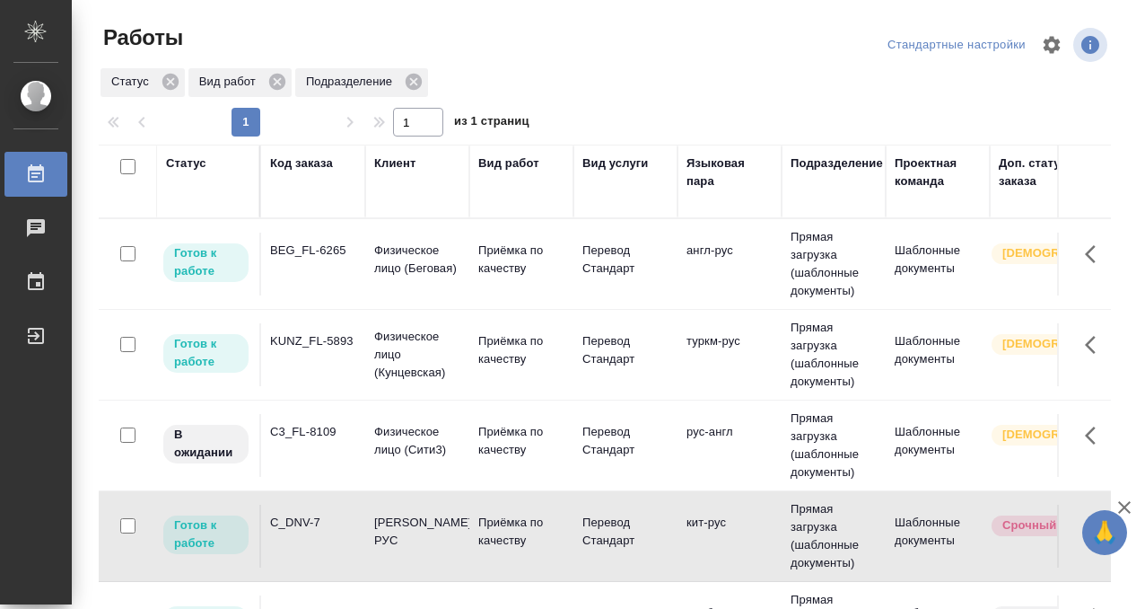
click at [299, 355] on td "KUNZ_FL-5893" at bounding box center [313, 354] width 104 height 63
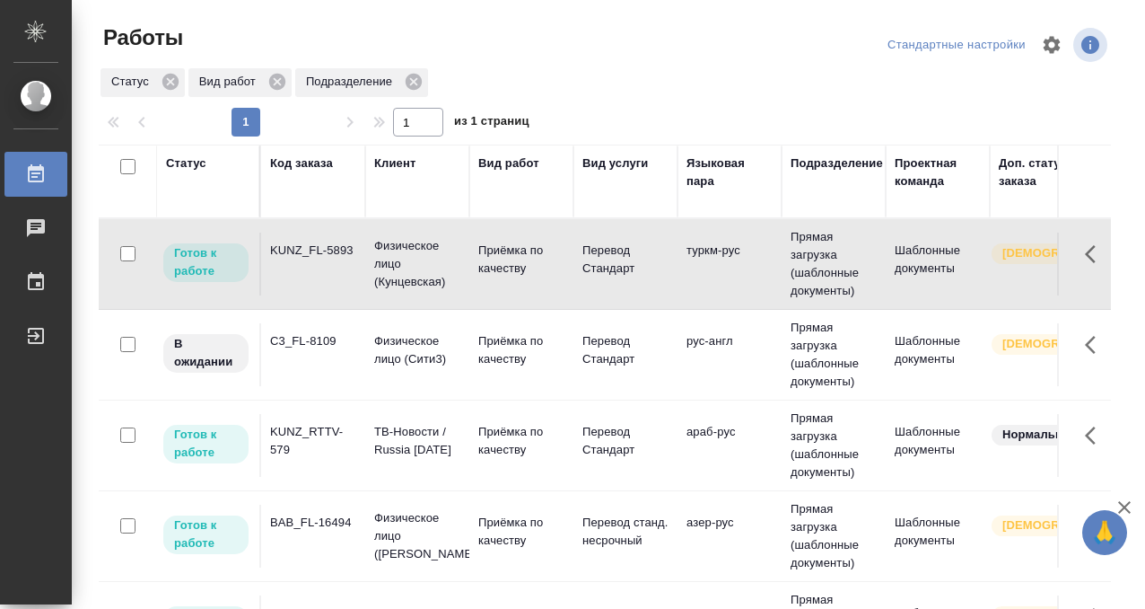
click at [333, 269] on td "KUNZ_FL-5893" at bounding box center [313, 263] width 104 height 63
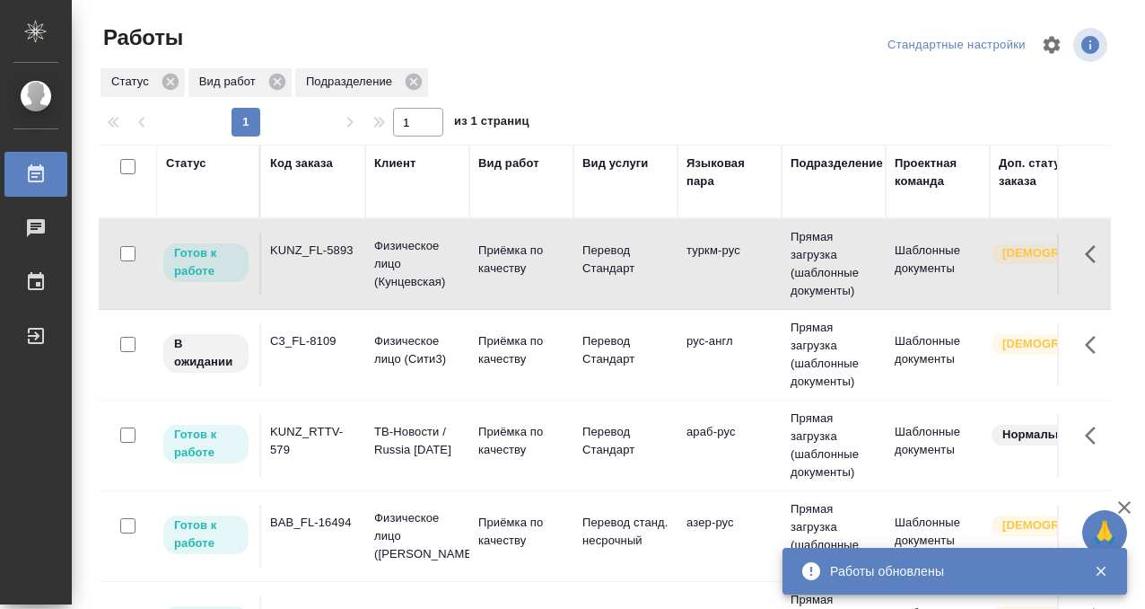
click at [179, 162] on div "Статус" at bounding box center [186, 163] width 40 height 18
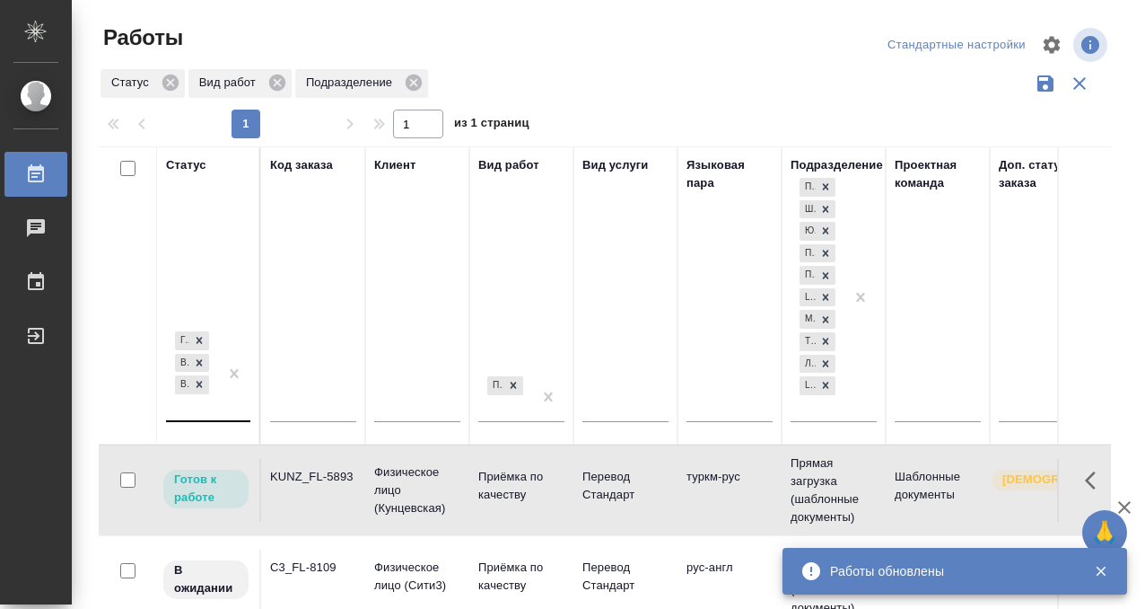
click at [210, 414] on div "[PERSON_NAME] к работе В работе В ожидании" at bounding box center [208, 375] width 84 height 94
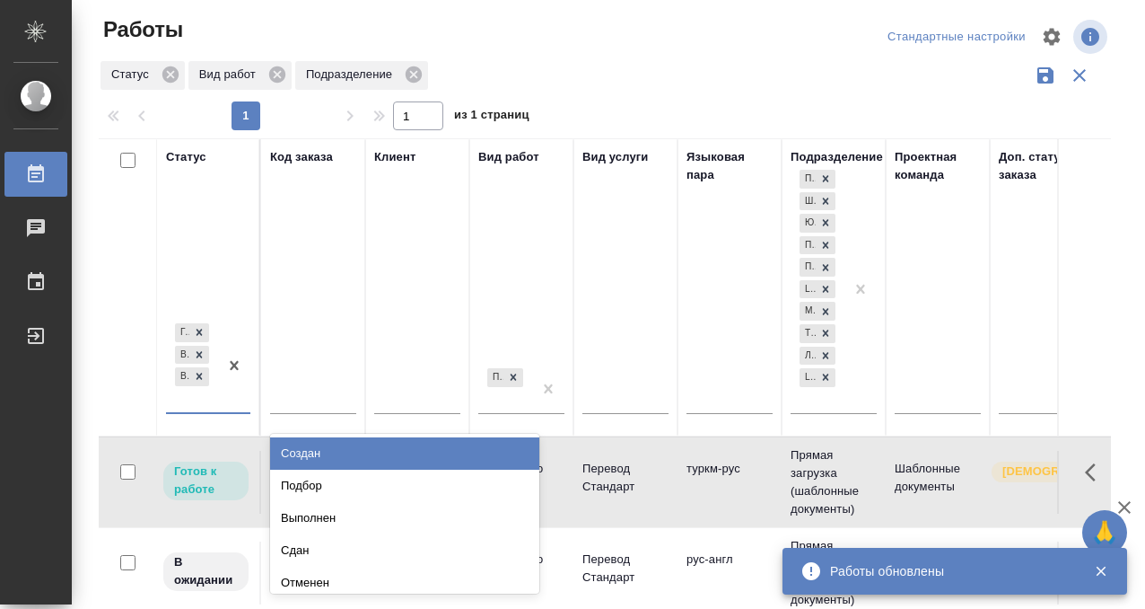
scroll to position [9, 0]
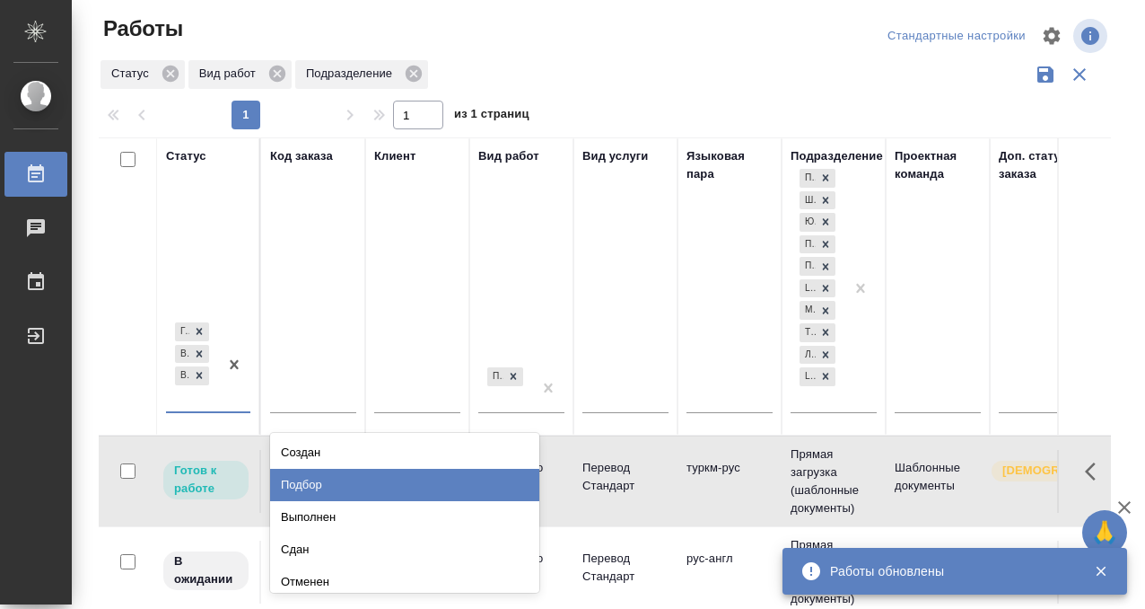
click at [325, 480] on div "Подбор" at bounding box center [404, 484] width 269 height 32
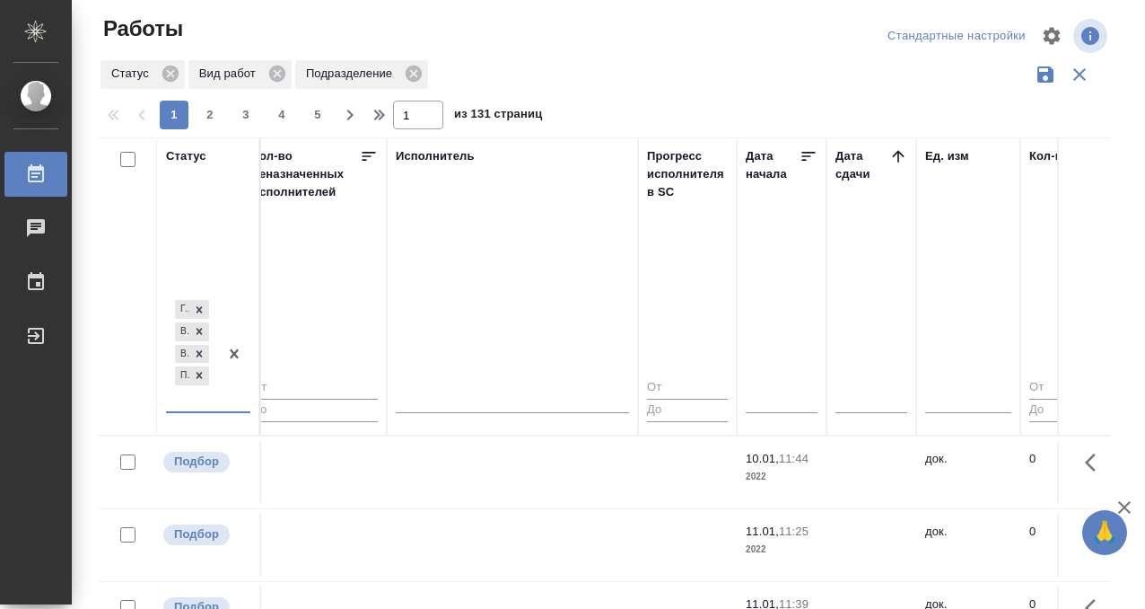
scroll to position [0, 1080]
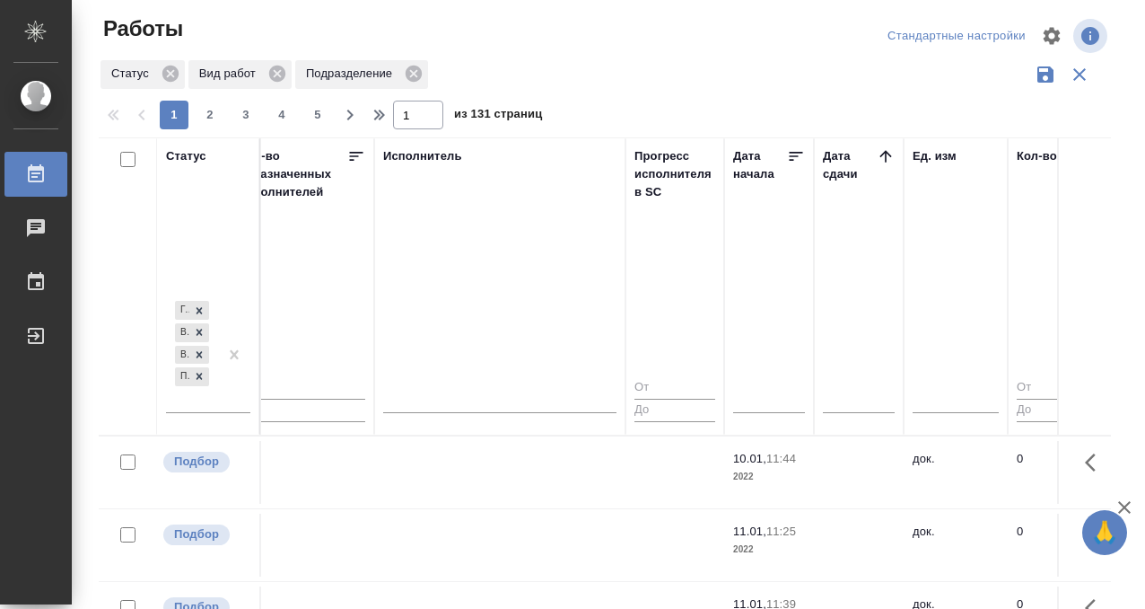
click at [877, 163] on icon at bounding box center [886, 156] width 18 height 18
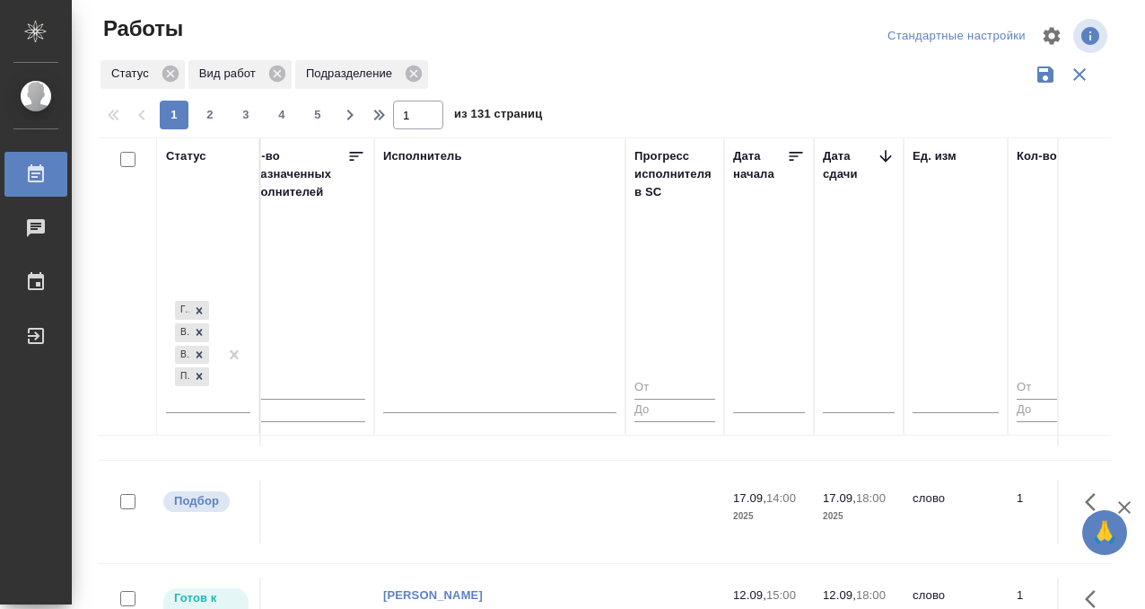
scroll to position [84, 1080]
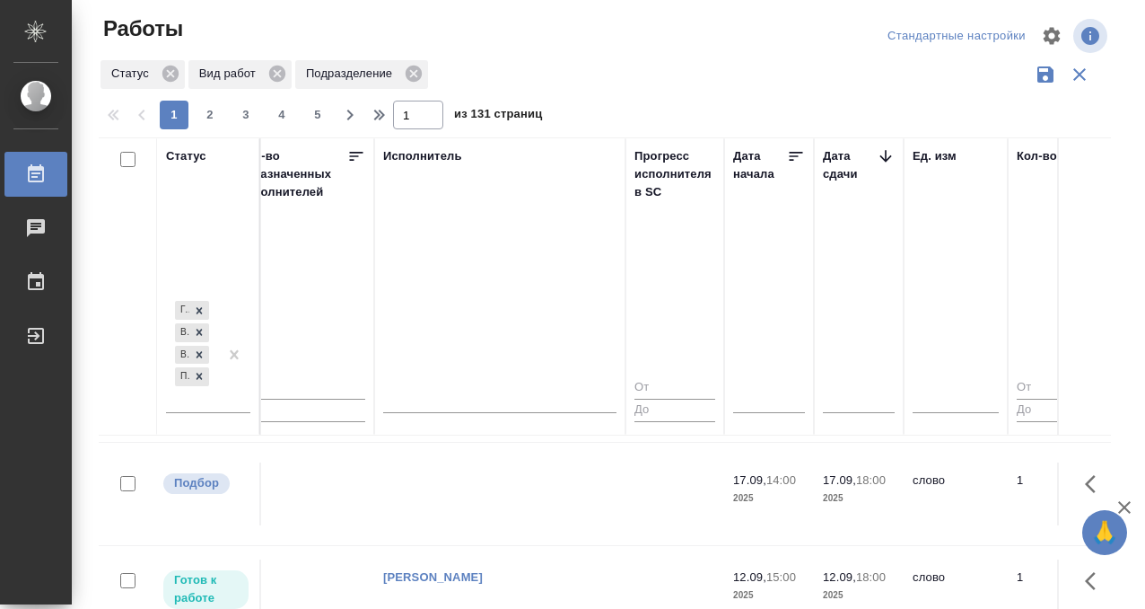
click at [568, 466] on td at bounding box center [499, 493] width 251 height 63
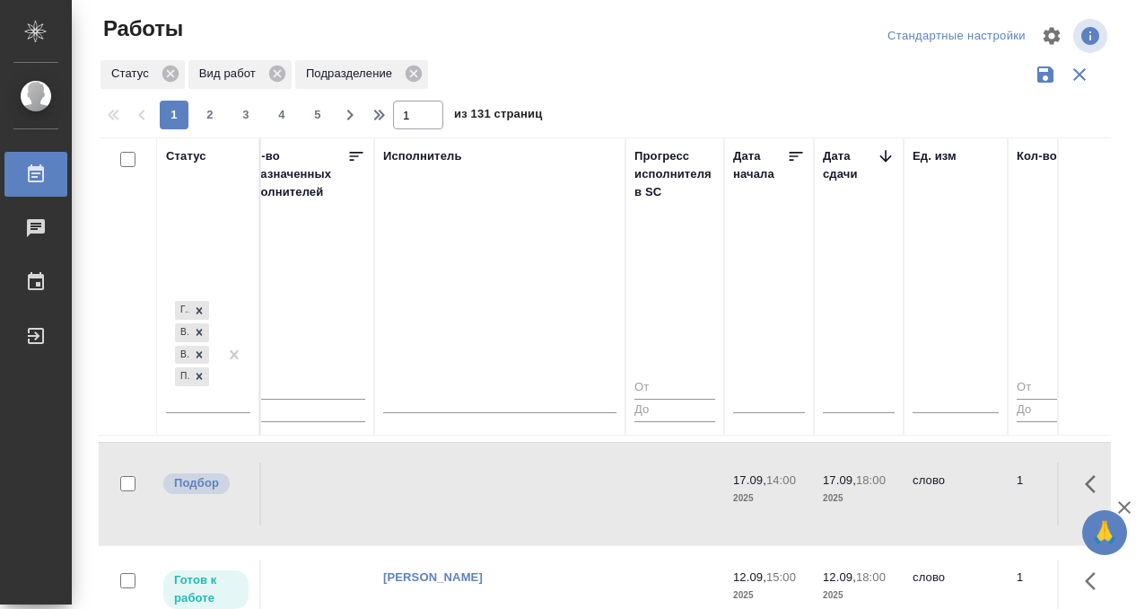
click at [556, 486] on td at bounding box center [499, 493] width 251 height 63
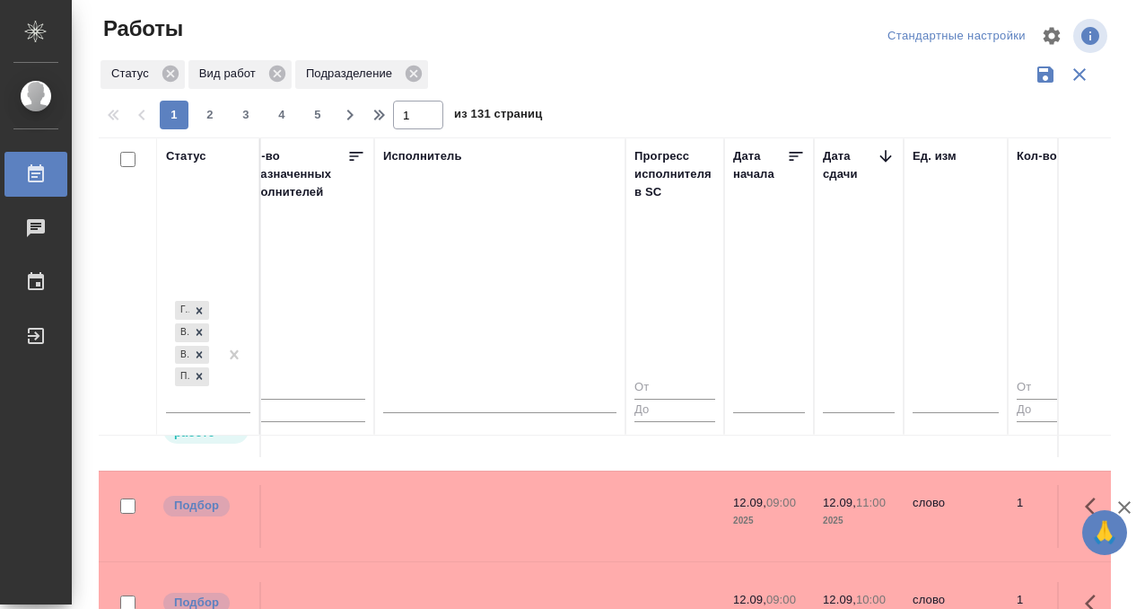
scroll to position [670, 1080]
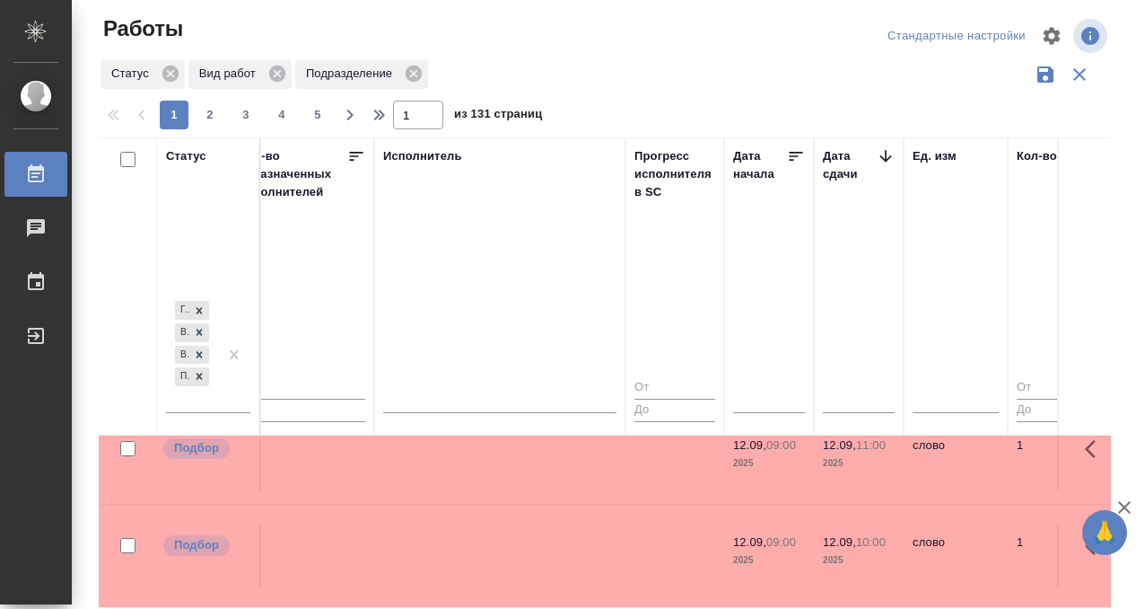
click at [448, 482] on td at bounding box center [499, 458] width 251 height 63
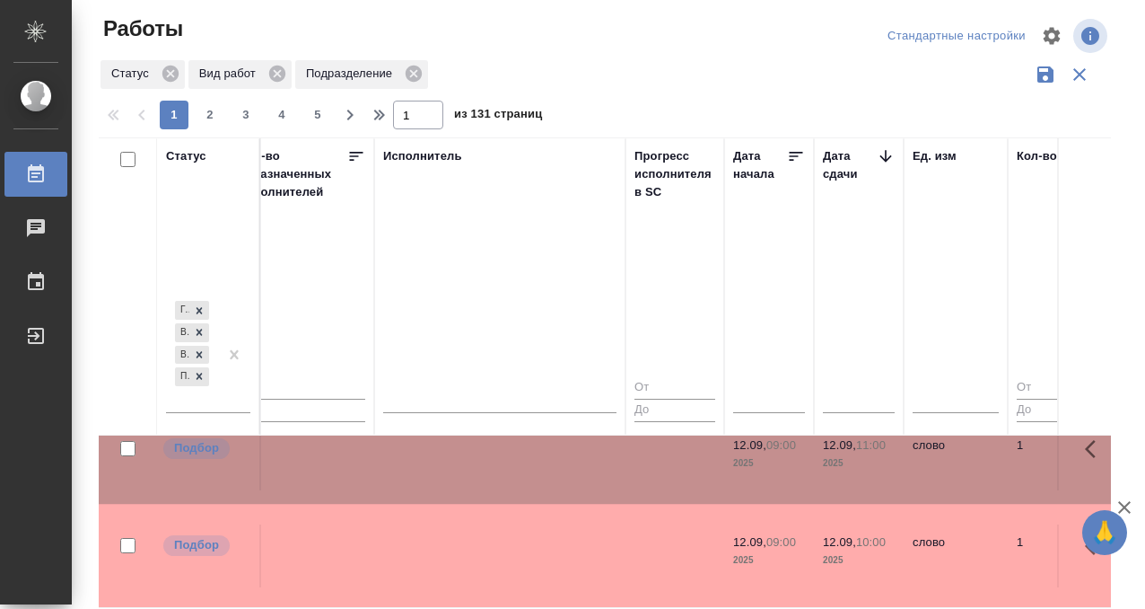
click at [451, 478] on td at bounding box center [499, 458] width 251 height 63
click at [544, 569] on td at bounding box center [499, 555] width 251 height 63
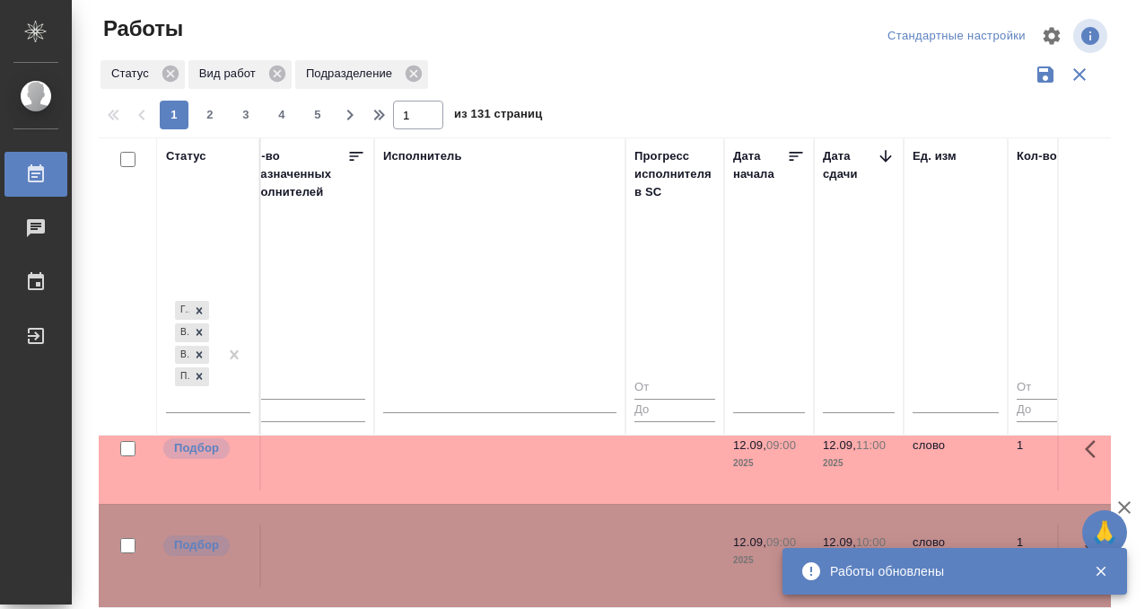
click at [545, 566] on td at bounding box center [499, 555] width 251 height 63
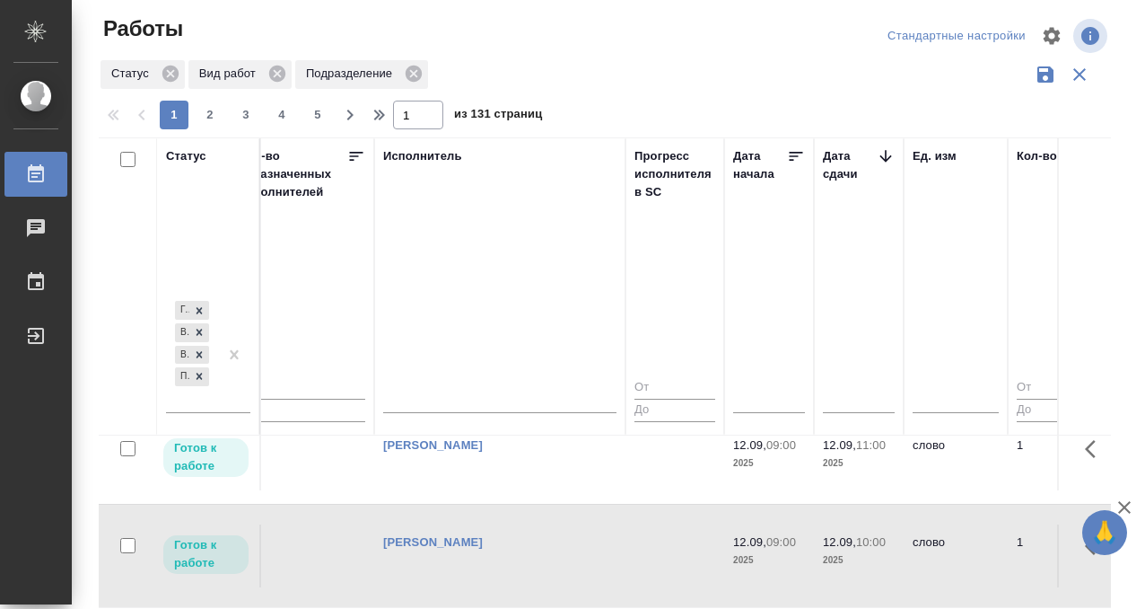
scroll to position [1099, 1080]
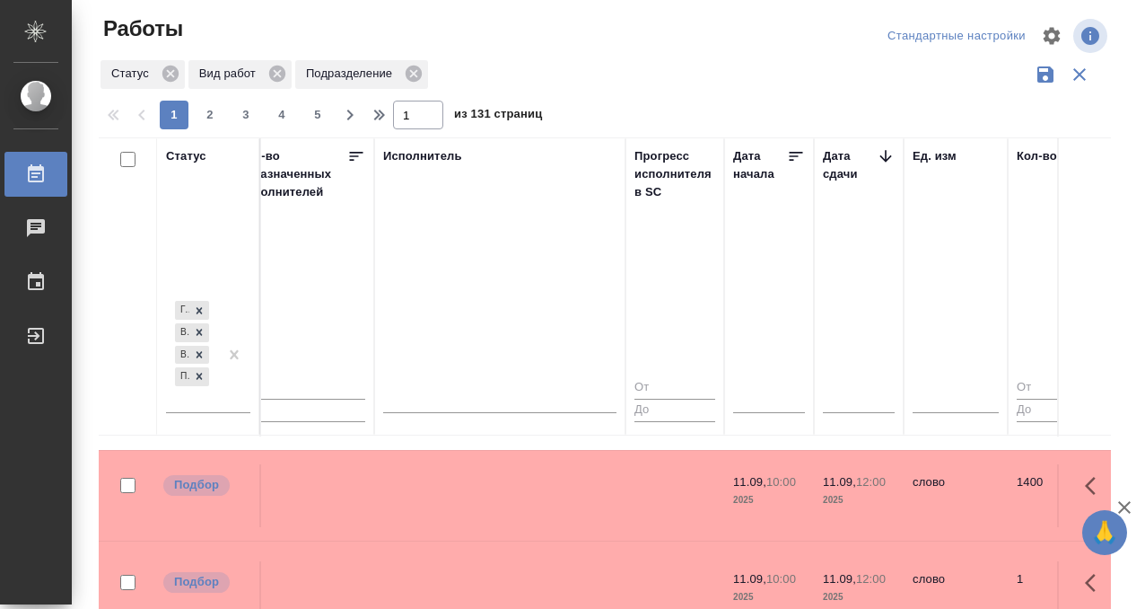
click at [481, 505] on td at bounding box center [499, 495] width 251 height 63
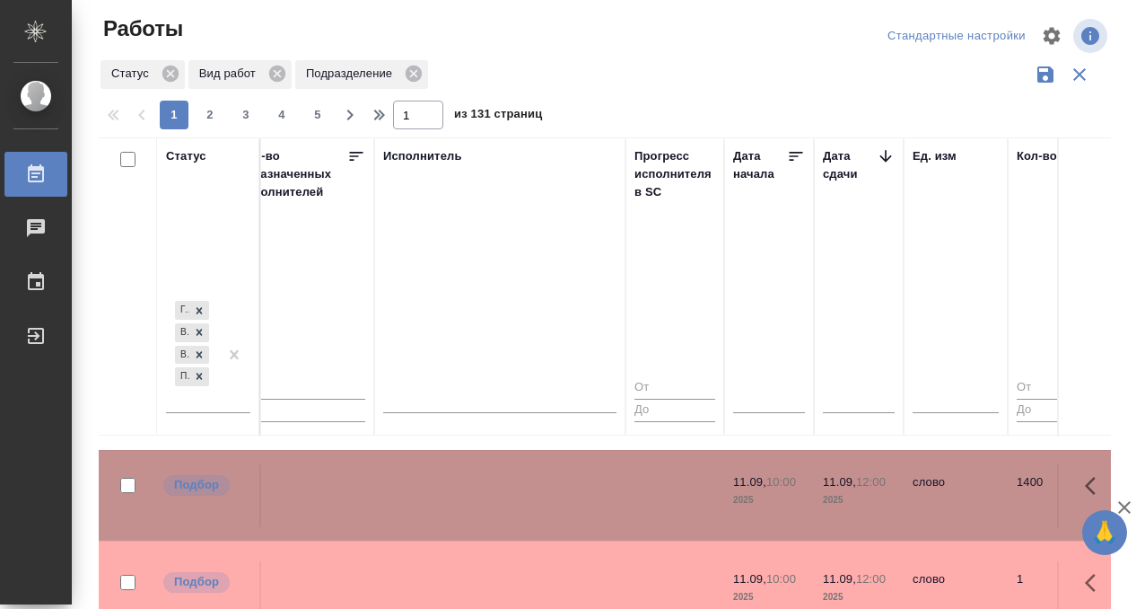
click at [481, 505] on td at bounding box center [499, 495] width 251 height 63
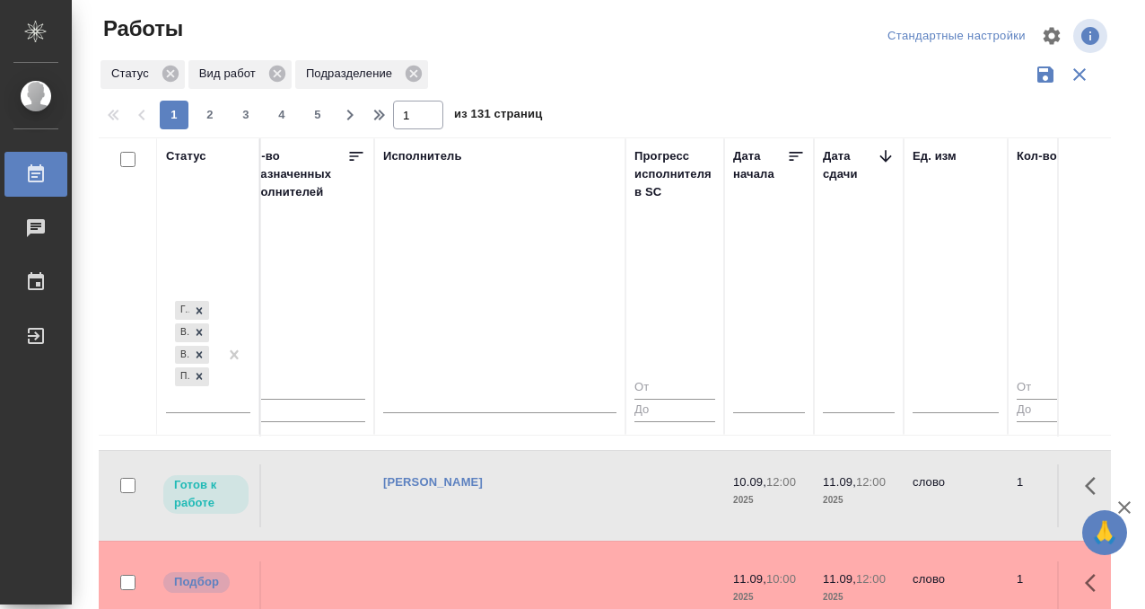
scroll to position [1207, 1080]
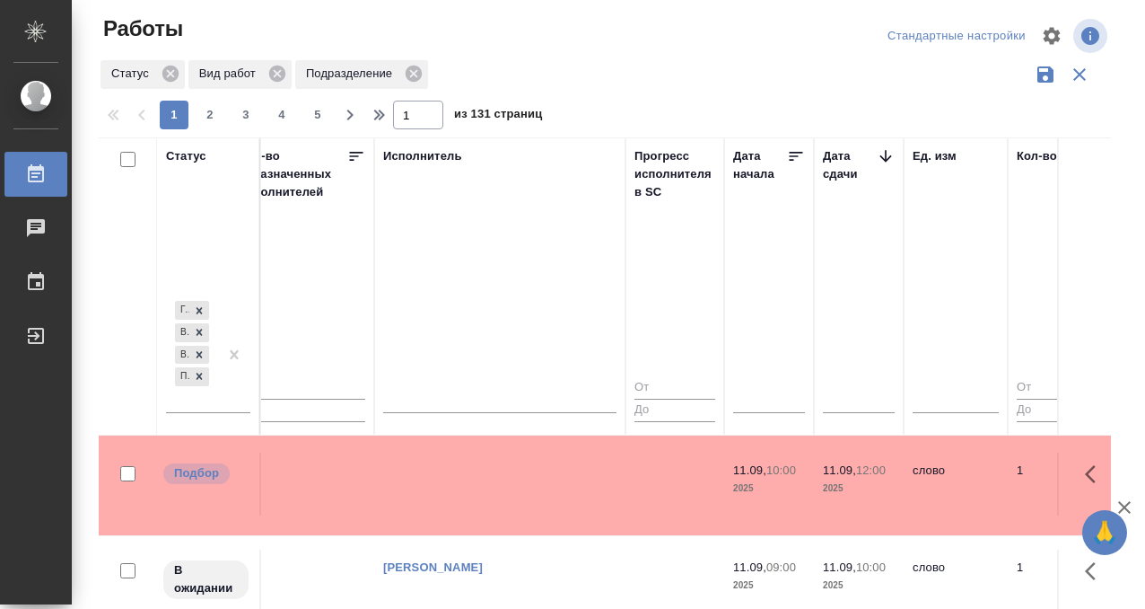
click at [544, 472] on td at bounding box center [499, 483] width 251 height 63
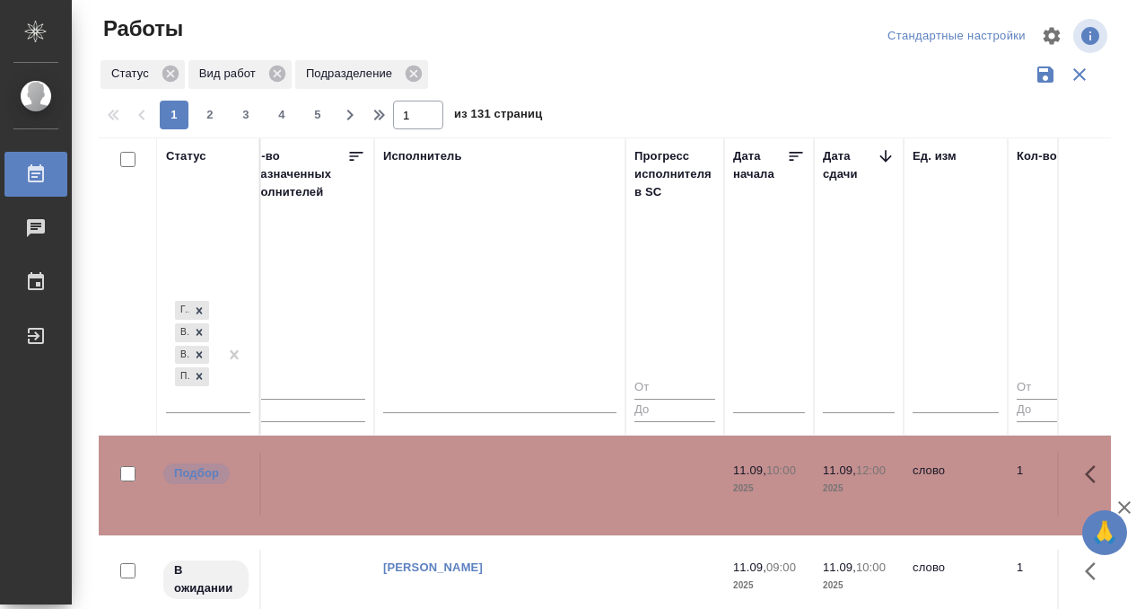
click at [543, 473] on td at bounding box center [499, 483] width 251 height 63
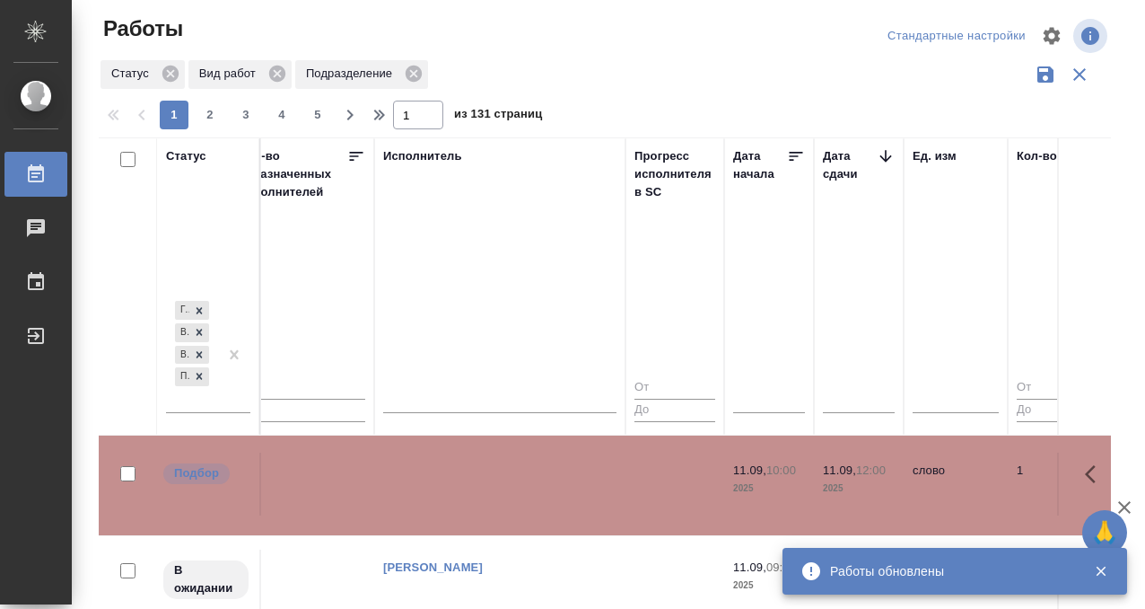
scroll to position [1227, 1080]
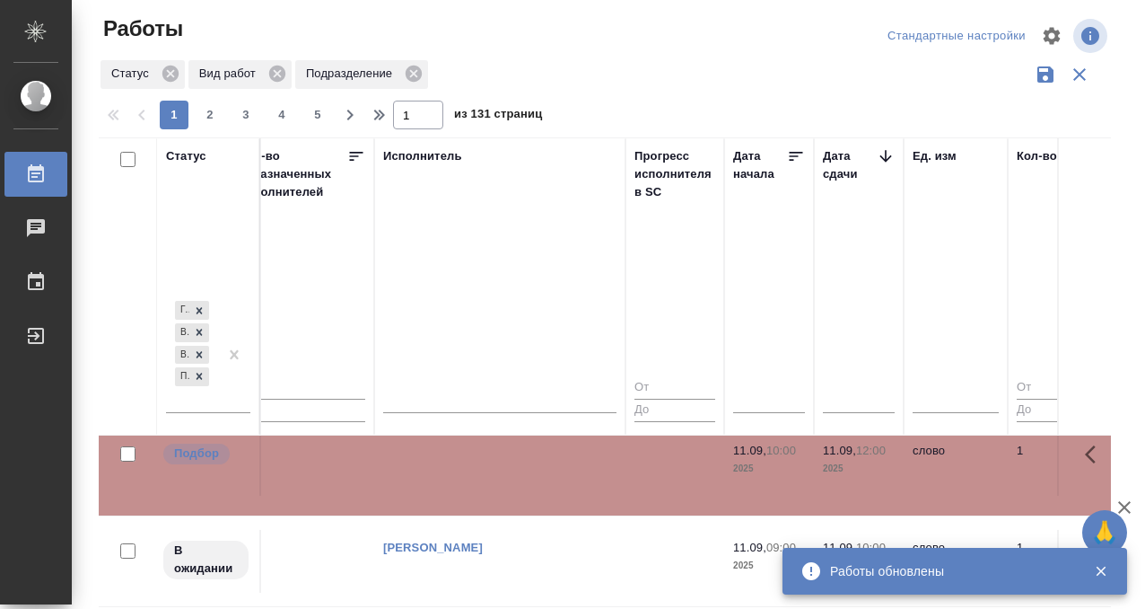
click at [30, 178] on div "Работы" at bounding box center [13, 174] width 45 height 27
click at [32, 176] on div "Работы" at bounding box center [13, 174] width 45 height 27
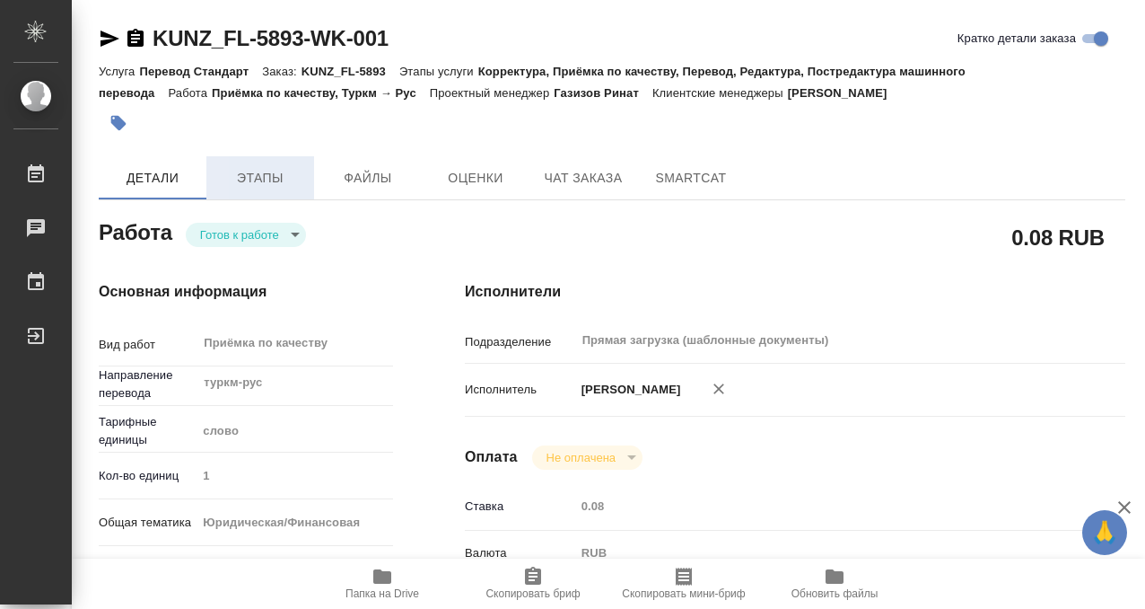
click at [271, 174] on span "Этапы" at bounding box center [260, 178] width 86 height 22
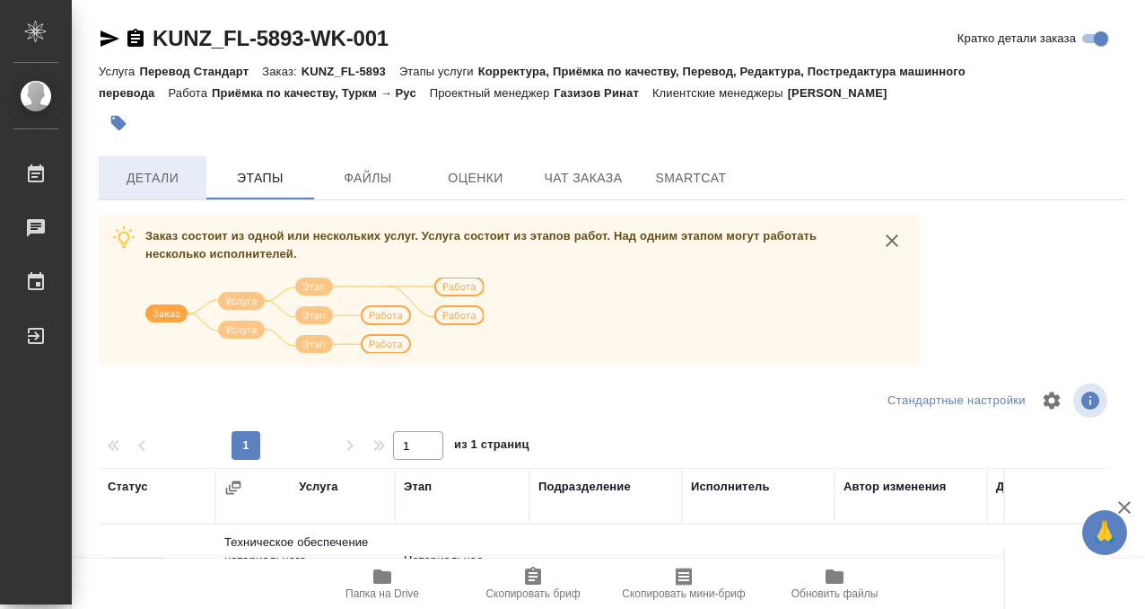
click at [158, 162] on button "Детали" at bounding box center [153, 177] width 108 height 43
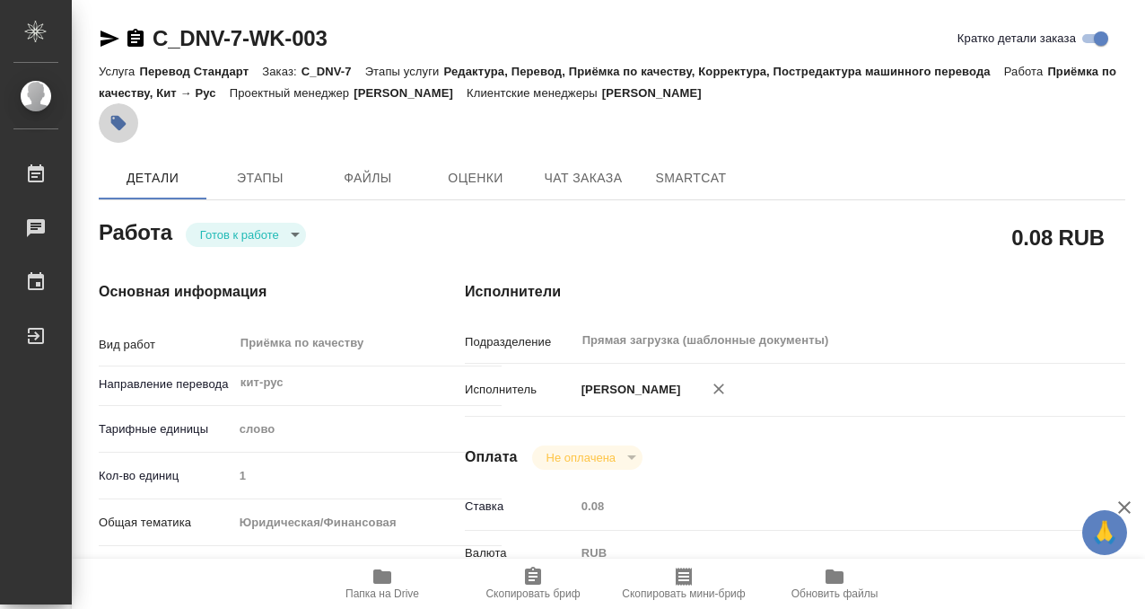
click at [131, 119] on button "button" at bounding box center [118, 122] width 39 height 39
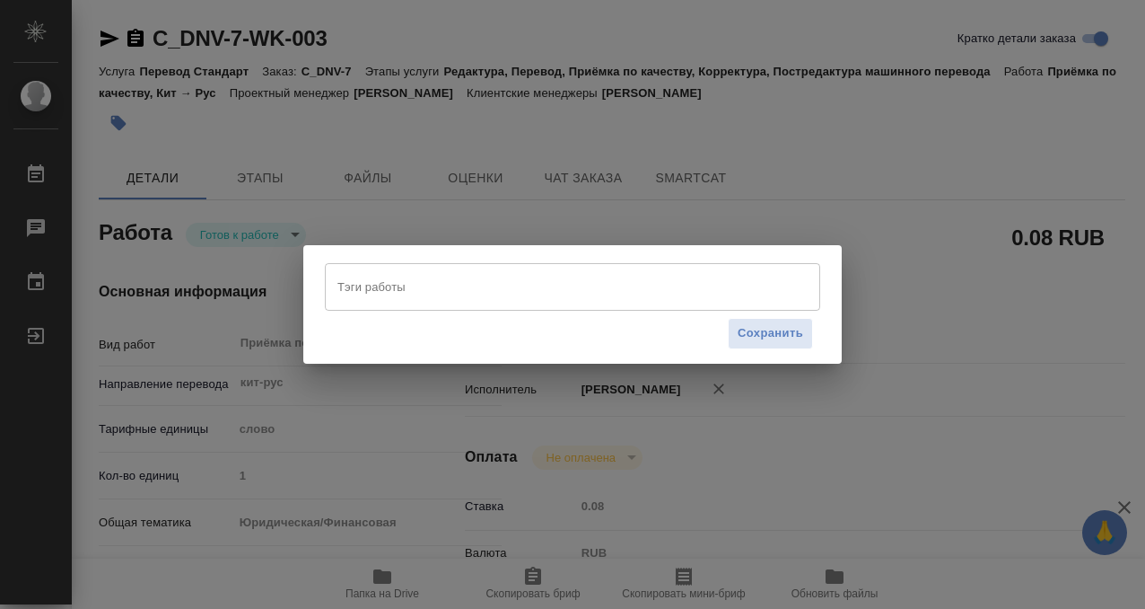
click at [423, 276] on input "Тэги работы" at bounding box center [555, 286] width 445 height 31
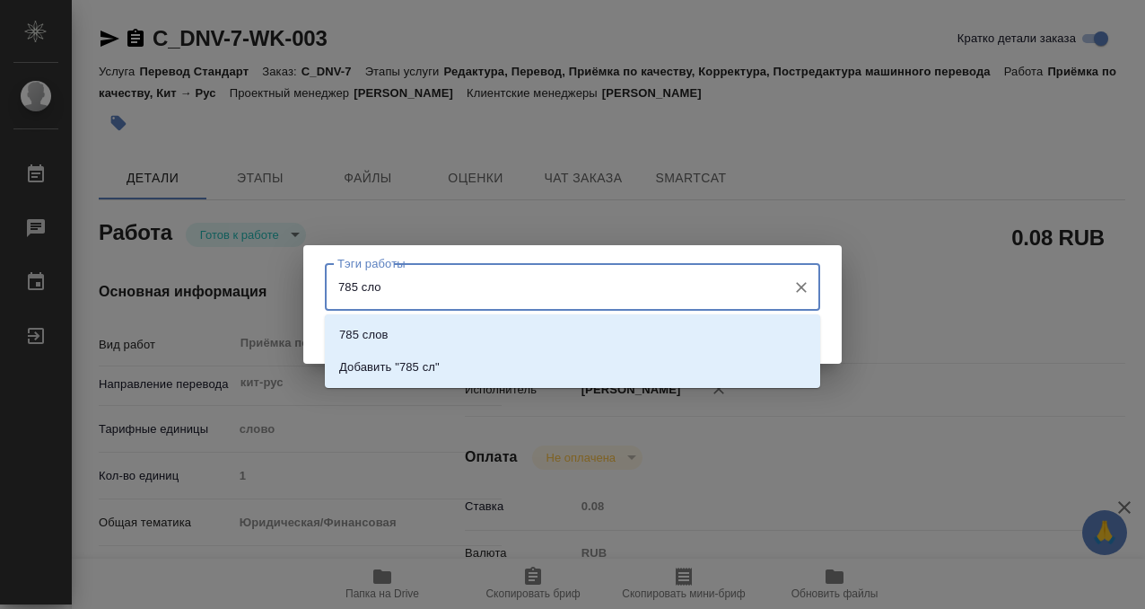
type input "785 слов"
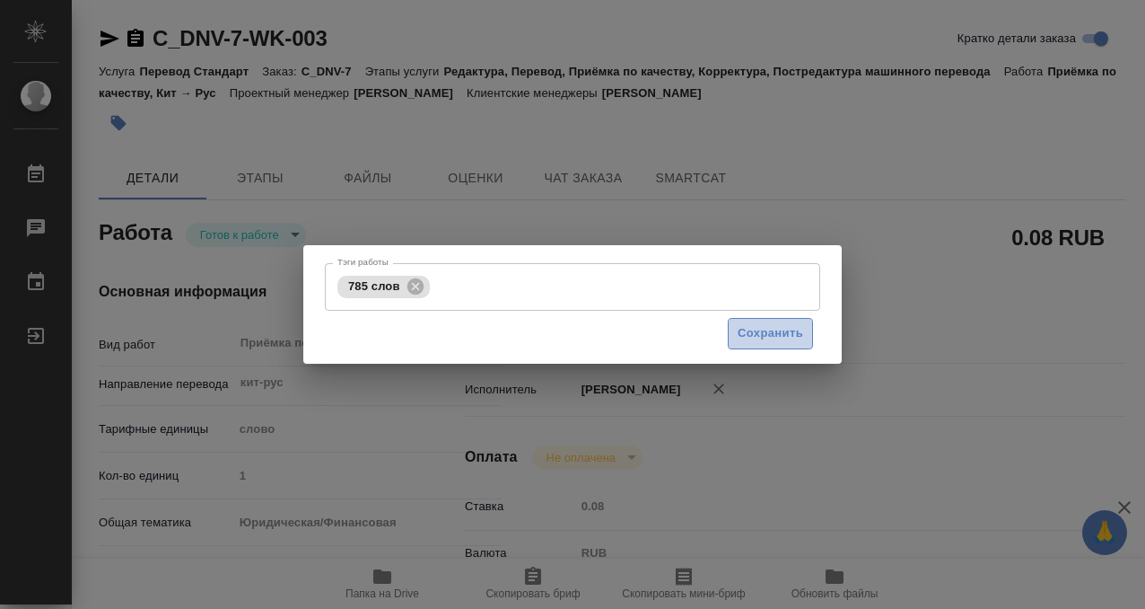
click at [798, 337] on span "Сохранить" at bounding box center [771, 333] width 66 height 21
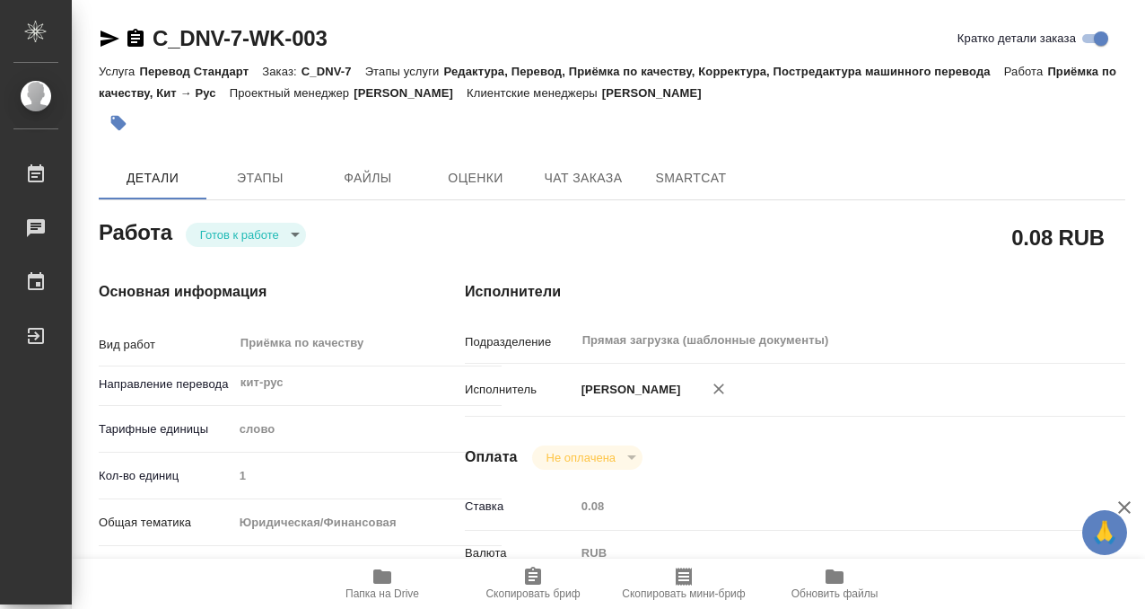
type input "readyForWork"
type input "кит-рус"
type input "5a8b1489cc6b4906c91bfd90"
type input "1"
type input "yr-fn"
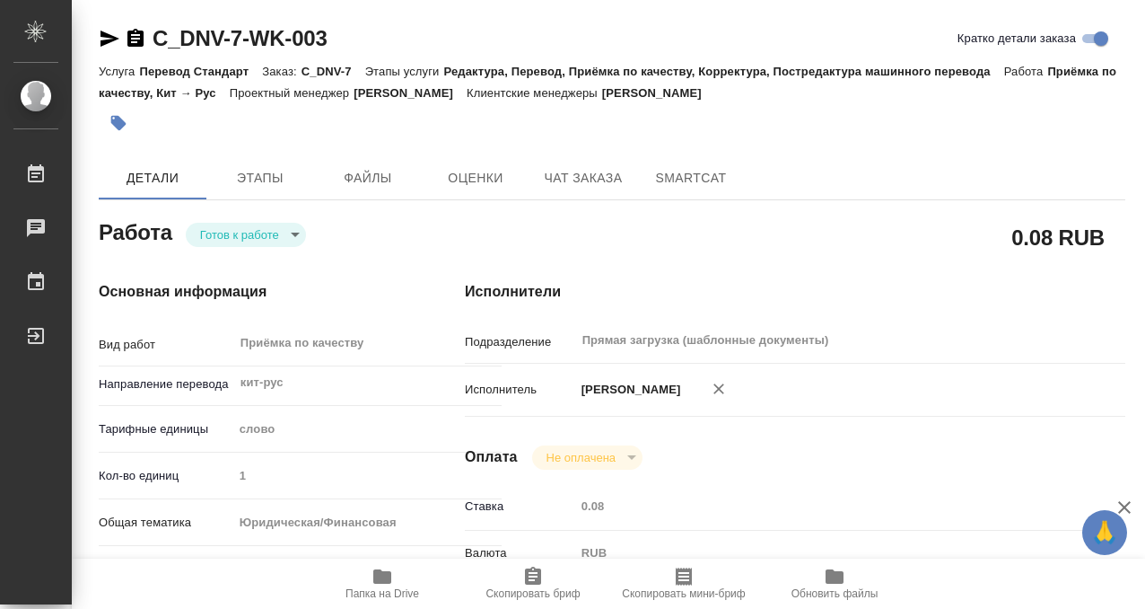
type input "5f647205b73bc97568ca66c0"
checkbox input "true"
type input "[DATE] 17:23"
type input "[DATE] 10:00"
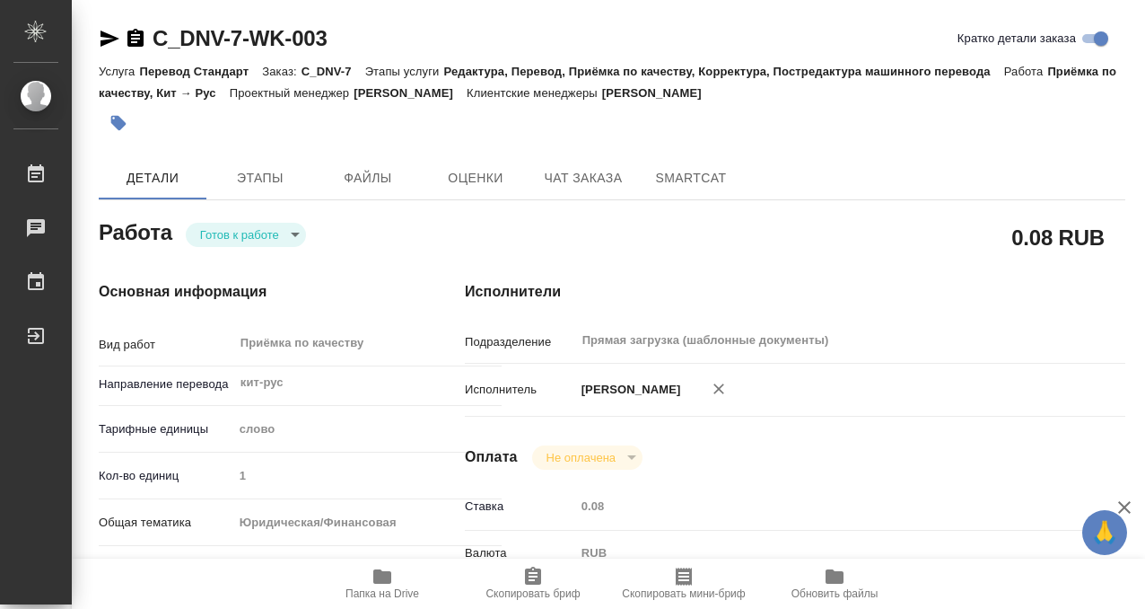
type input "Прямая загрузка (шаблонные документы)"
type input "notPayed"
type input "0.08"
type input "RUB"
type input "[PERSON_NAME]"
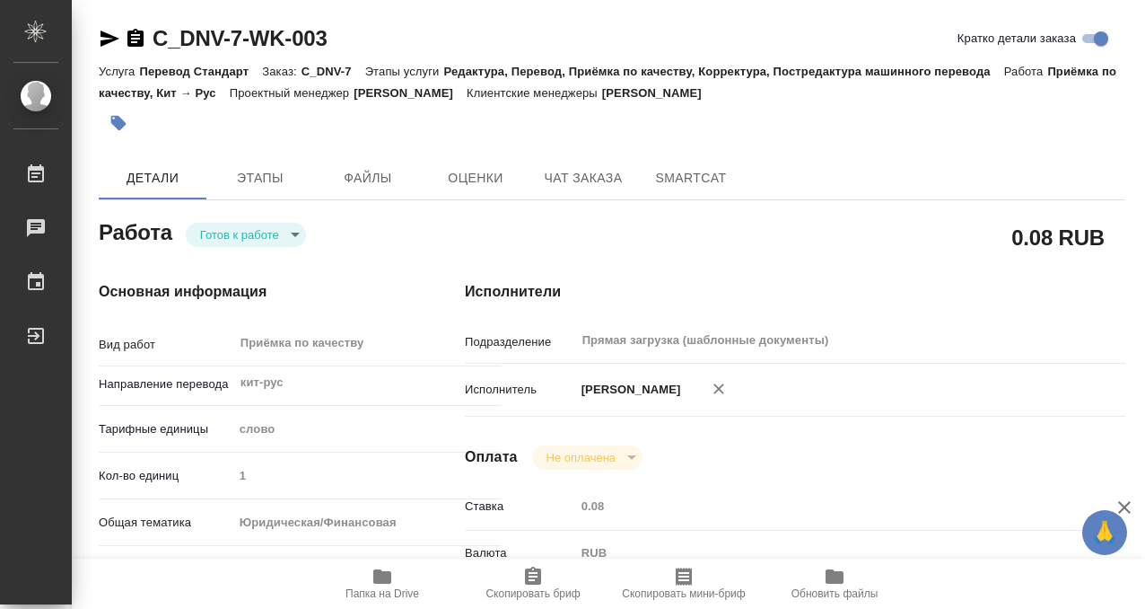
type input "C_DNV-7"
type input "Перевод Стандарт"
type input "Редактура, Перевод, Приёмка по качеству, Корректура, Постредактура машинного пе…"
type input "[PERSON_NAME]"
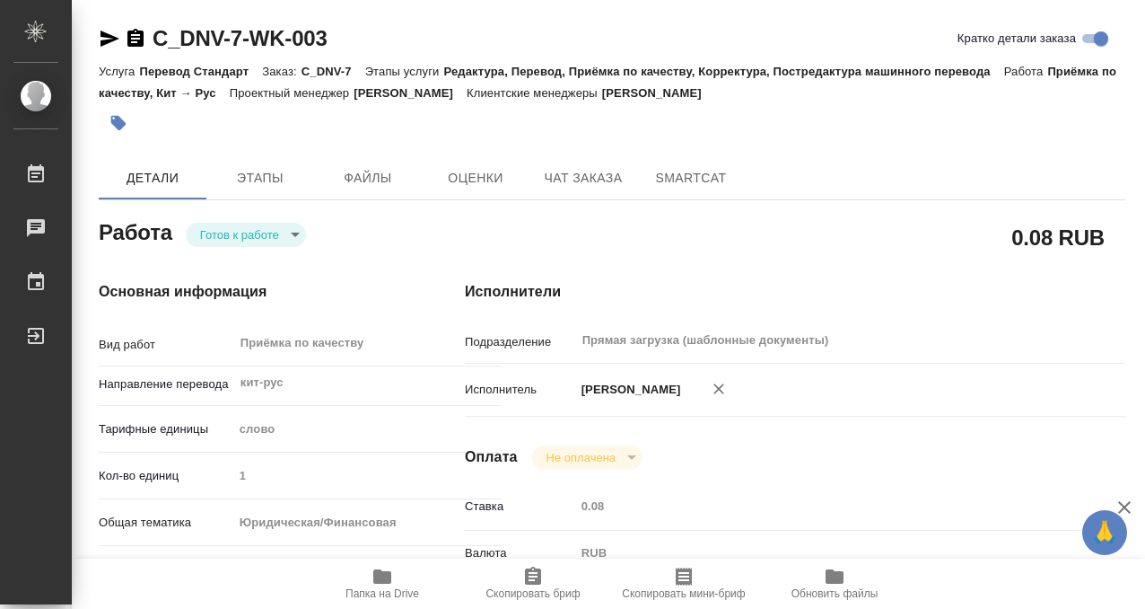
type input "/Clients/DNV/Orders/C_DNV-7"
click at [292, 238] on body "🙏 .cls-1 fill:#fff; AWATERA Kobzeva [PERSON_NAME] 0 Чаты График Выйти C_DNV-7-W…" at bounding box center [572, 304] width 1145 height 609
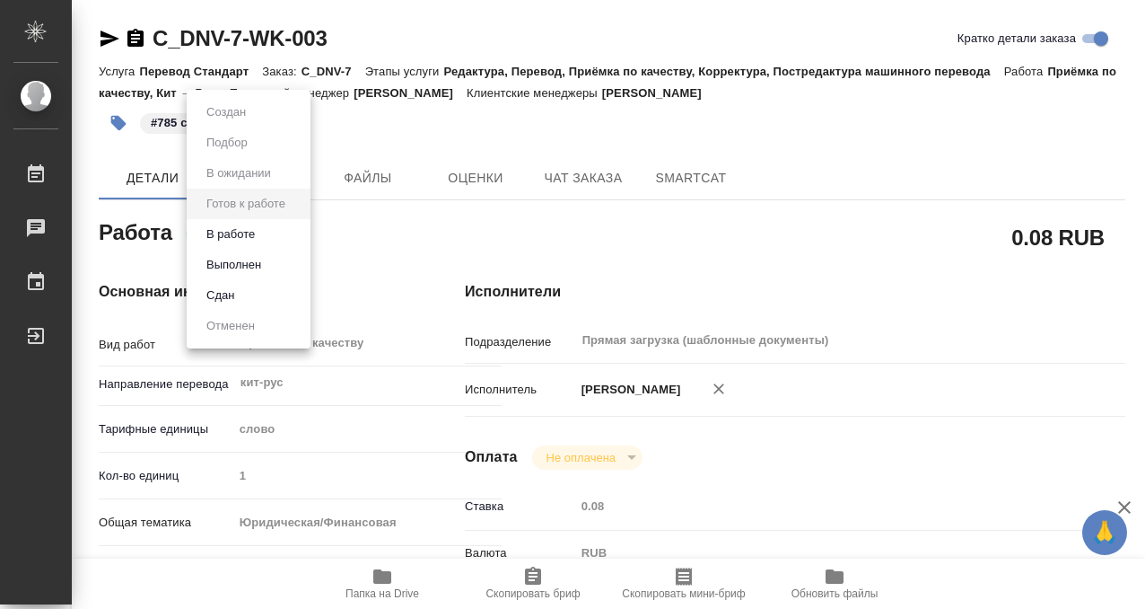
click at [285, 267] on li "Выполнен" at bounding box center [249, 265] width 124 height 31
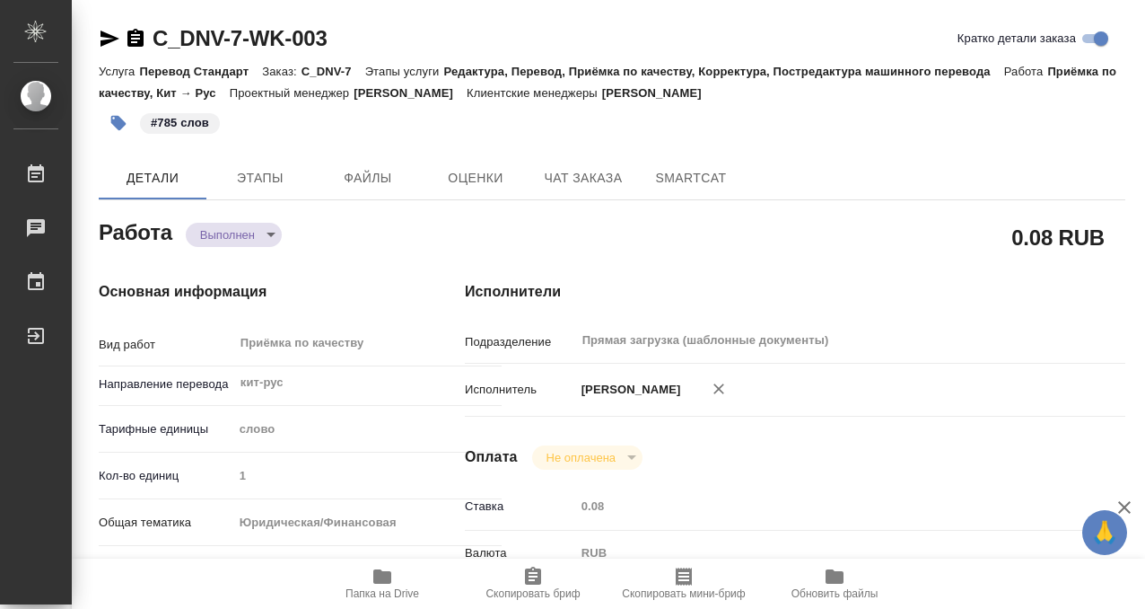
type textarea "x"
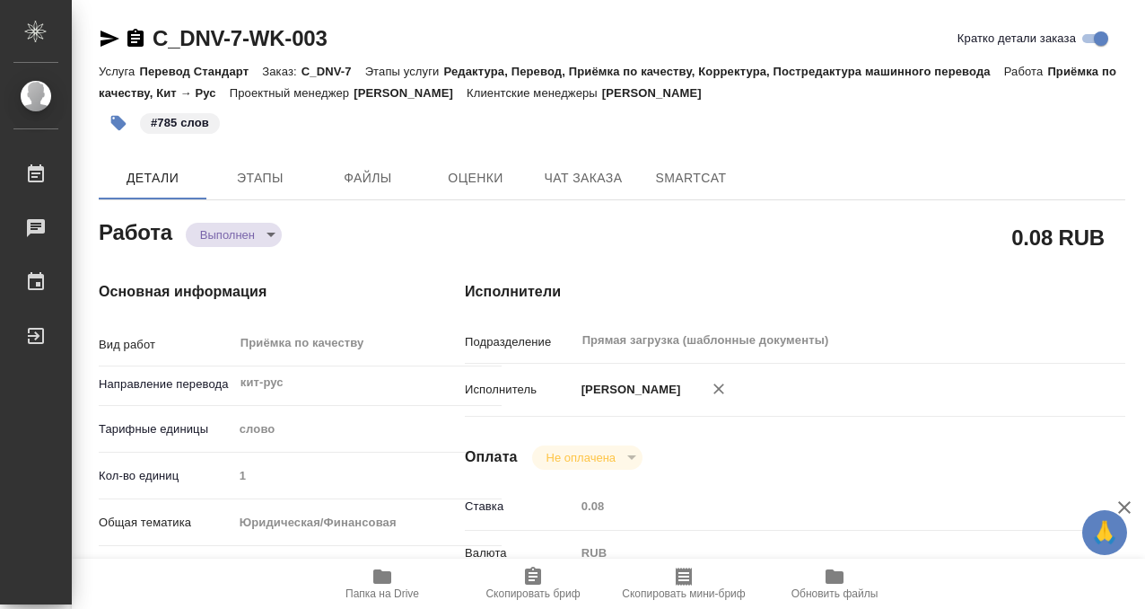
type textarea "x"
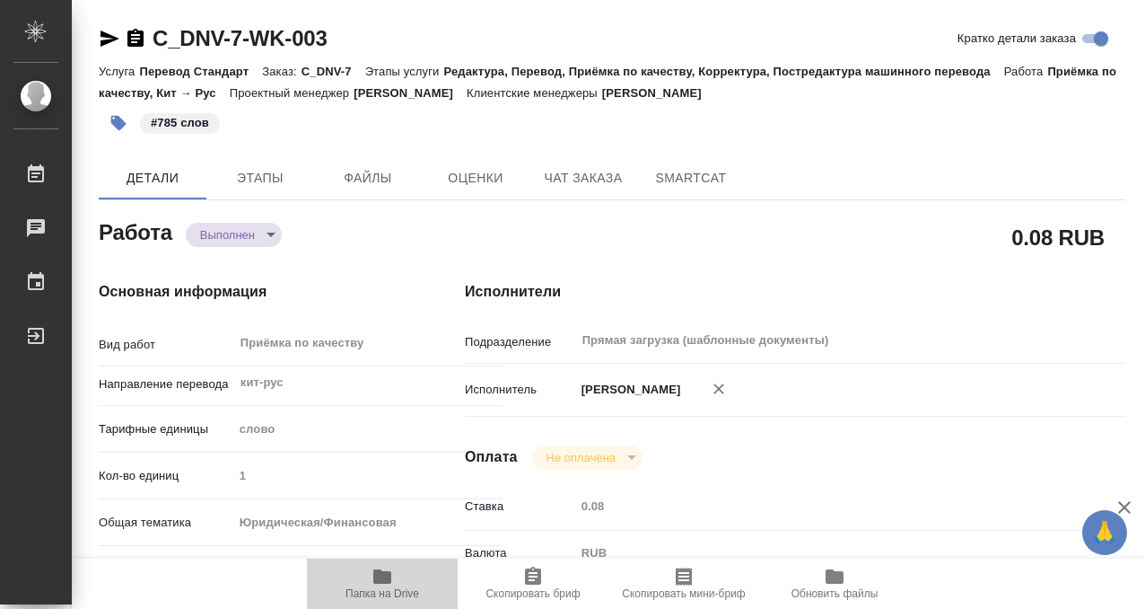
click at [390, 566] on icon "button" at bounding box center [383, 576] width 22 height 22
click at [138, 39] on icon "button" at bounding box center [136, 39] width 22 height 22
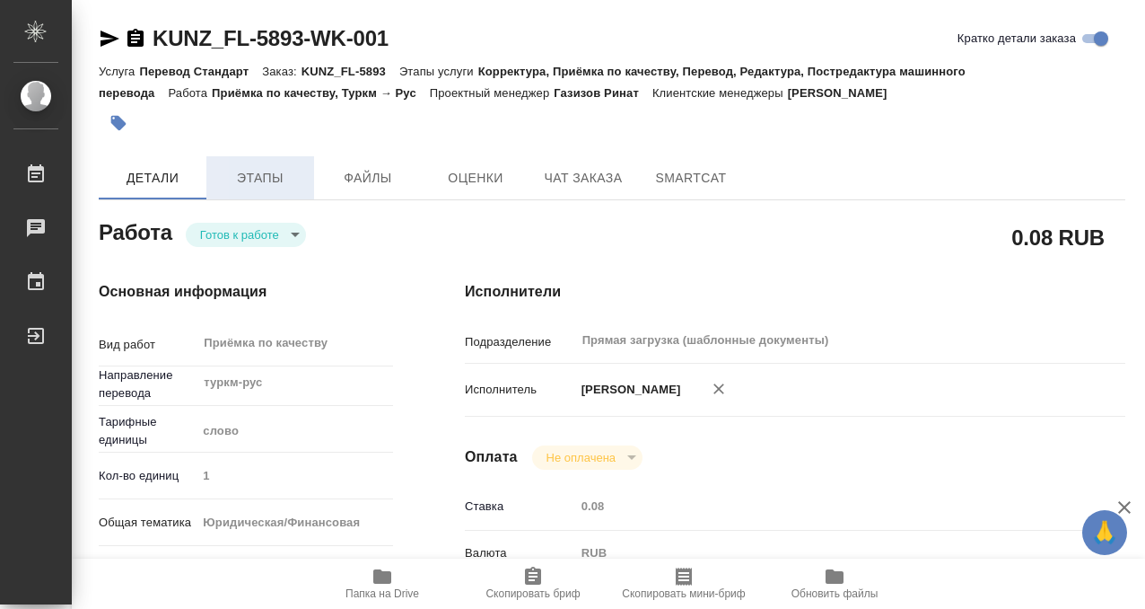
click at [267, 190] on button "Этапы" at bounding box center [260, 177] width 108 height 43
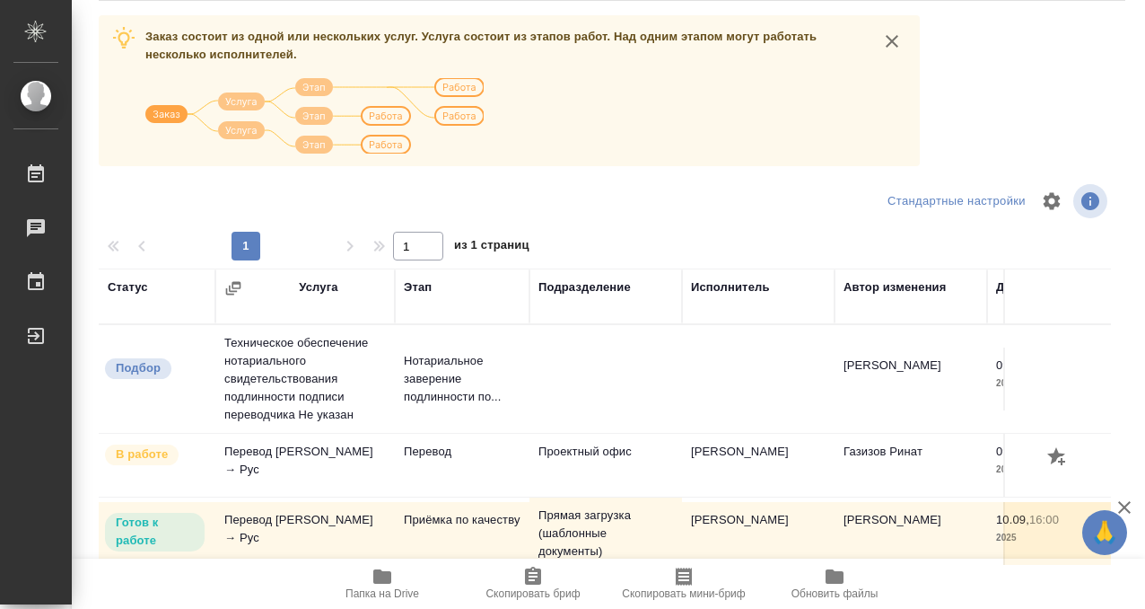
scroll to position [309, 0]
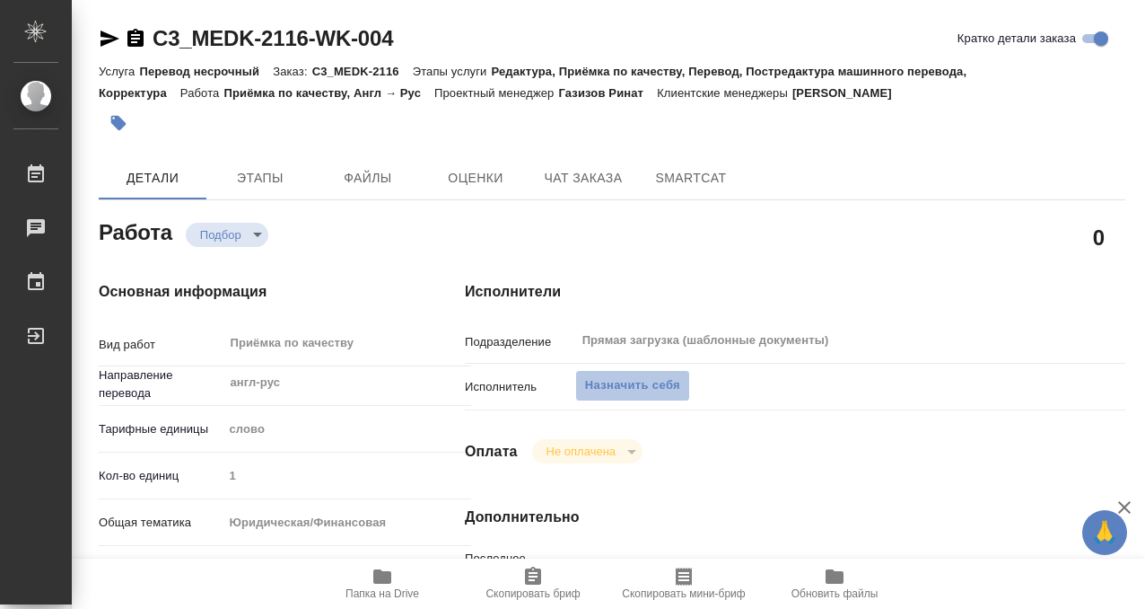
click at [618, 394] on span "Назначить себя" at bounding box center [632, 385] width 95 height 21
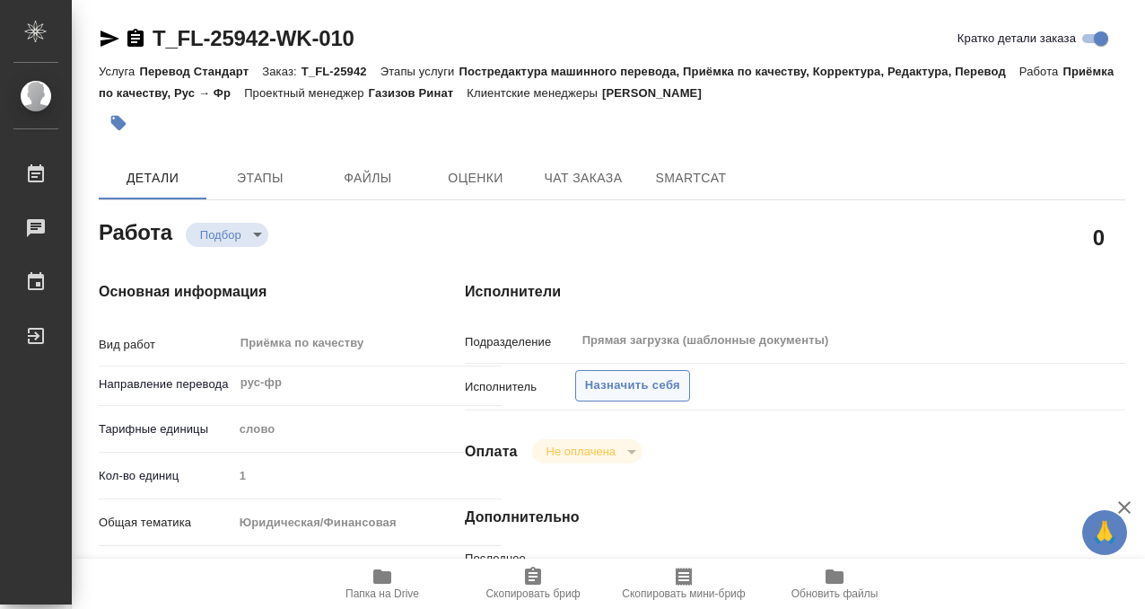
click at [649, 389] on span "Назначить себя" at bounding box center [632, 385] width 95 height 21
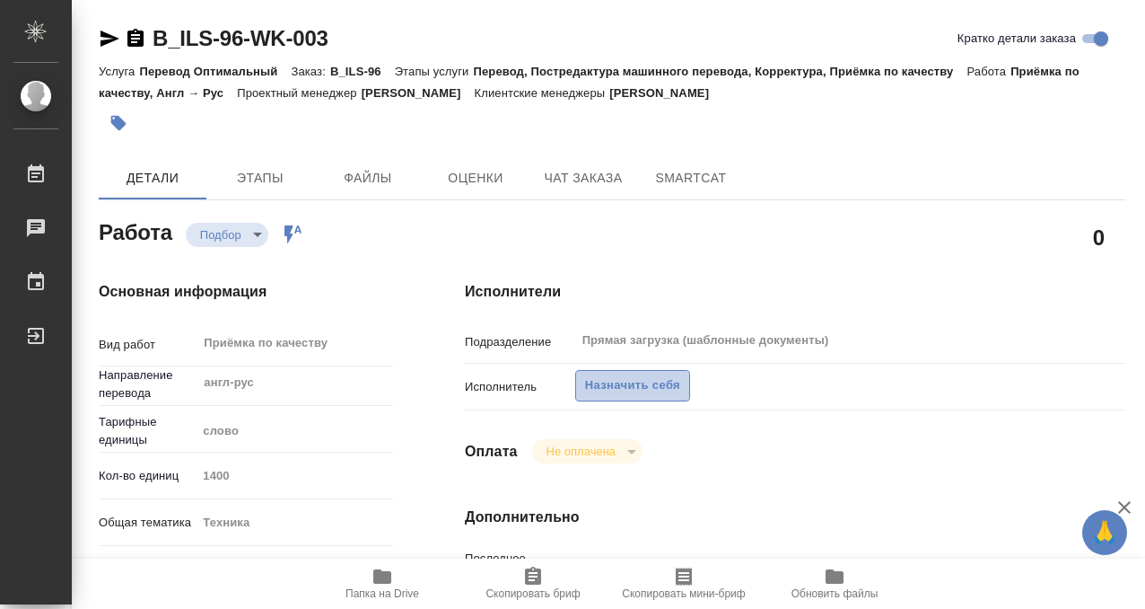
click at [649, 384] on span "Назначить себя" at bounding box center [632, 385] width 95 height 21
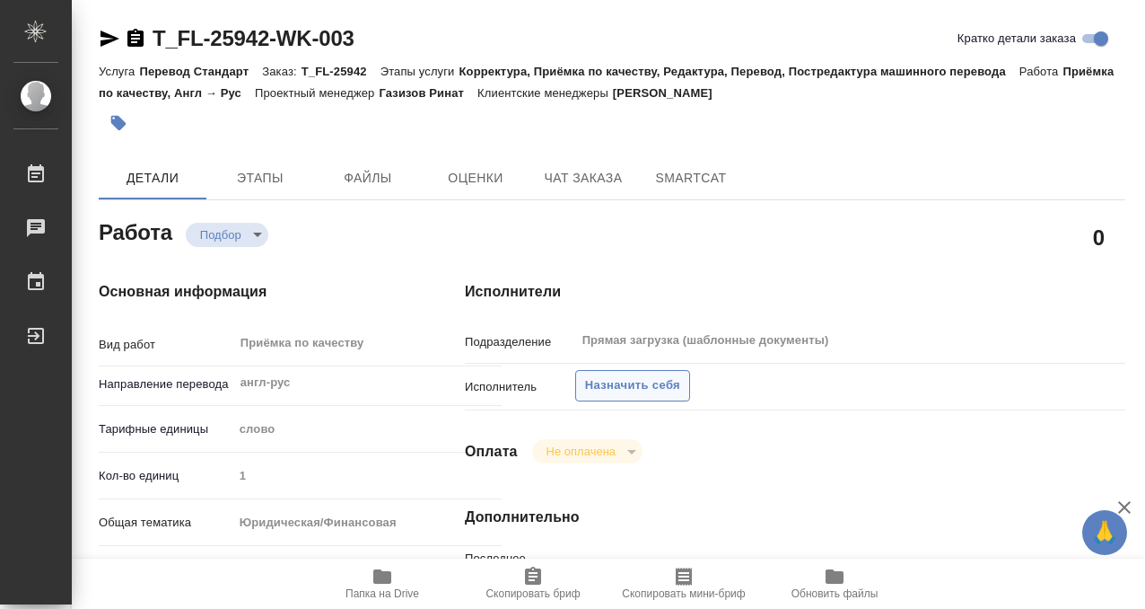
click at [647, 381] on span "Назначить себя" at bounding box center [632, 385] width 95 height 21
